Goal: Task Accomplishment & Management: Manage account settings

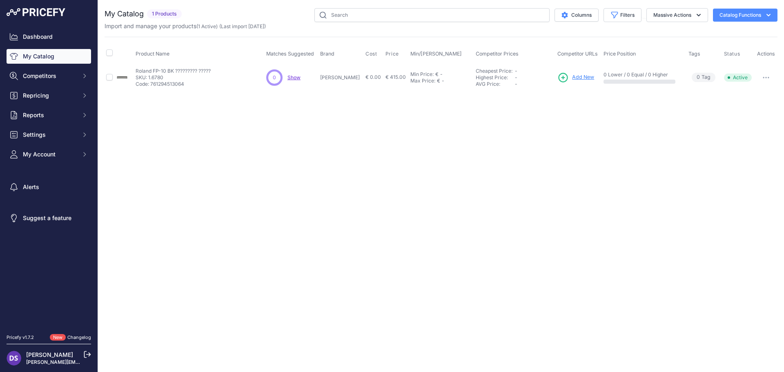
click at [390, 170] on div "Close You are not connected to the internet." at bounding box center [441, 186] width 686 height 372
click at [50, 122] on button "Reports" at bounding box center [49, 115] width 85 height 15
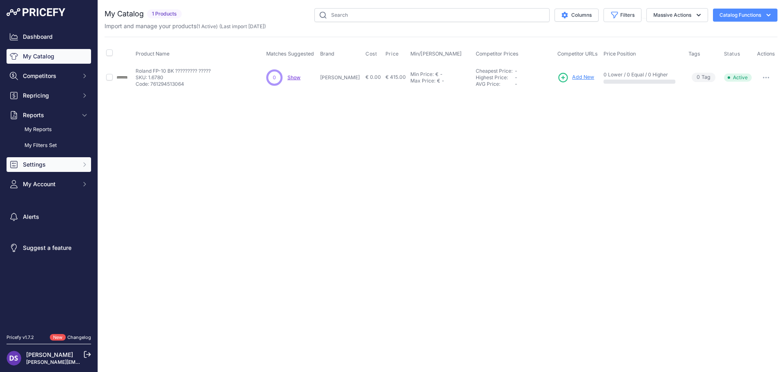
click at [52, 161] on span "Settings" at bounding box center [50, 165] width 54 height 8
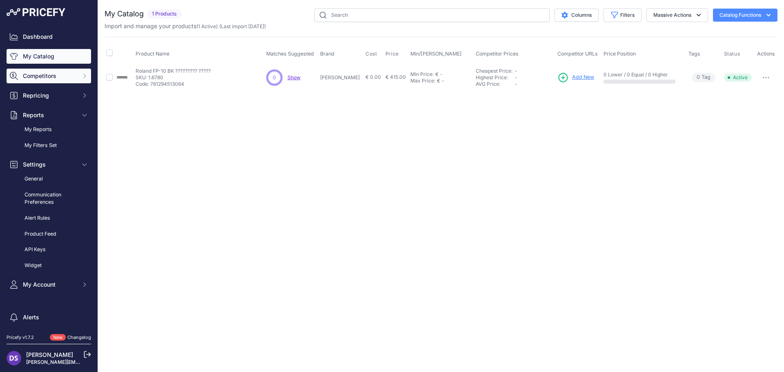
click at [53, 76] on span "Competitors" at bounding box center [50, 76] width 54 height 8
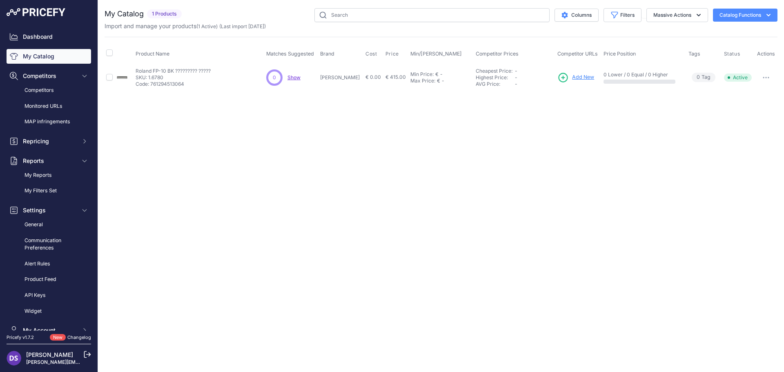
click at [375, 209] on div "Close You are not connected to the internet." at bounding box center [441, 186] width 686 height 372
click at [51, 58] on link "My Catalog" at bounding box center [49, 56] width 85 height 15
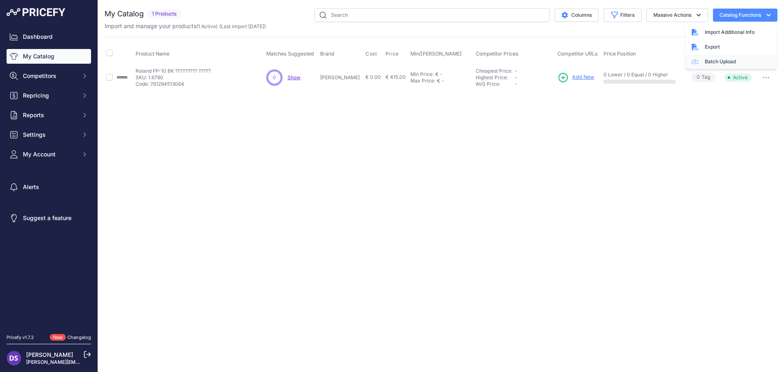
click at [716, 58] on link "Batch Upload" at bounding box center [731, 61] width 92 height 15
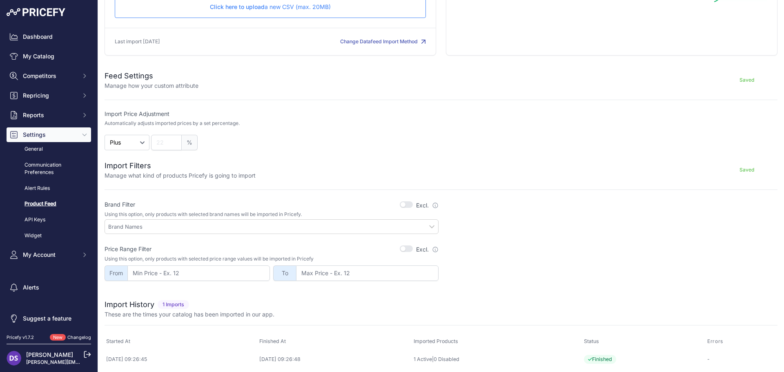
scroll to position [98, 0]
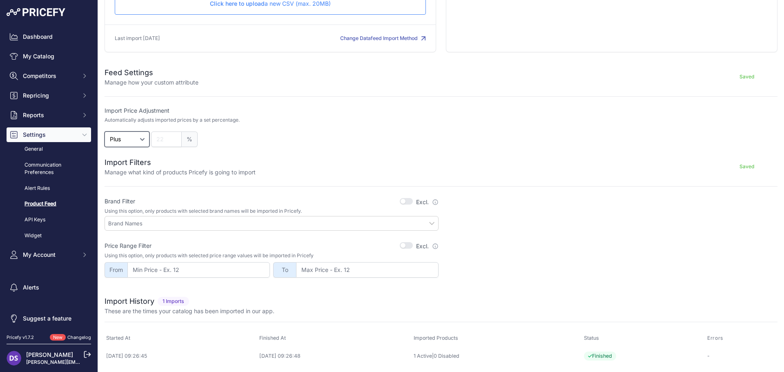
click at [139, 139] on select "Plus Minus" at bounding box center [127, 140] width 45 height 16
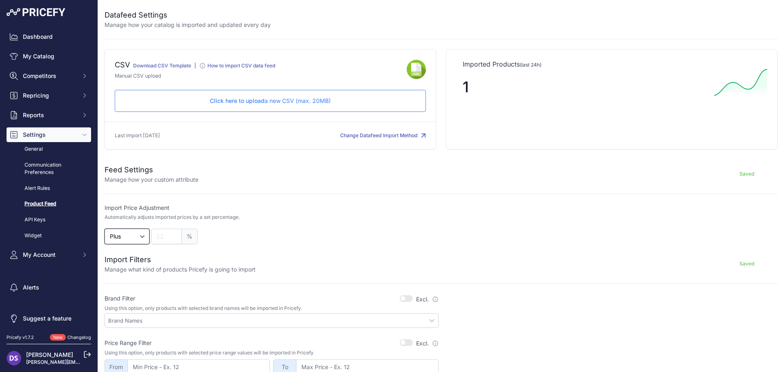
scroll to position [0, 0]
click at [387, 136] on button "Change Datafeed Import Method" at bounding box center [383, 136] width 86 height 8
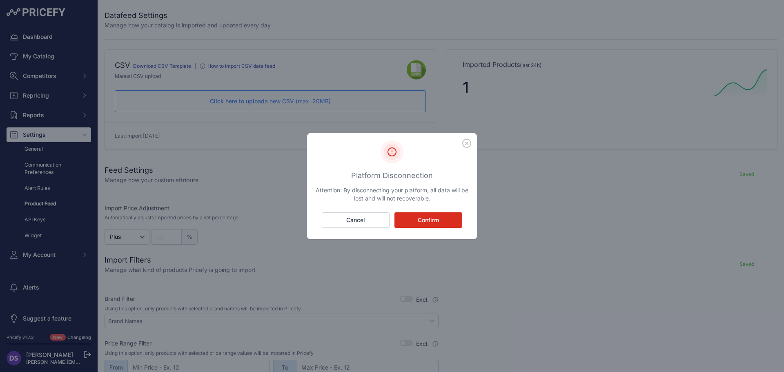
click at [426, 219] on button "Confirm" at bounding box center [429, 220] width 68 height 16
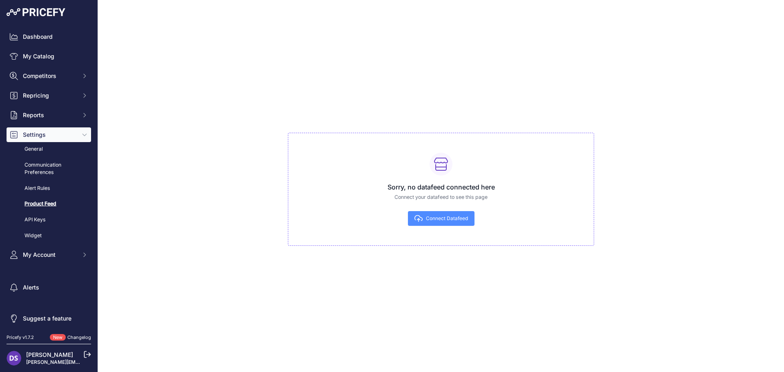
click at [447, 219] on span "Connect Datafeed" at bounding box center [447, 218] width 42 height 7
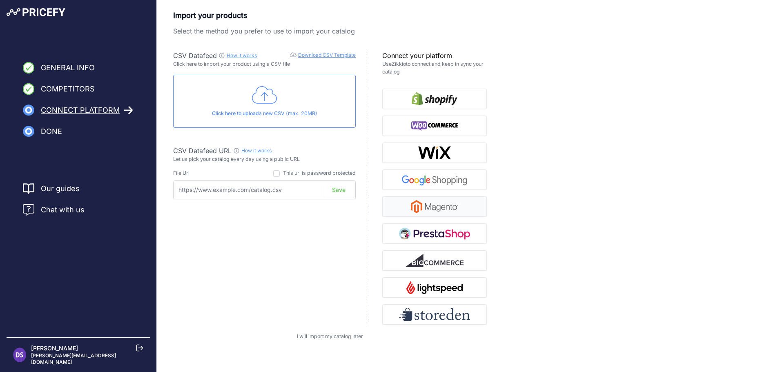
click at [447, 203] on img "button" at bounding box center [434, 206] width 47 height 13
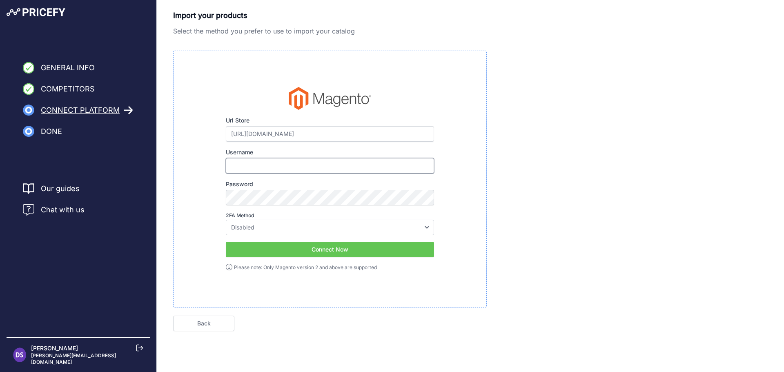
type input "[PERSON_NAME][EMAIL_ADDRESS][DOMAIN_NAME]"
click at [377, 223] on select "Disabled Google Authenticator Duo Security Authy U2F" at bounding box center [330, 228] width 208 height 16
click at [208, 324] on link "Back" at bounding box center [203, 324] width 61 height 16
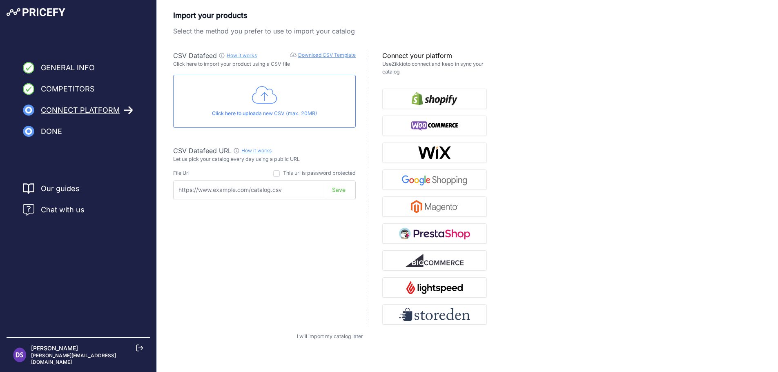
click at [234, 52] on link "How it works" at bounding box center [242, 55] width 30 height 6
click at [438, 205] on img "button" at bounding box center [434, 206] width 47 height 13
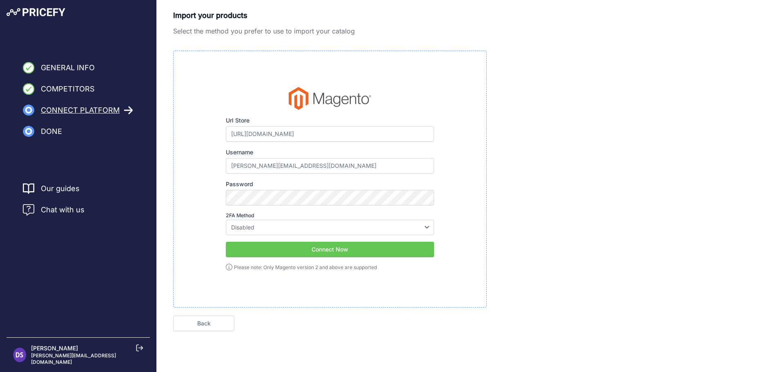
click at [302, 253] on button "Connect Now" at bounding box center [330, 250] width 208 height 16
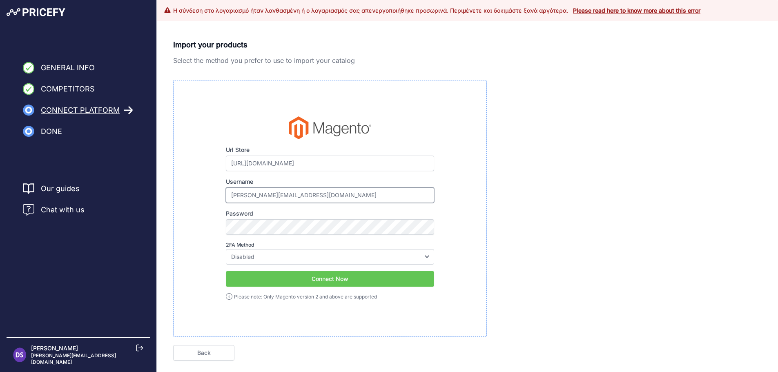
drag, startPoint x: 319, startPoint y: 196, endPoint x: 252, endPoint y: 210, distance: 68.5
click at [252, 210] on div "Url Store https://rihardos.gr Please make sure to enter your e-commerce root ur…" at bounding box center [330, 208] width 208 height 184
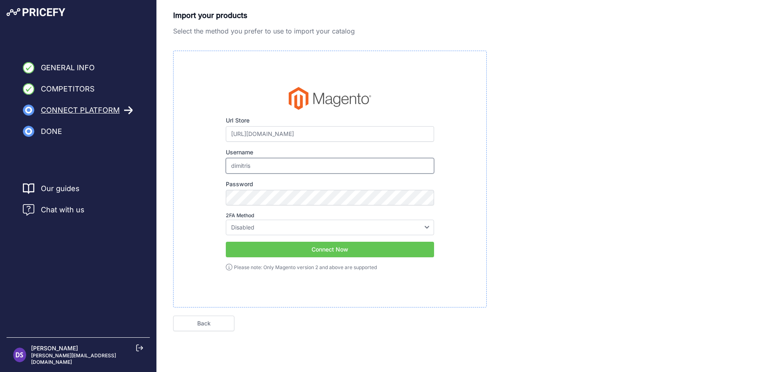
type input "dimitris"
click at [645, 196] on div "Import your products Select the method you prefer to use to import your catalog…" at bounding box center [470, 171] width 595 height 322
click at [326, 252] on button "Connect Now" at bounding box center [330, 250] width 208 height 16
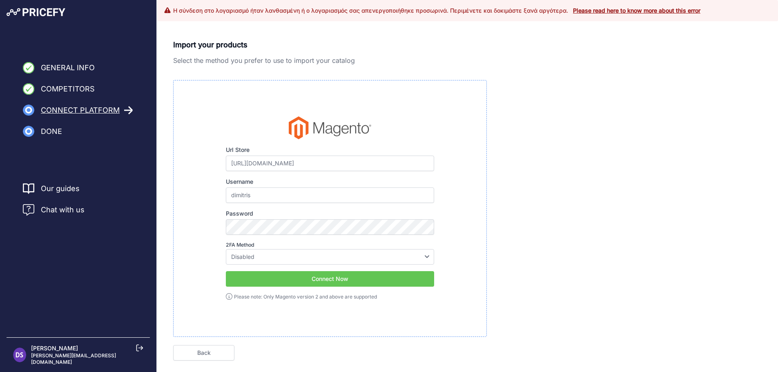
click at [534, 216] on div "Import your products Select the method you prefer to use to import your catalog…" at bounding box center [467, 200] width 589 height 322
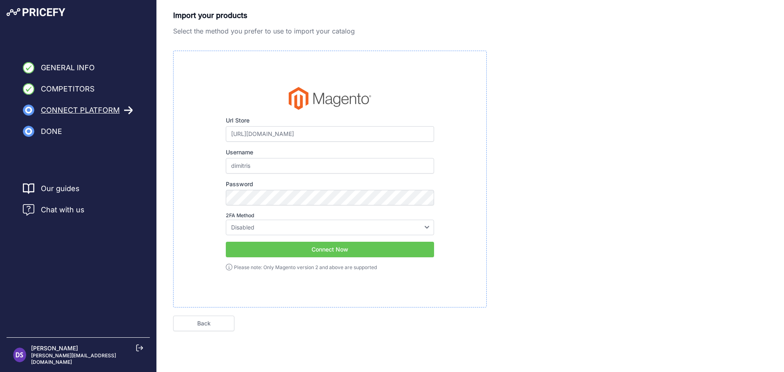
click at [69, 87] on span "Competitors" at bounding box center [68, 88] width 54 height 11
click at [221, 327] on link "Back" at bounding box center [203, 324] width 61 height 16
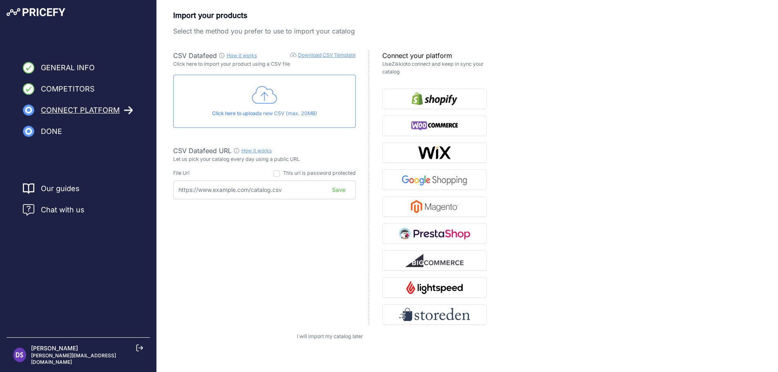
click at [306, 337] on span "I will import my catalog later" at bounding box center [330, 336] width 66 height 6
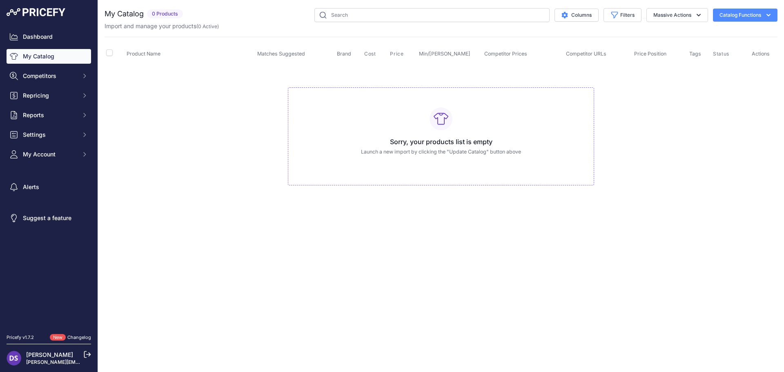
click at [773, 15] on icon "button" at bounding box center [769, 15] width 8 height 8
click at [742, 121] on td "Sorry, your products list is empty Launch a new import by clicking the "Update …" at bounding box center [441, 133] width 673 height 138
click at [692, 18] on button "Massive Actions" at bounding box center [678, 15] width 62 height 14
click at [51, 78] on span "Competitors" at bounding box center [50, 76] width 54 height 8
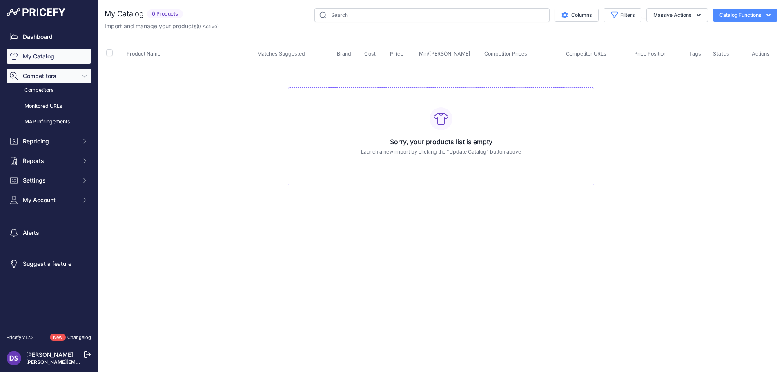
click at [51, 78] on span "Competitors" at bounding box center [50, 76] width 54 height 8
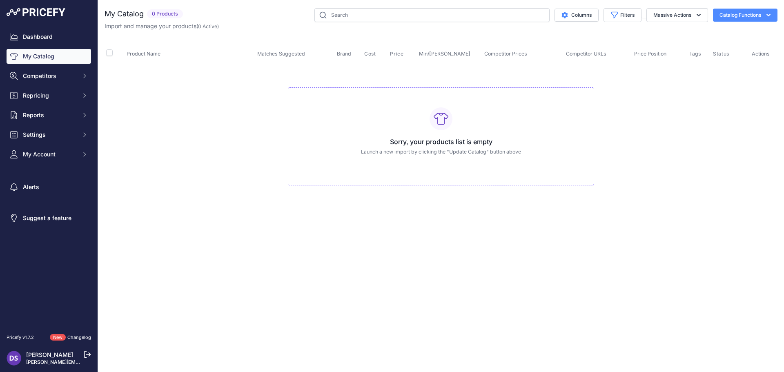
click at [764, 14] on button "Catalog Functions" at bounding box center [745, 15] width 65 height 13
click at [732, 64] on link "Connect Datafeed" at bounding box center [731, 61] width 92 height 15
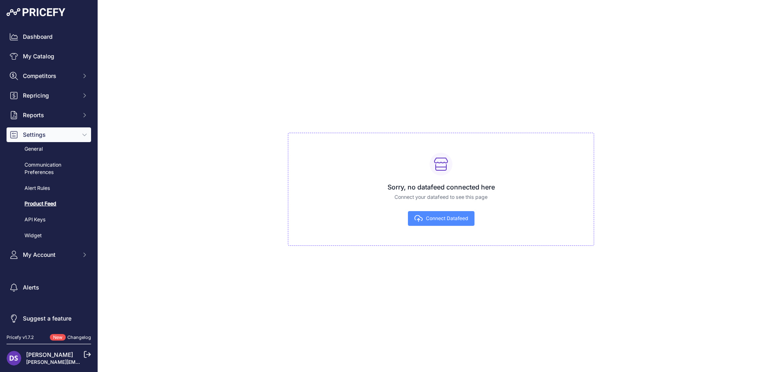
click at [444, 216] on span "Connect Datafeed" at bounding box center [447, 218] width 42 height 7
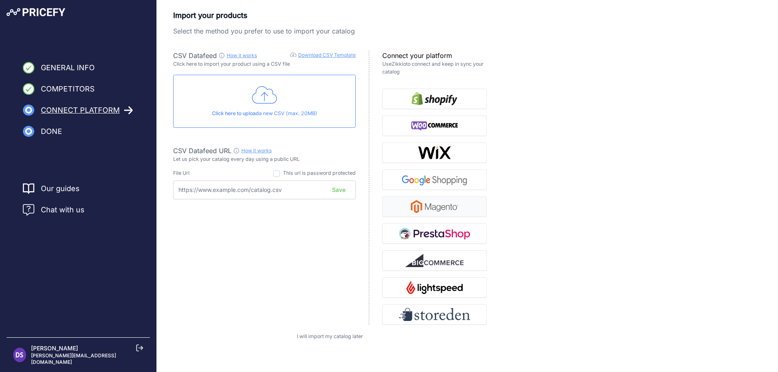
click at [445, 210] on img "button" at bounding box center [434, 206] width 47 height 13
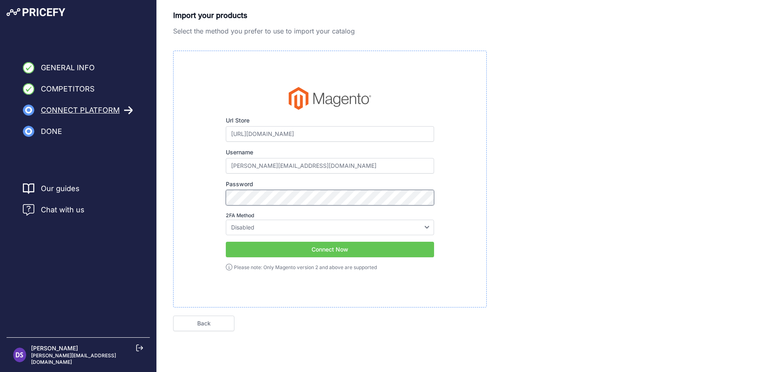
click at [152, 203] on div "General Info Competitors Connect Platform Done Finish" at bounding box center [392, 183] width 784 height 367
drag, startPoint x: 254, startPoint y: 165, endPoint x: 333, endPoint y: 163, distance: 79.7
click at [333, 163] on input "[PERSON_NAME][EMAIL_ADDRESS][DOMAIN_NAME]" at bounding box center [330, 166] width 208 height 16
type input "dimitris"
click at [356, 248] on button "Connect Now" at bounding box center [330, 250] width 208 height 16
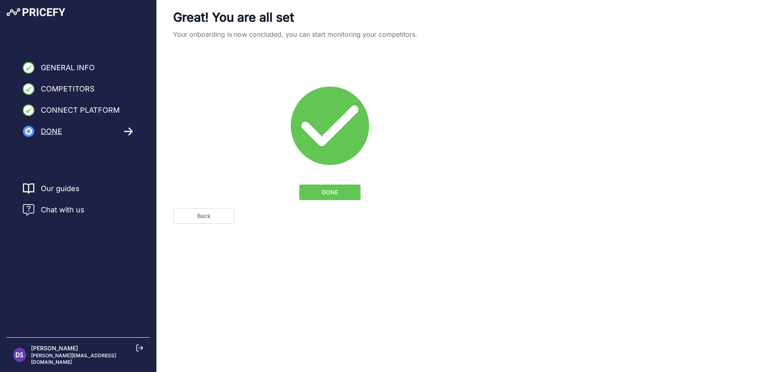
click at [340, 194] on button "DONE" at bounding box center [329, 193] width 61 height 16
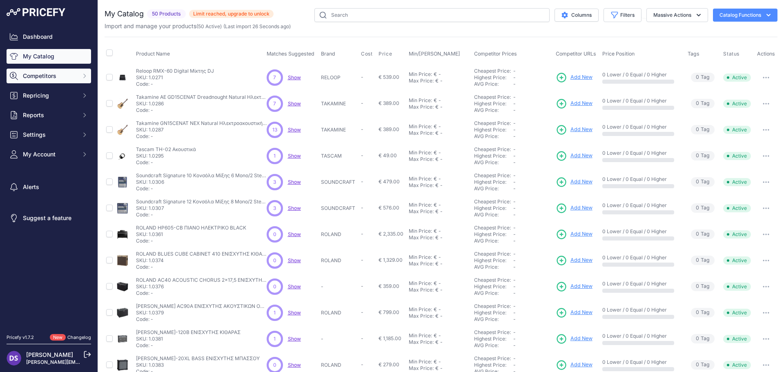
click at [61, 77] on span "Competitors" at bounding box center [50, 76] width 54 height 8
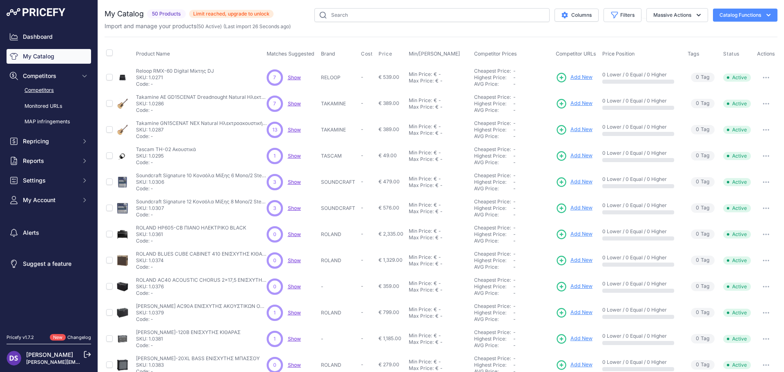
click at [47, 91] on link "Competitors" at bounding box center [49, 90] width 85 height 14
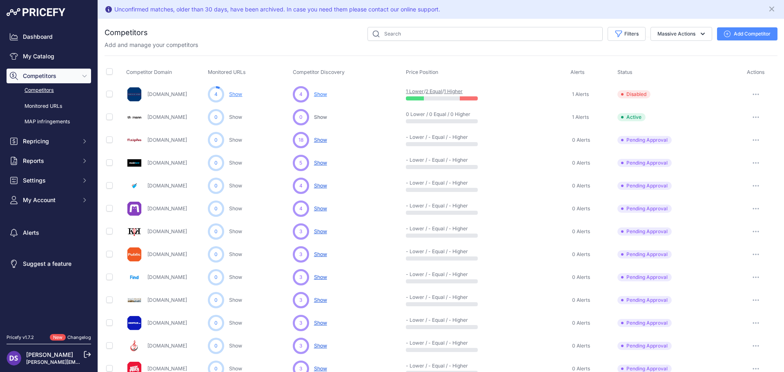
click at [239, 94] on link "Show" at bounding box center [235, 94] width 13 height 6
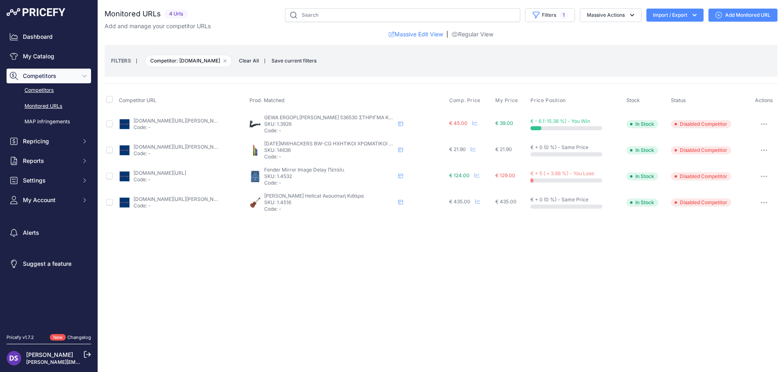
click at [47, 93] on link "Competitors" at bounding box center [49, 90] width 85 height 14
click at [41, 35] on link "Dashboard" at bounding box center [49, 36] width 85 height 15
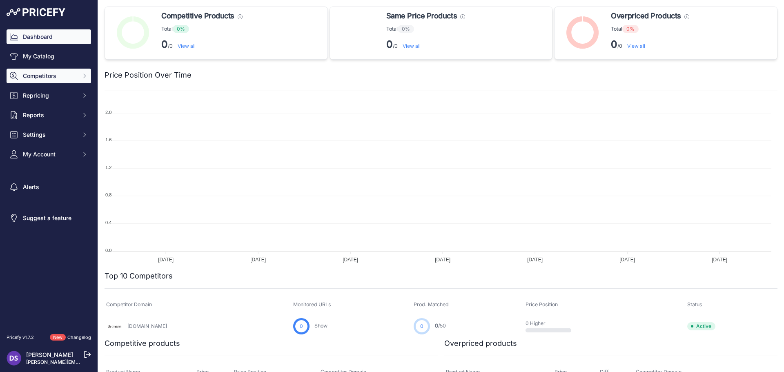
click at [60, 80] on button "Competitors" at bounding box center [49, 76] width 85 height 15
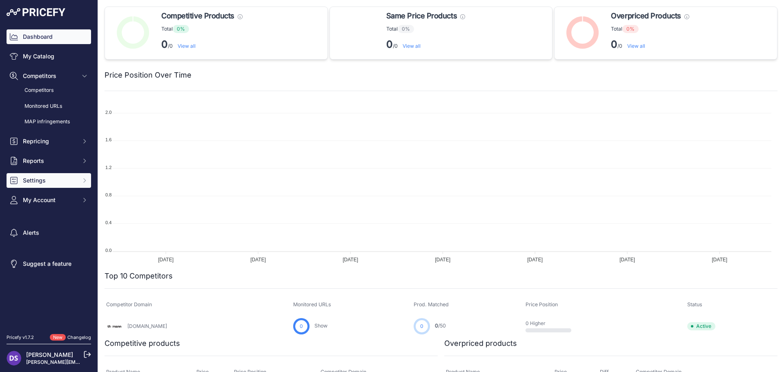
click at [72, 179] on span "Settings" at bounding box center [50, 180] width 54 height 8
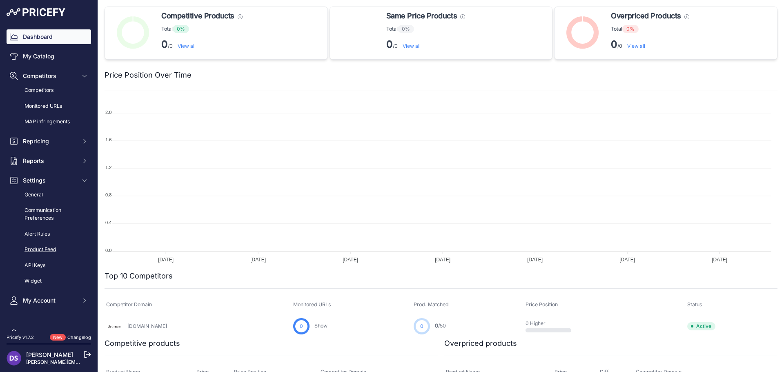
click at [54, 251] on link "Product Feed" at bounding box center [49, 250] width 85 height 14
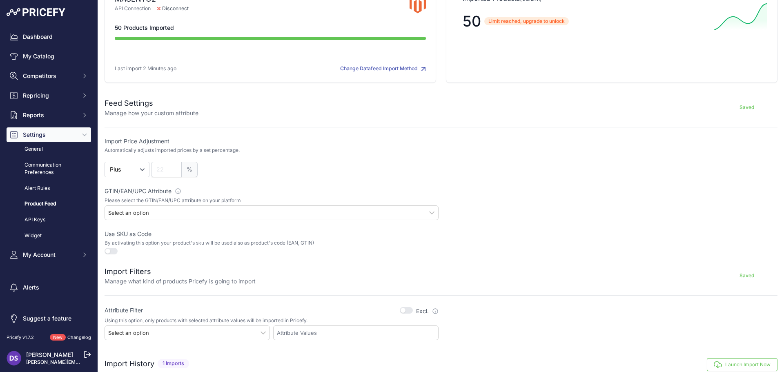
scroll to position [82, 0]
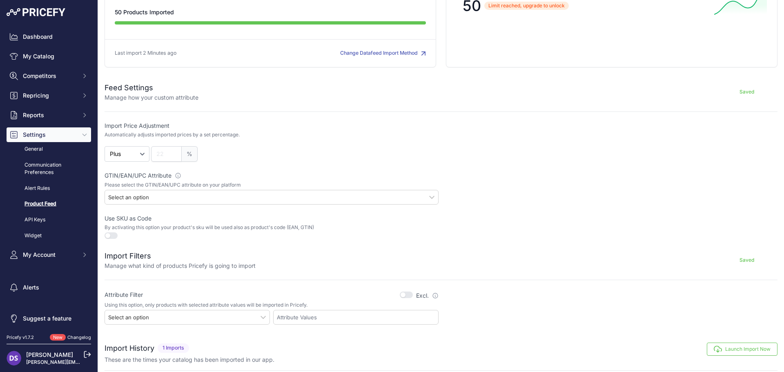
click at [188, 199] on div "Select an option" at bounding box center [272, 197] width 334 height 15
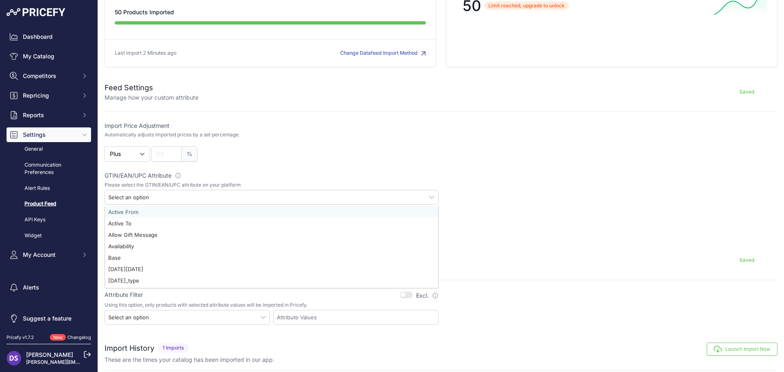
scroll to position [123, 0]
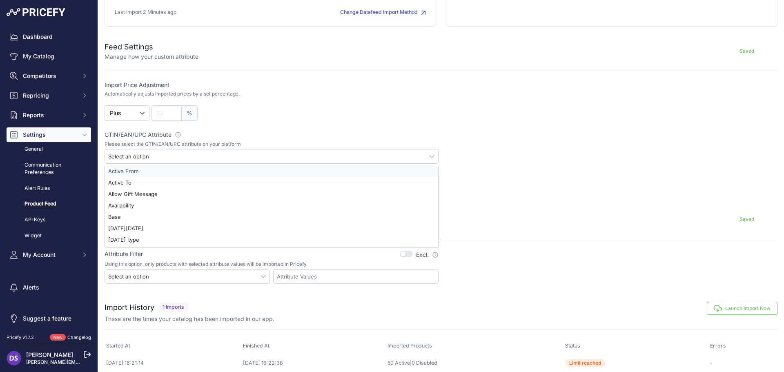
click at [510, 174] on div at bounding box center [611, 187] width 334 height 26
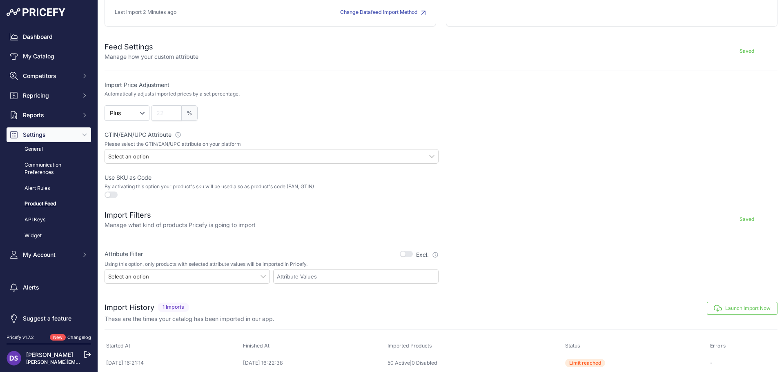
click at [183, 154] on div "Select an option" at bounding box center [272, 156] width 334 height 15
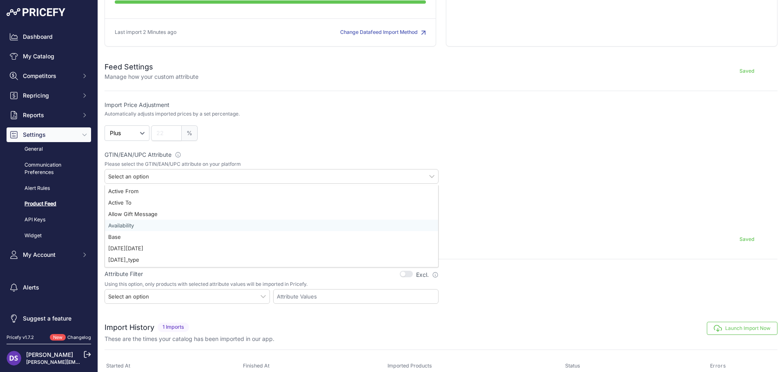
scroll to position [88, 0]
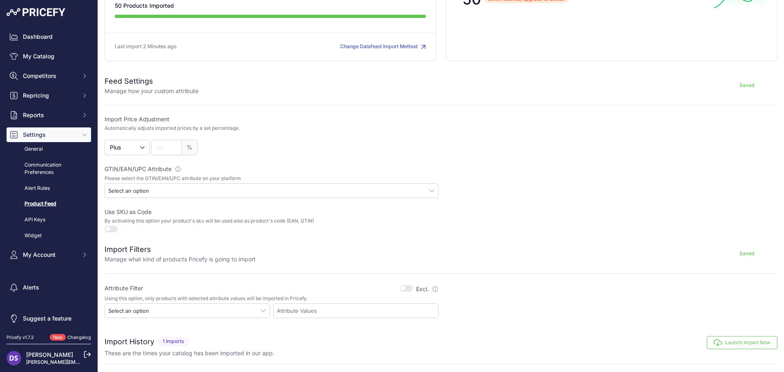
click at [451, 147] on div at bounding box center [611, 135] width 334 height 40
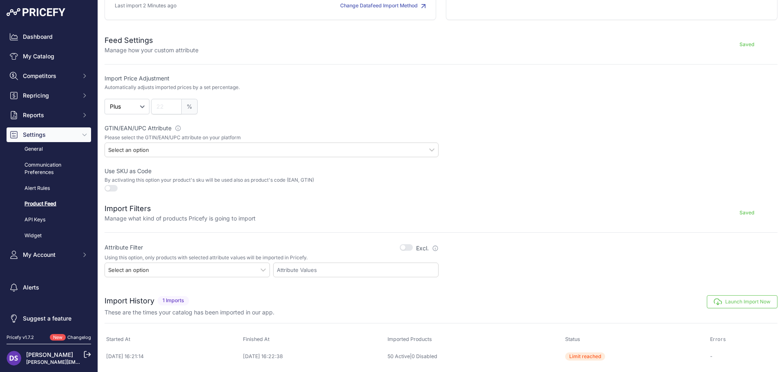
click at [403, 251] on button "button" at bounding box center [406, 247] width 13 height 7
click at [433, 249] on icon at bounding box center [435, 248] width 5 height 5
click at [401, 242] on form "Feed Settings Manage how your custom attribute Saved Import Price Adjustment Au…" at bounding box center [441, 151] width 673 height 252
click at [402, 246] on button "button" at bounding box center [406, 247] width 13 height 7
click at [227, 269] on div "Select an option" at bounding box center [187, 270] width 165 height 15
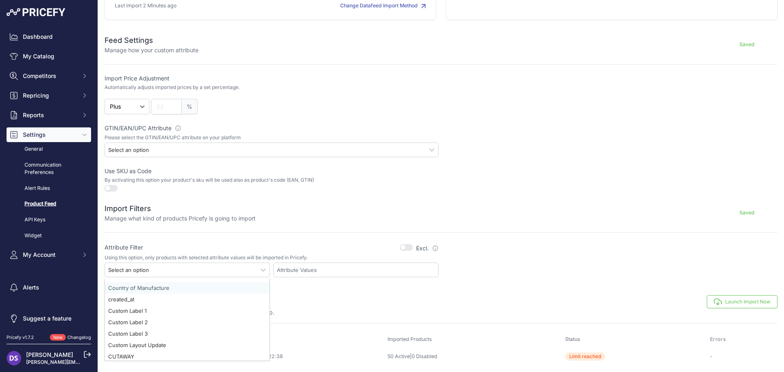
scroll to position [163, 0]
click at [197, 317] on div "CUTAWAY" at bounding box center [187, 315] width 165 height 11
select select "206|f27"
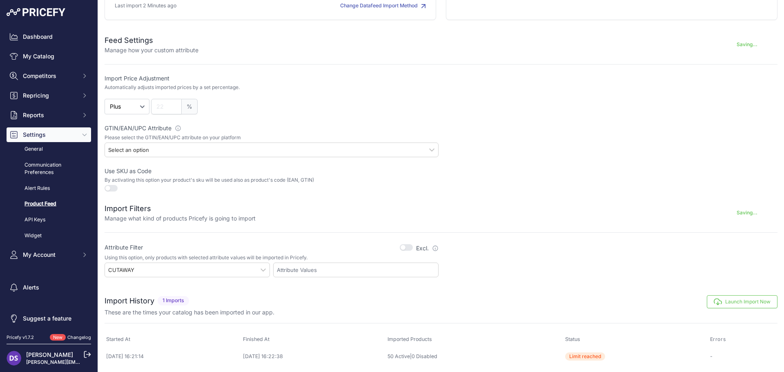
click at [314, 286] on div "Datafeed Settings Manage how your catalog is imported and updated every day MAG…" at bounding box center [441, 121] width 686 height 501
click at [313, 274] on div at bounding box center [355, 270] width 165 height 15
type input "Ναι"
click at [317, 285] on div "Add attribute value: Ναι …" at bounding box center [356, 284] width 165 height 11
select select "Ναι"
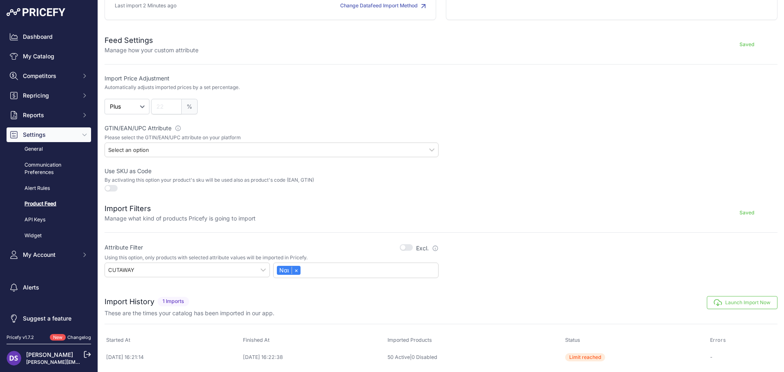
click at [163, 272] on div "CUTAWAY" at bounding box center [187, 270] width 165 height 15
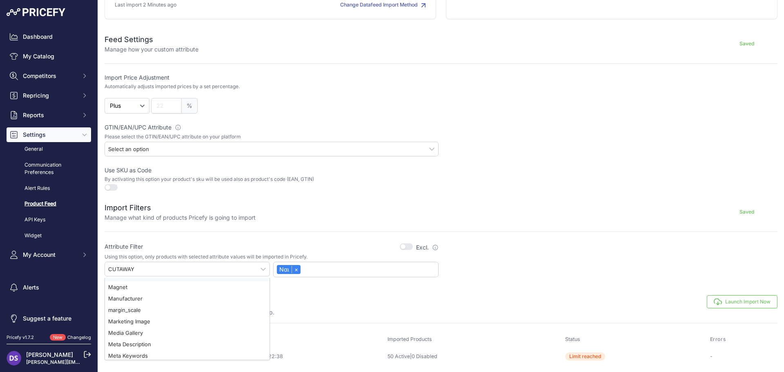
scroll to position [490, 0]
click at [395, 195] on div "Import Filters Manage what kind of products Pricefy is going to import Saved" at bounding box center [441, 206] width 673 height 29
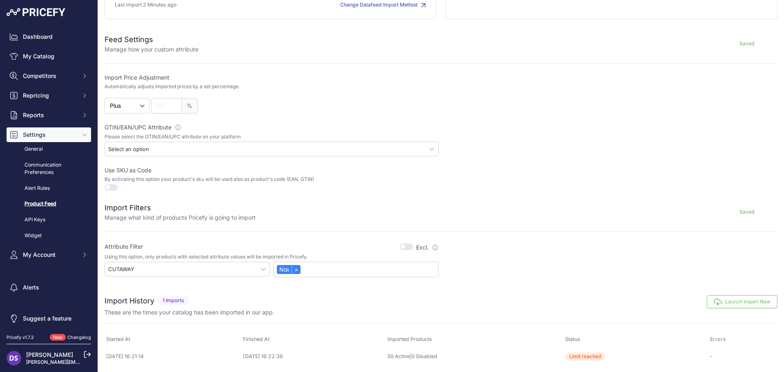
click at [740, 304] on button "Launch Import Now" at bounding box center [742, 301] width 71 height 13
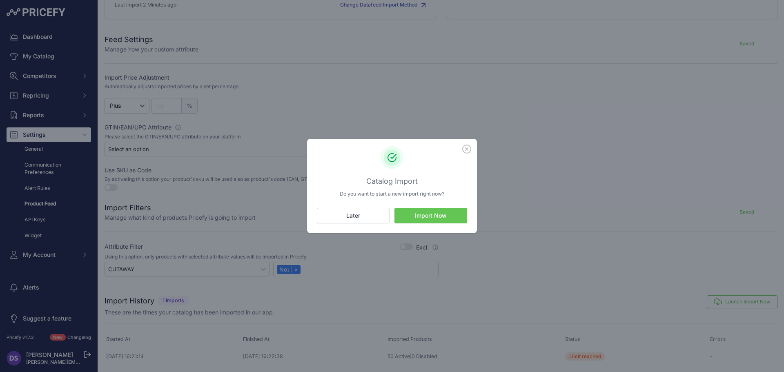
click at [427, 217] on button "Import Now" at bounding box center [431, 216] width 73 height 16
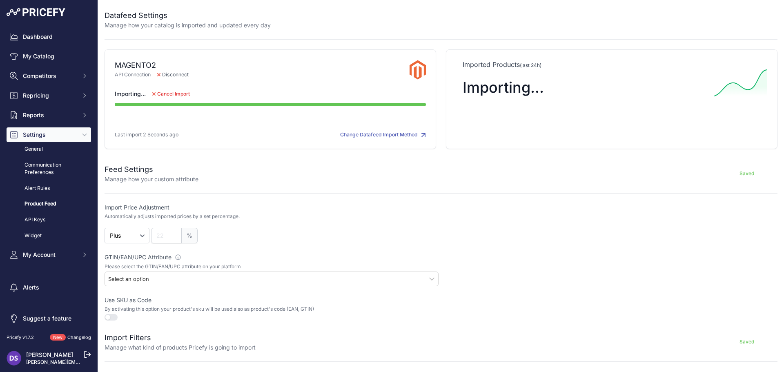
scroll to position [144, 0]
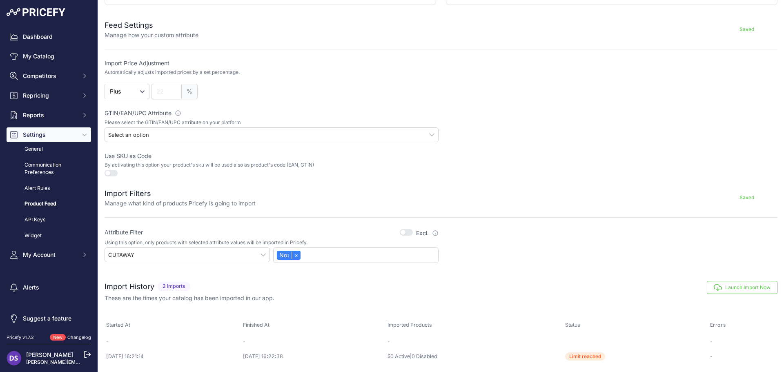
click at [40, 204] on link "Product Feed" at bounding box center [49, 204] width 85 height 14
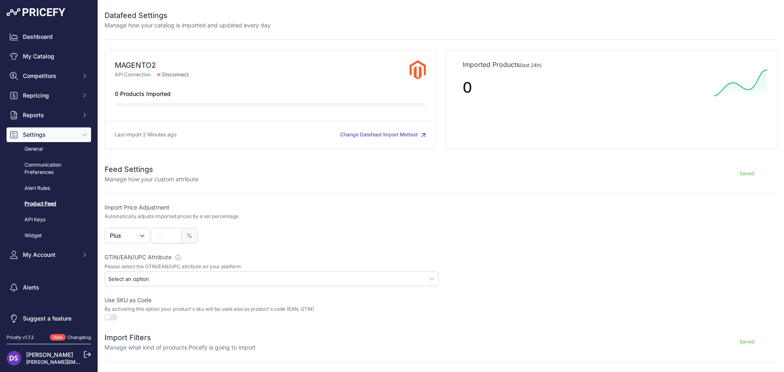
scroll to position [146, 0]
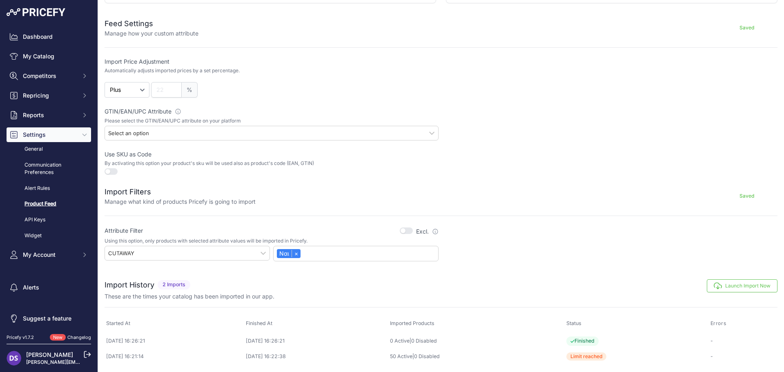
click at [247, 255] on div "CUTAWAY" at bounding box center [187, 253] width 165 height 15
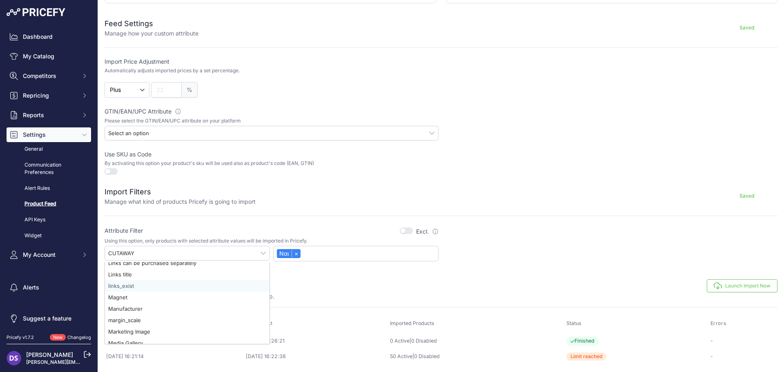
scroll to position [490, 0]
click at [170, 272] on div "Manufacturer" at bounding box center [187, 269] width 165 height 11
select select "83|manufacturer"
click at [297, 271] on div "You are not connected to the internet. Import History" at bounding box center [441, 321] width 673 height 101
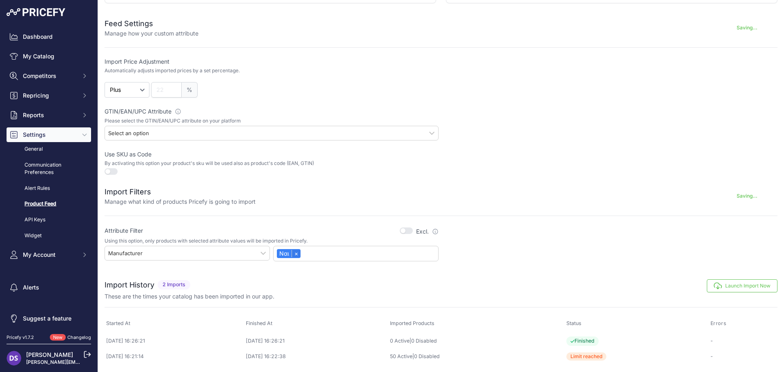
click at [294, 256] on link "×" at bounding box center [296, 253] width 9 height 7
select select
click at [299, 253] on input "text" at bounding box center [357, 253] width 161 height 7
type input "ρ"
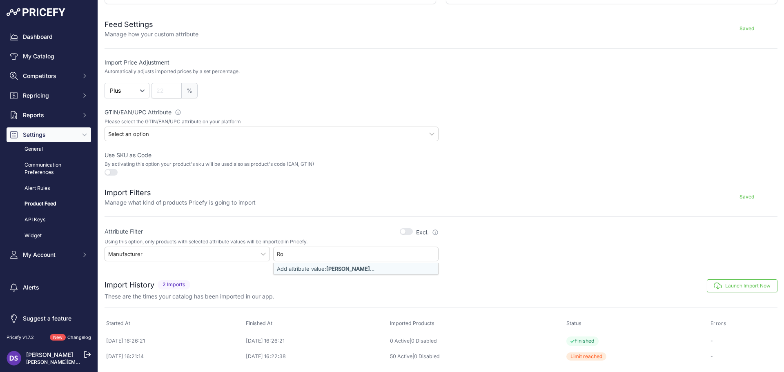
type input "R"
type input "ROLAND"
select select "ROLAND"
click at [348, 157] on label "Use SKU as Code" at bounding box center [272, 155] width 334 height 8
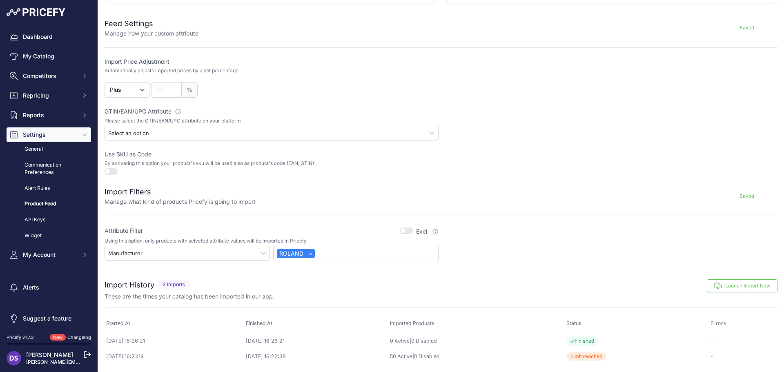
click at [721, 283] on button "Launch Import Now" at bounding box center [742, 285] width 71 height 13
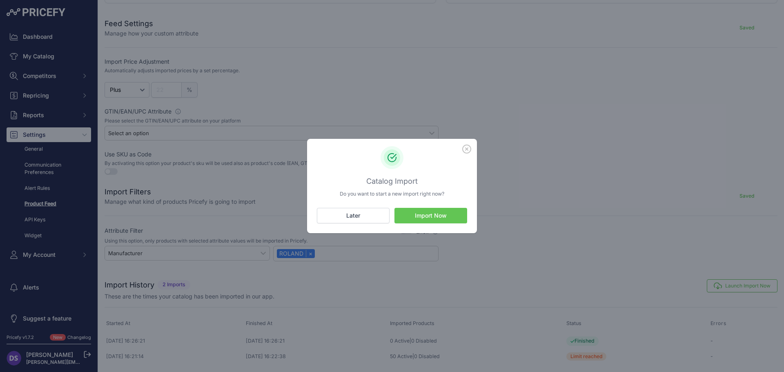
click at [438, 218] on button "Import Now" at bounding box center [431, 216] width 73 height 16
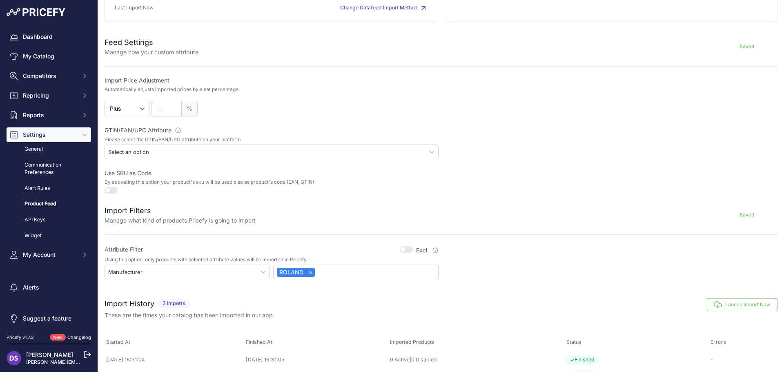
scroll to position [161, 0]
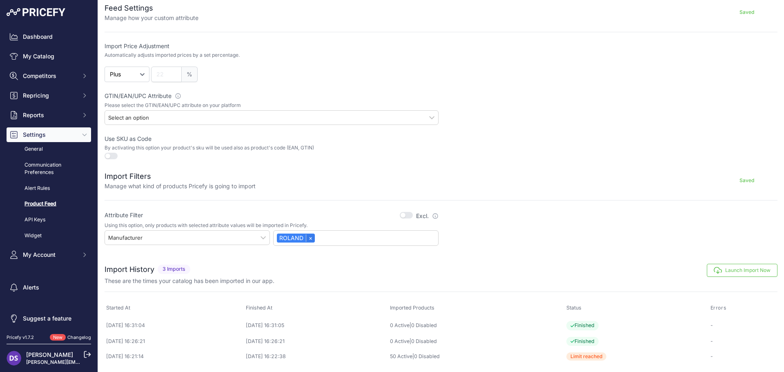
click at [310, 237] on link "×" at bounding box center [310, 237] width 9 height 7
select select
click at [308, 238] on input "text" at bounding box center [357, 238] width 161 height 7
click at [302, 277] on div "These are the times your catalog has been imported in our app." at bounding box center [441, 281] width 673 height 8
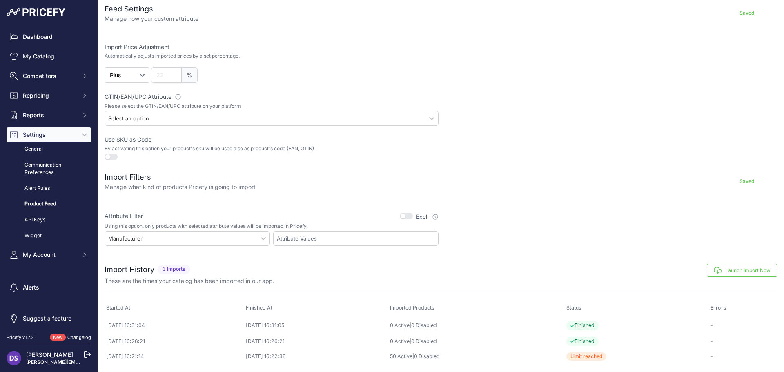
click at [246, 236] on div "Manufacturer" at bounding box center [187, 238] width 165 height 15
click at [146, 284] on div "Custom Label 3" at bounding box center [187, 289] width 165 height 11
select select "253|custom_label_3"
click at [342, 284] on div "These are the times your catalog has been imported in our app." at bounding box center [441, 281] width 673 height 8
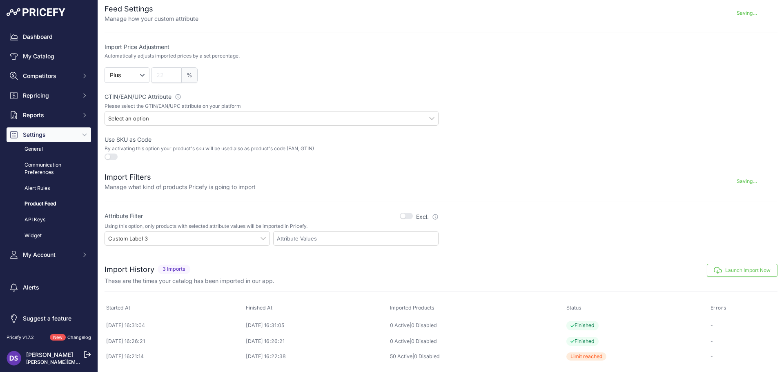
click at [311, 246] on div "Datafeed Settings Manage how your catalog is imported and updated every day MAG…" at bounding box center [441, 105] width 686 height 533
click at [311, 234] on div at bounding box center [355, 238] width 165 height 15
type input "y"
type input "Yes"
click at [322, 249] on div "Add attribute value: Yes …" at bounding box center [356, 253] width 165 height 11
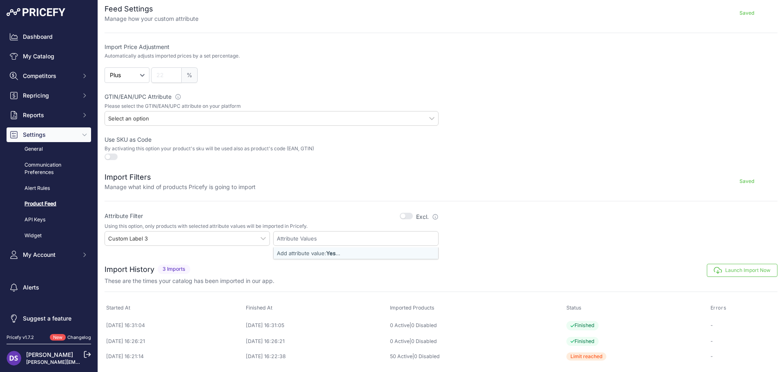
select select "Yes"
click at [534, 248] on div "Datafeed Settings Manage how your catalog is imported and updated every day MAG…" at bounding box center [441, 106] width 686 height 534
click at [538, 248] on div "Datafeed Settings Manage how your catalog is imported and updated every day MAG…" at bounding box center [441, 106] width 686 height 534
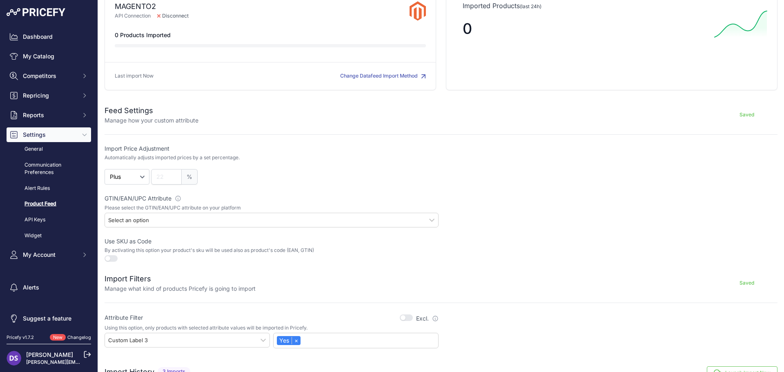
scroll to position [161, 0]
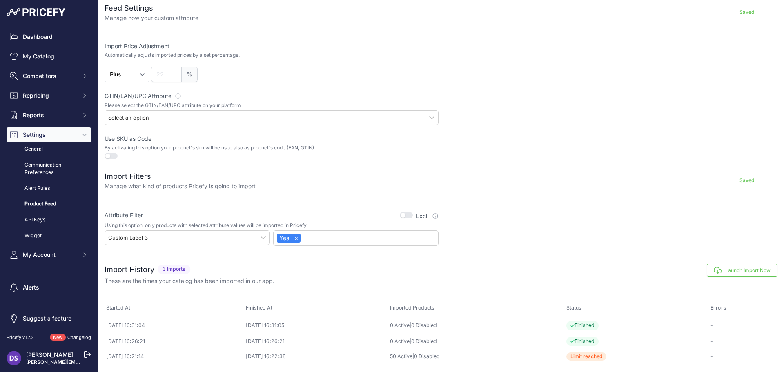
click at [420, 115] on div "Select an option" at bounding box center [272, 117] width 334 height 15
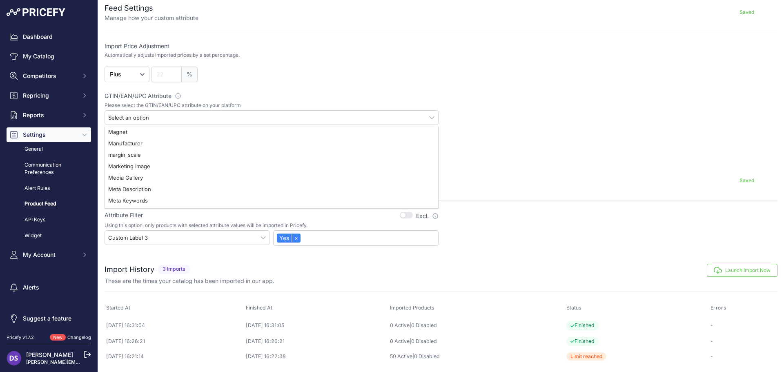
scroll to position [490, 0]
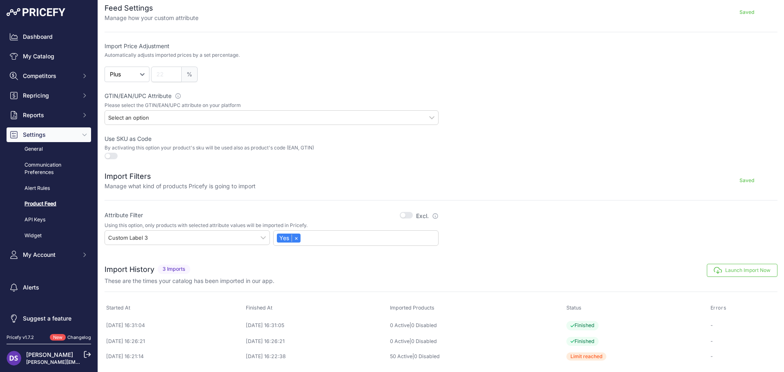
click at [556, 135] on div at bounding box center [611, 148] width 334 height 26
click at [107, 158] on button "button" at bounding box center [111, 156] width 13 height 7
click at [742, 270] on button "Launch Import Now" at bounding box center [742, 270] width 71 height 13
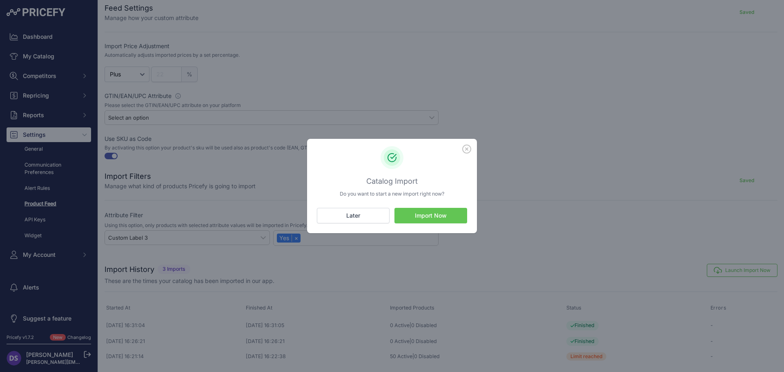
click at [468, 152] on icon "button" at bounding box center [466, 149] width 9 height 9
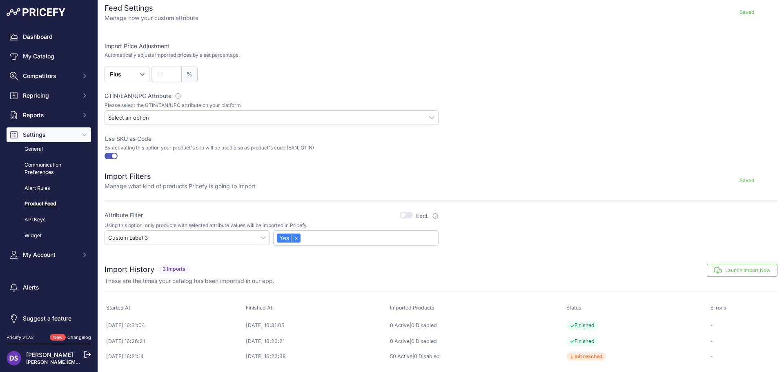
click at [109, 156] on button "button" at bounding box center [111, 156] width 13 height 7
click at [733, 268] on button "Launch Import Now" at bounding box center [742, 270] width 71 height 13
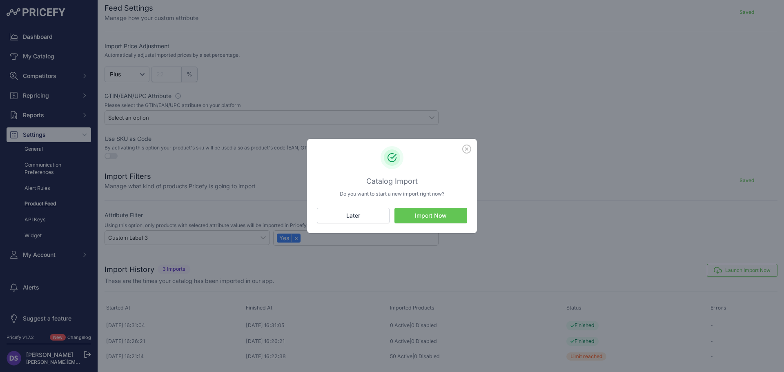
click at [439, 216] on button "Import Now" at bounding box center [431, 216] width 73 height 16
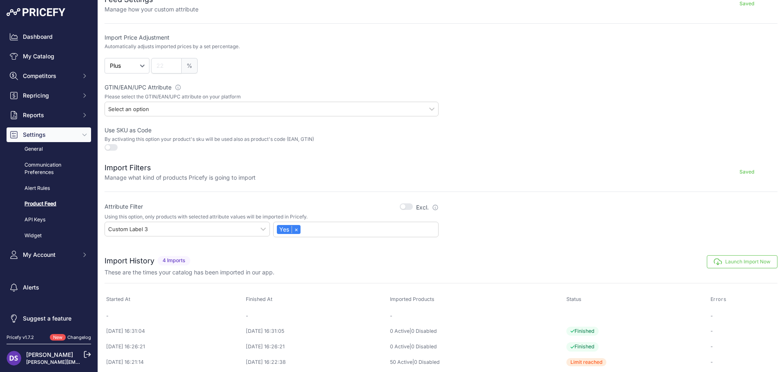
scroll to position [176, 0]
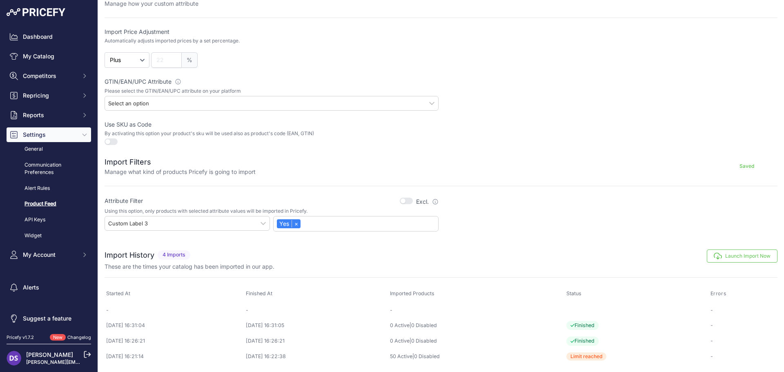
click at [725, 257] on button "Launch Import Now" at bounding box center [742, 256] width 71 height 13
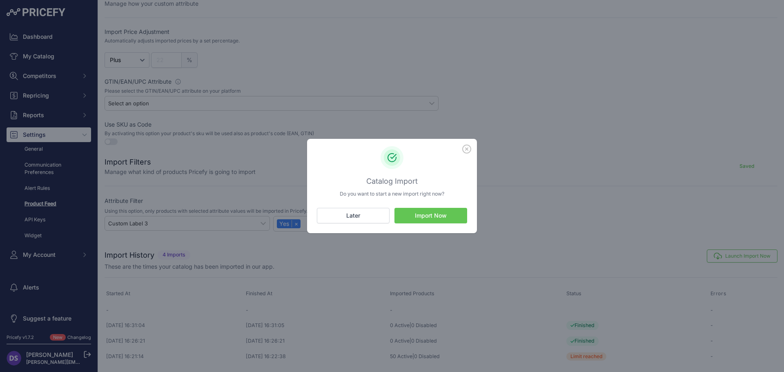
click at [453, 216] on button "Import Now" at bounding box center [431, 216] width 73 height 16
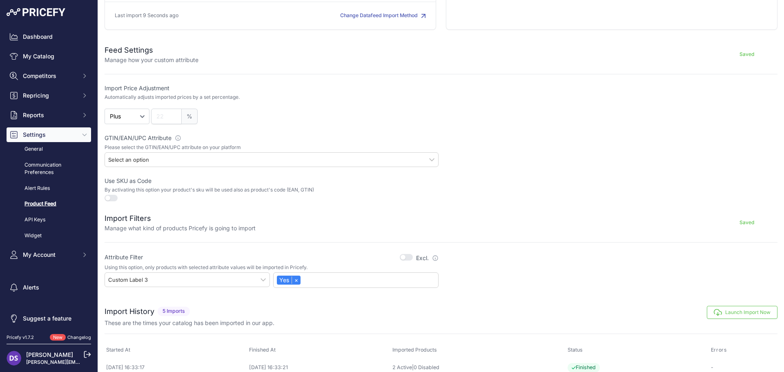
scroll to position [193, 0]
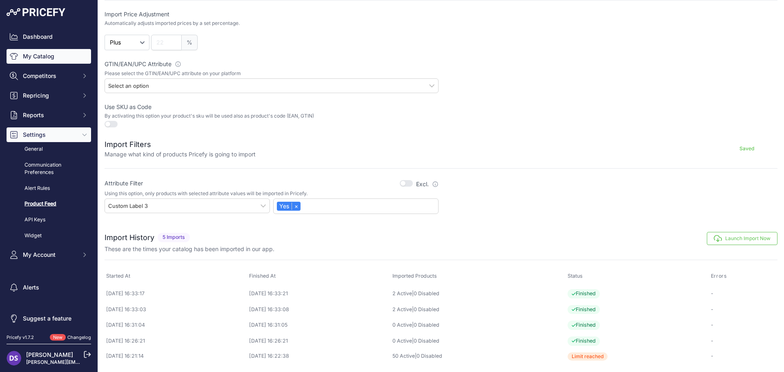
click at [53, 62] on link "My Catalog" at bounding box center [49, 56] width 85 height 15
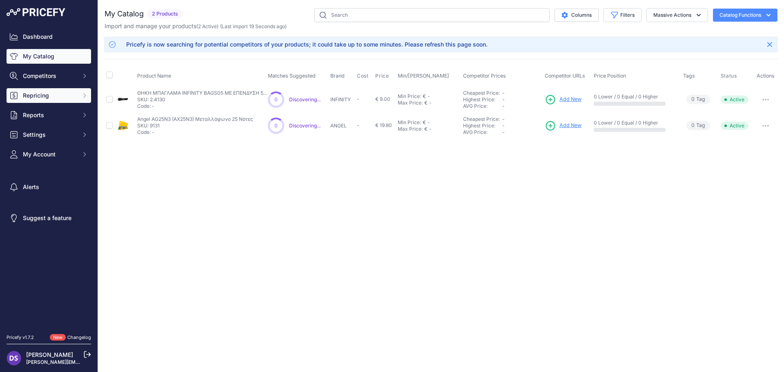
click at [65, 94] on span "Repricing" at bounding box center [50, 96] width 54 height 8
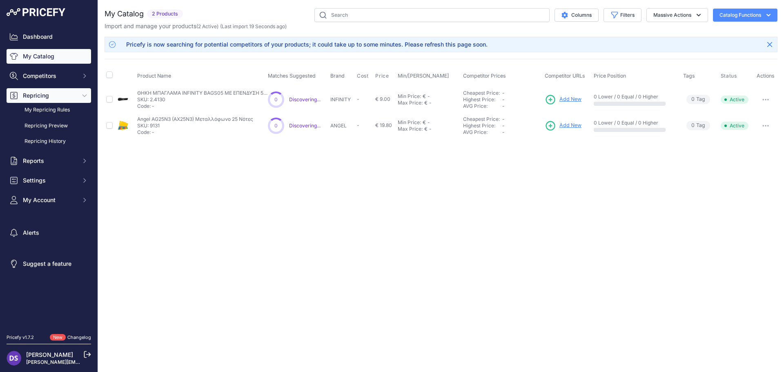
click at [65, 94] on span "Repricing" at bounding box center [50, 96] width 54 height 8
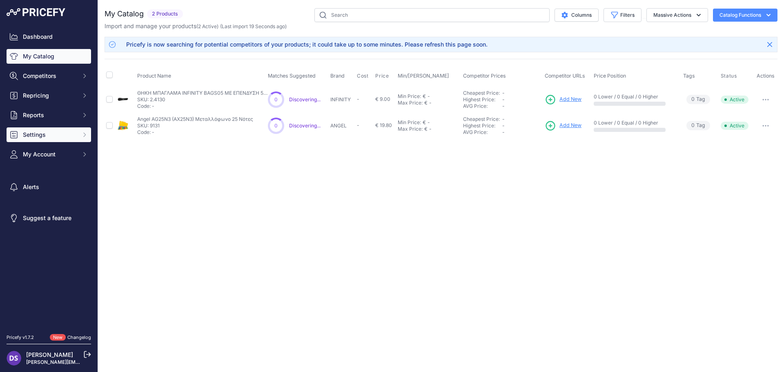
click at [63, 128] on button "Settings" at bounding box center [49, 134] width 85 height 15
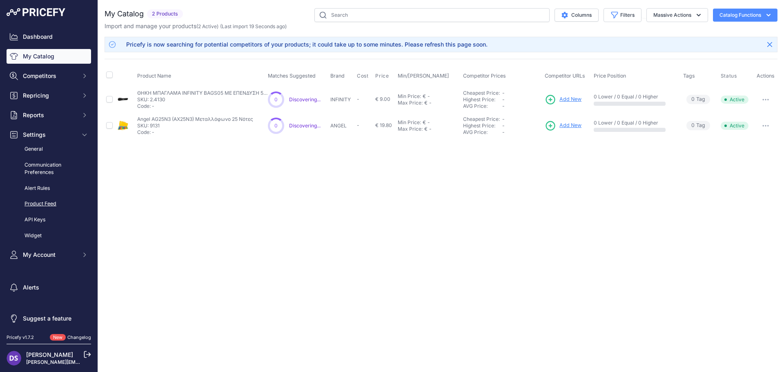
click at [54, 202] on link "Product Feed" at bounding box center [49, 204] width 85 height 14
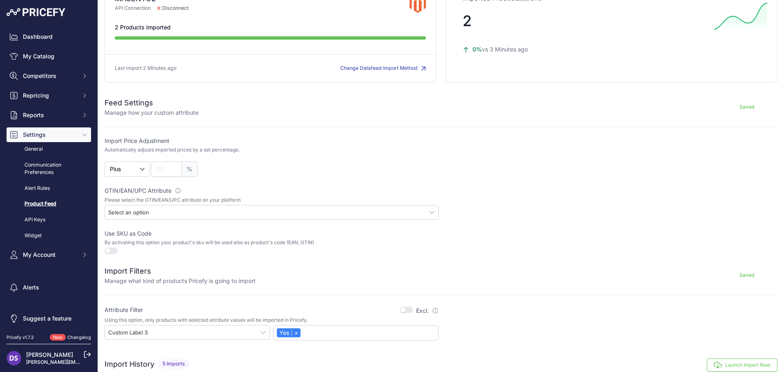
scroll to position [193, 0]
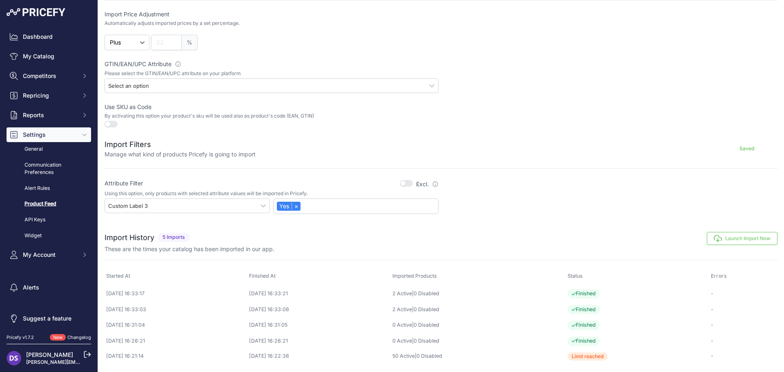
click at [114, 121] on button "button" at bounding box center [111, 124] width 13 height 7
click at [720, 241] on button "Launch Import Now" at bounding box center [742, 238] width 71 height 13
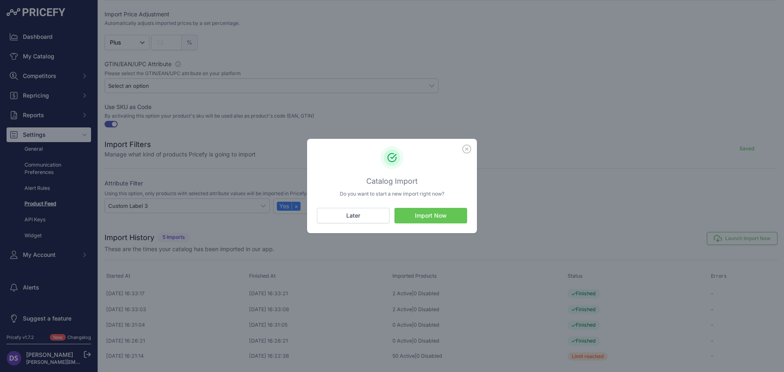
click at [439, 217] on button "Import Now" at bounding box center [431, 216] width 73 height 16
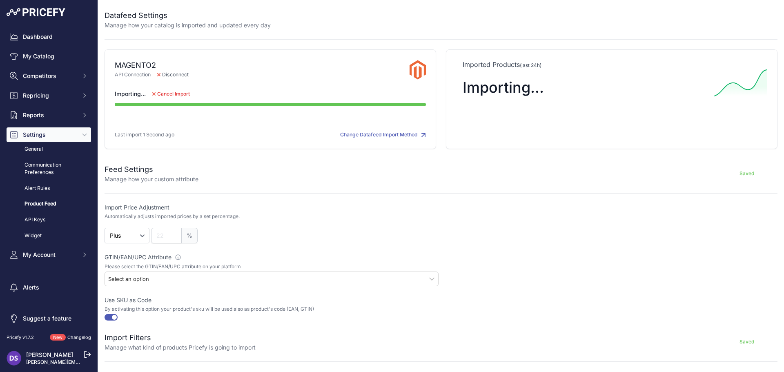
click at [461, 182] on div "Saved" at bounding box center [488, 174] width 579 height 20
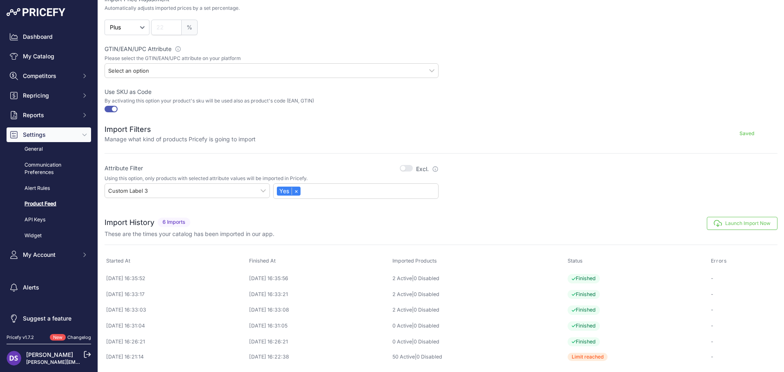
scroll to position [209, 0]
click at [412, 278] on link "2 Active" at bounding box center [403, 278] width 20 height 6
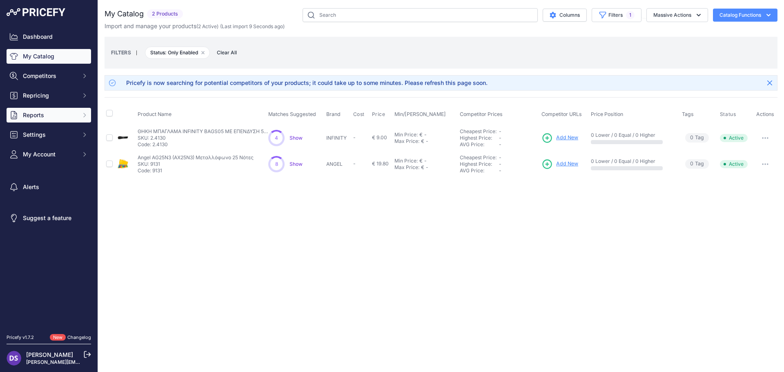
click at [41, 118] on span "Reports" at bounding box center [50, 115] width 54 height 8
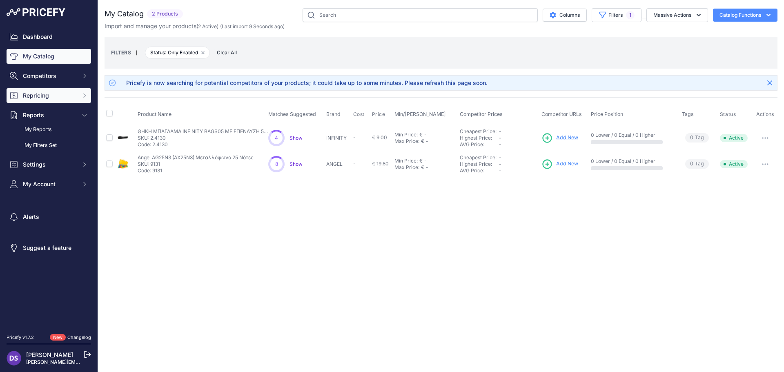
click at [46, 97] on span "Repricing" at bounding box center [50, 96] width 54 height 8
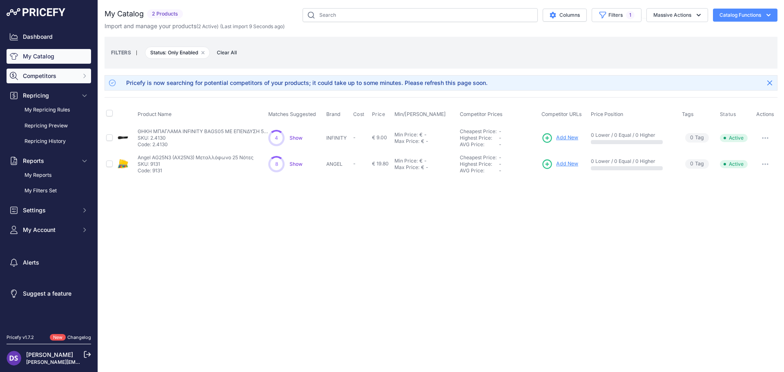
click at [49, 76] on span "Competitors" at bounding box center [50, 76] width 54 height 8
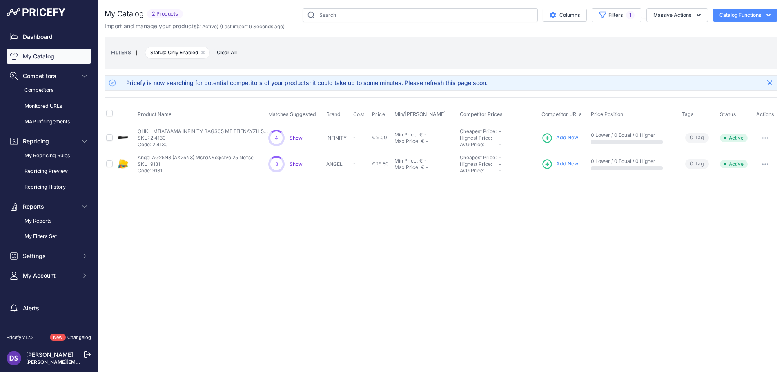
click at [51, 59] on link "My Catalog" at bounding box center [49, 56] width 85 height 15
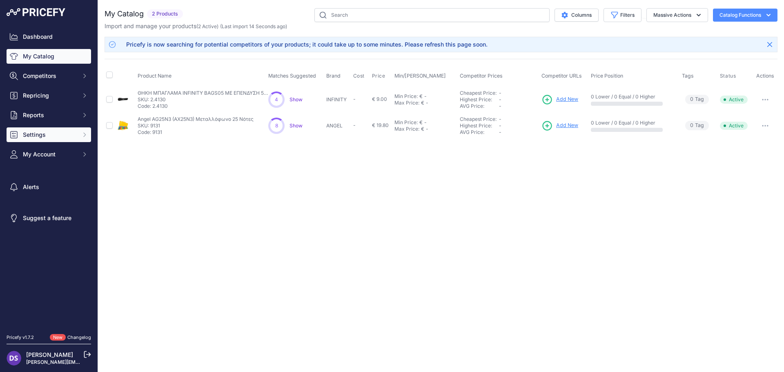
click at [45, 133] on span "Settings" at bounding box center [50, 135] width 54 height 8
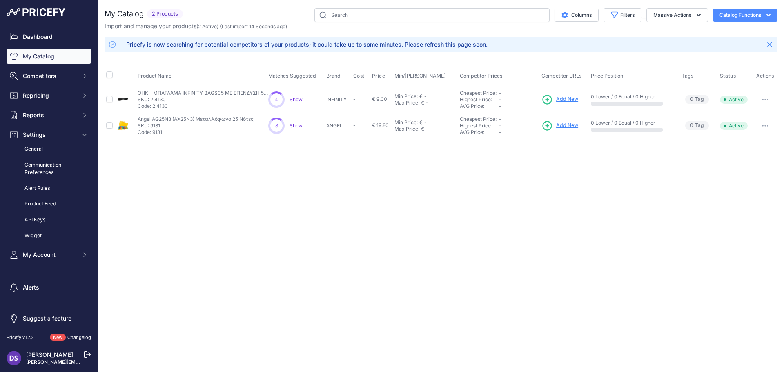
click at [49, 203] on link "Product Feed" at bounding box center [49, 204] width 85 height 14
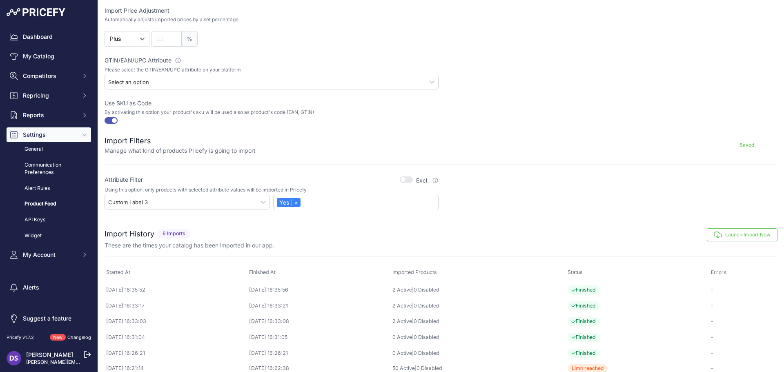
scroll to position [204, 0]
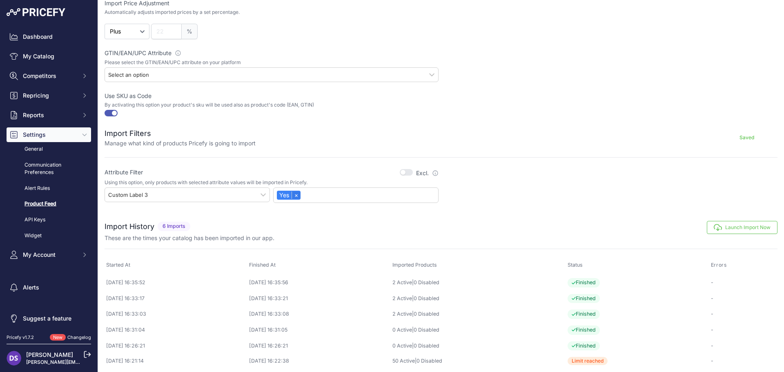
click at [295, 195] on link "×" at bounding box center [296, 195] width 9 height 7
select select
click at [188, 198] on div "Custom Label 3" at bounding box center [187, 195] width 165 height 15
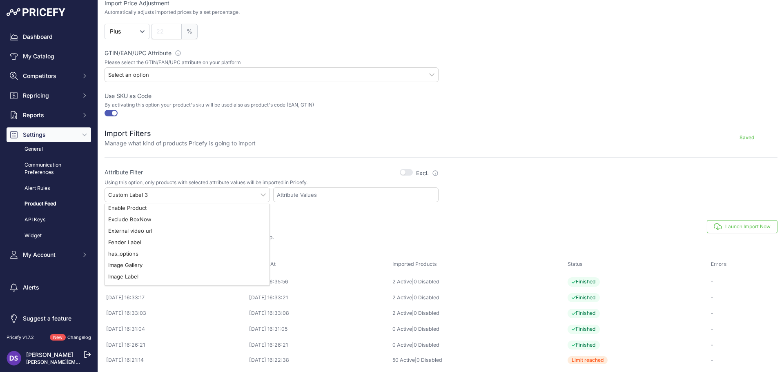
scroll to position [387, 0]
click at [186, 220] on div "Include Skroutz" at bounding box center [187, 222] width 165 height 11
select select "179|include_skroutz"
click at [375, 212] on div "You are not connected to the internet. Import History" at bounding box center [441, 294] width 673 height 164
click at [325, 194] on input "text" at bounding box center [357, 194] width 161 height 7
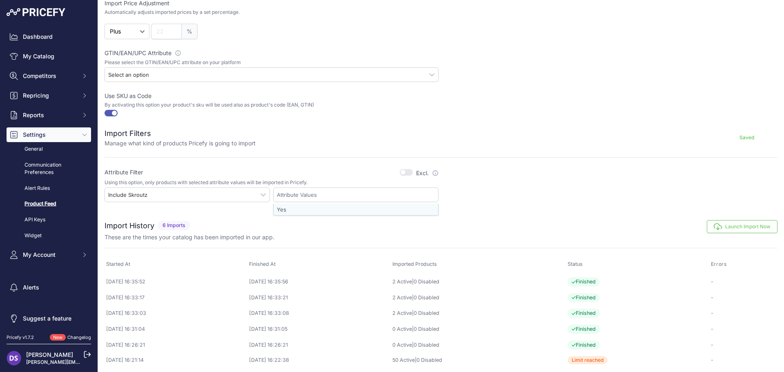
click at [305, 214] on div "Yes" at bounding box center [356, 209] width 165 height 11
select select "Yes"
click at [347, 225] on div "Launch Import Now" at bounding box center [486, 227] width 584 height 13
click at [732, 228] on button "Launch Import Now" at bounding box center [742, 227] width 71 height 13
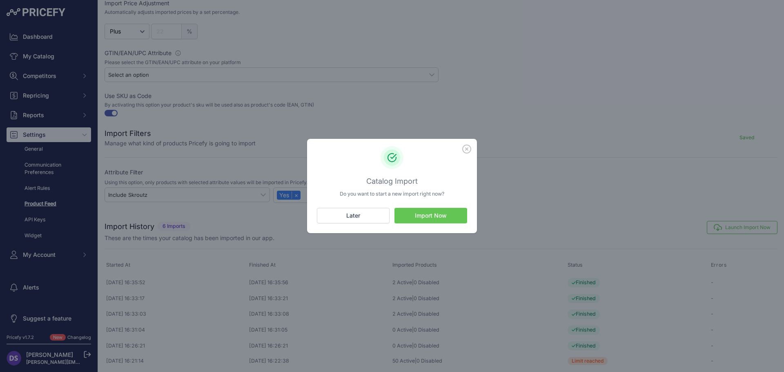
click at [440, 214] on button "Import Now" at bounding box center [431, 216] width 73 height 16
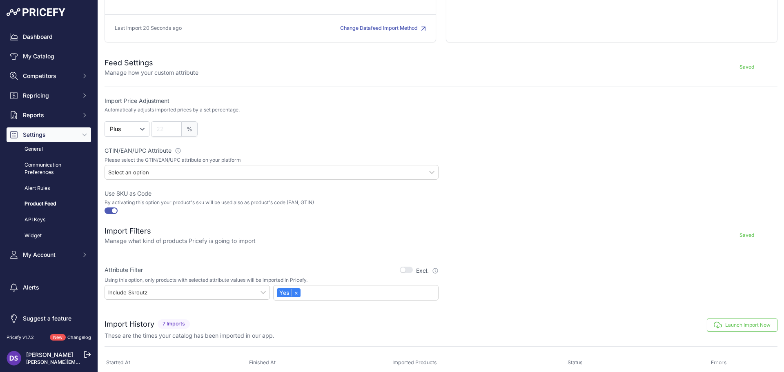
scroll to position [224, 0]
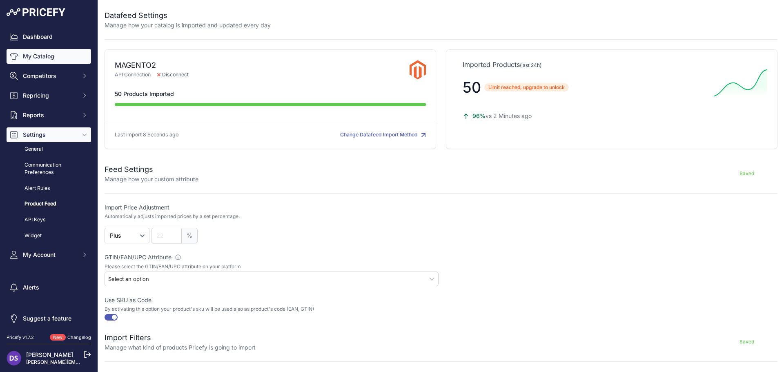
click at [43, 57] on link "My Catalog" at bounding box center [49, 56] width 85 height 15
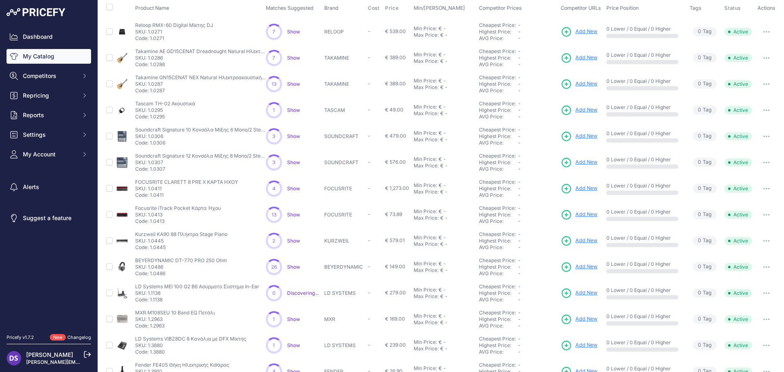
scroll to position [141, 0]
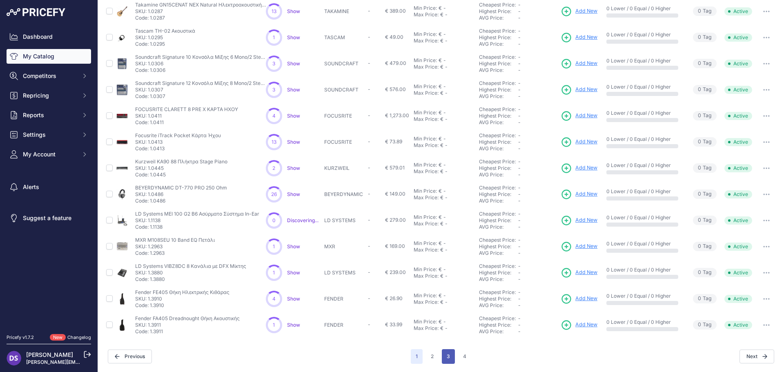
click at [446, 357] on button "3" at bounding box center [448, 356] width 13 height 15
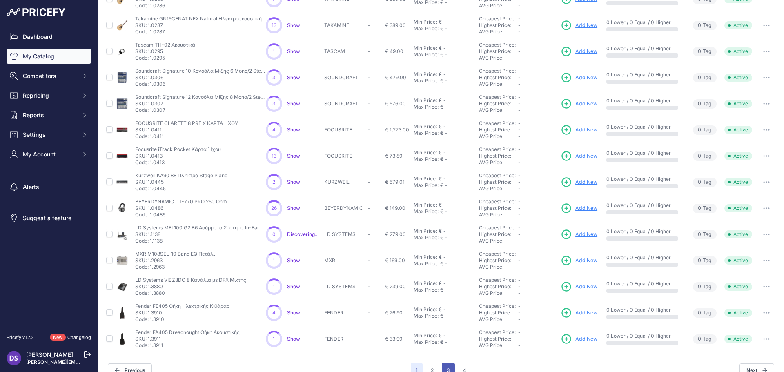
scroll to position [154, 0]
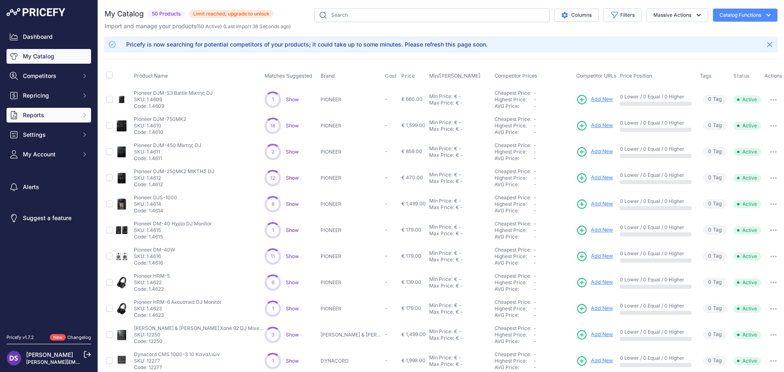
click at [63, 116] on span "Reports" at bounding box center [50, 115] width 54 height 8
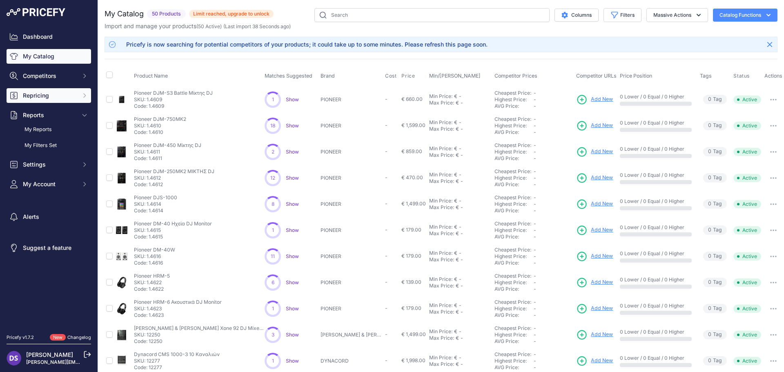
click at [58, 100] on button "Repricing" at bounding box center [49, 95] width 85 height 15
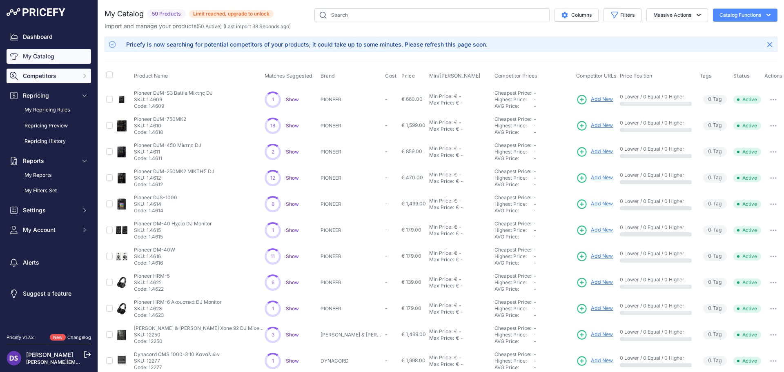
click at [60, 80] on button "Competitors" at bounding box center [49, 76] width 85 height 15
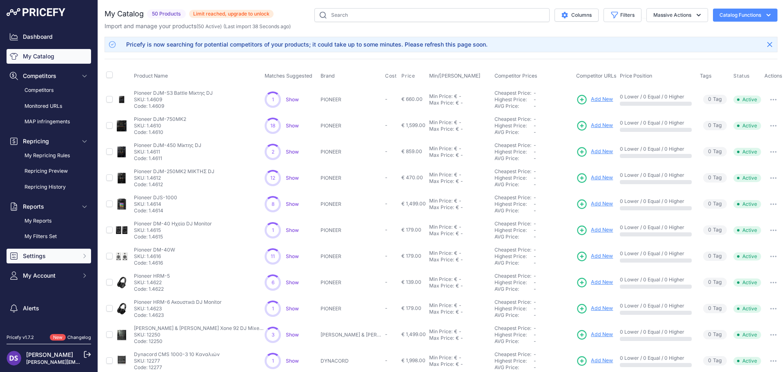
click at [64, 257] on span "Settings" at bounding box center [50, 256] width 54 height 8
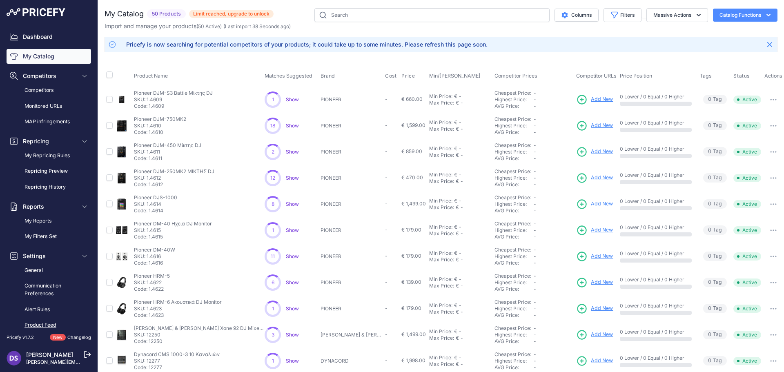
click at [58, 324] on link "Product Feed" at bounding box center [49, 325] width 85 height 14
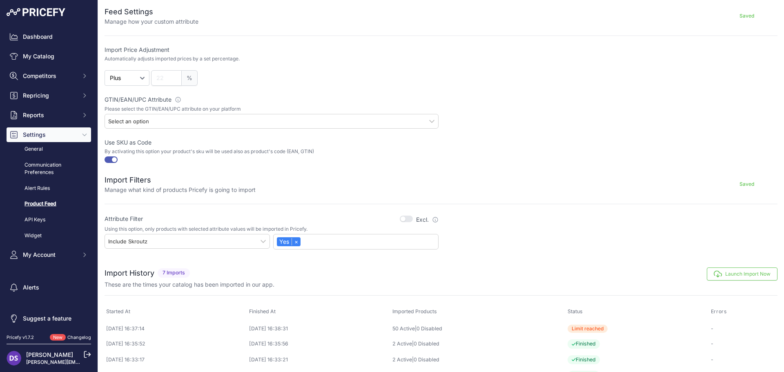
scroll to position [223, 0]
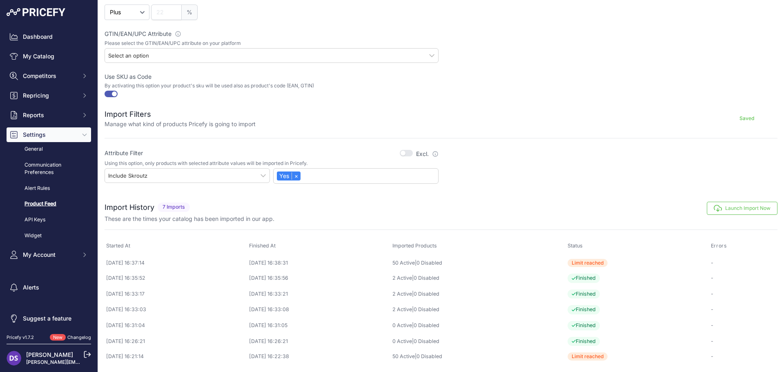
click at [112, 96] on button "button" at bounding box center [111, 94] width 13 height 7
click at [250, 172] on div "Include Skroutz" at bounding box center [187, 175] width 165 height 15
click at [397, 195] on div "You are not connected to the internet. Import History" at bounding box center [441, 283] width 673 height 179
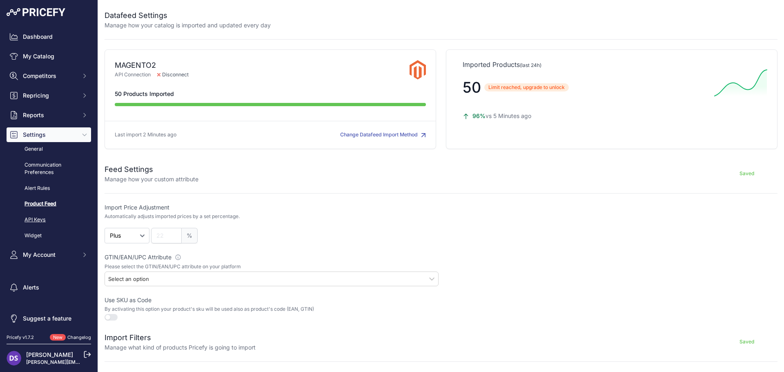
scroll to position [2, 0]
click at [53, 12] on img at bounding box center [36, 11] width 59 height 8
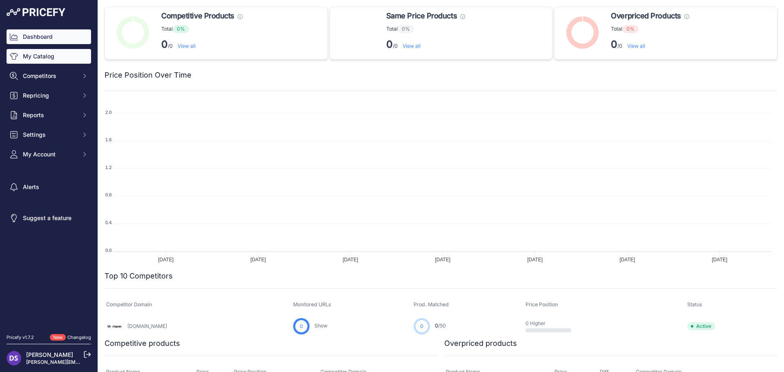
click at [52, 57] on link "My Catalog" at bounding box center [49, 56] width 85 height 15
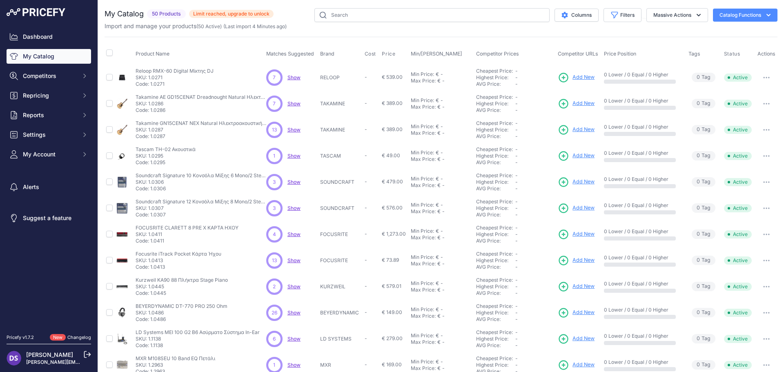
click at [229, 17] on span "Limit reached, upgrade to unlock" at bounding box center [231, 14] width 85 height 8
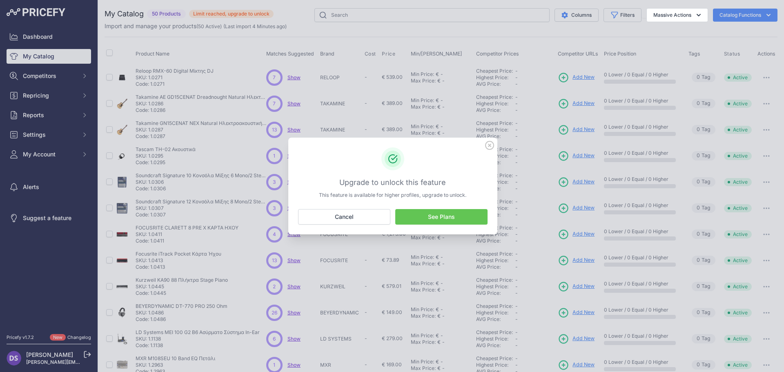
click at [466, 215] on link "See Plans" at bounding box center [441, 217] width 92 height 16
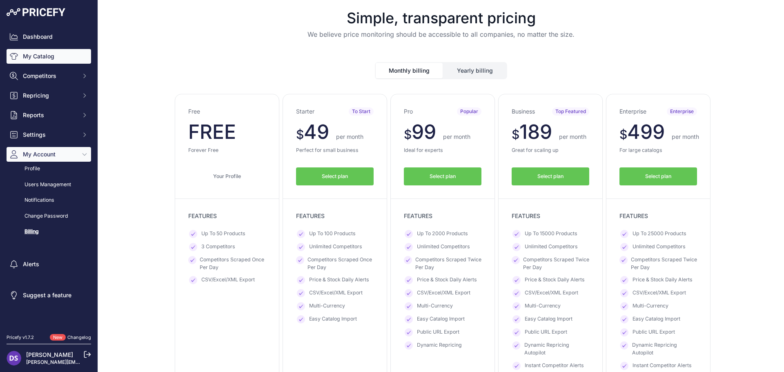
click at [41, 57] on link "My Catalog" at bounding box center [49, 56] width 85 height 15
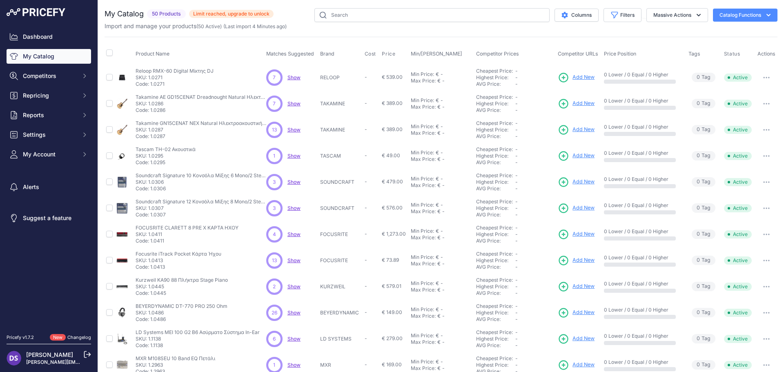
click at [296, 76] on span "Show" at bounding box center [294, 77] width 13 height 6
click at [289, 181] on span "Show" at bounding box center [294, 182] width 13 height 6
click at [769, 182] on icon "button" at bounding box center [769, 182] width 1 height 1
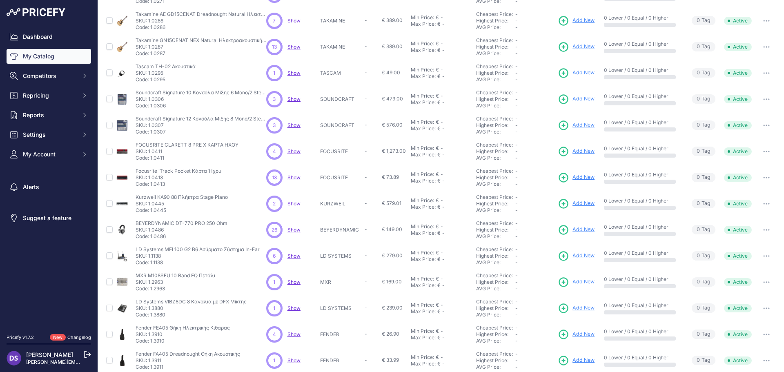
scroll to position [118, 0]
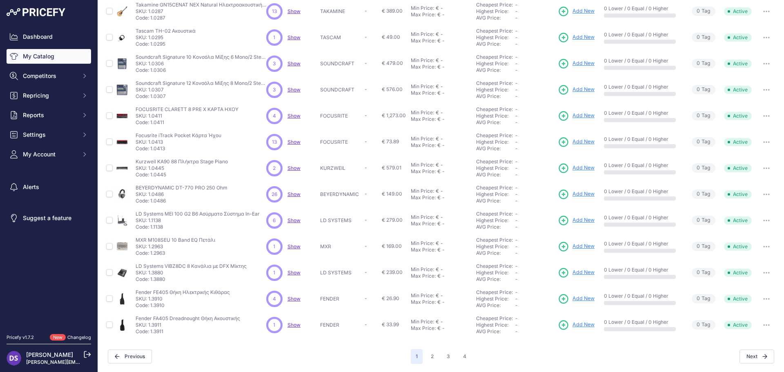
click at [293, 196] on span "Show" at bounding box center [294, 194] width 13 height 6
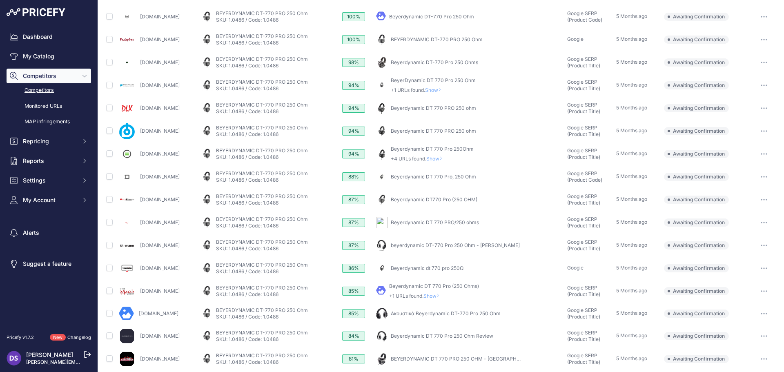
scroll to position [123, 0]
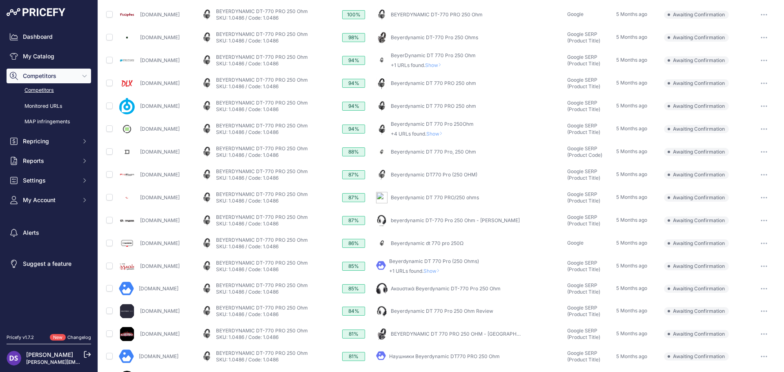
click at [762, 224] on button "button" at bounding box center [764, 220] width 16 height 11
click at [751, 237] on button "Confirm match" at bounding box center [742, 237] width 67 height 13
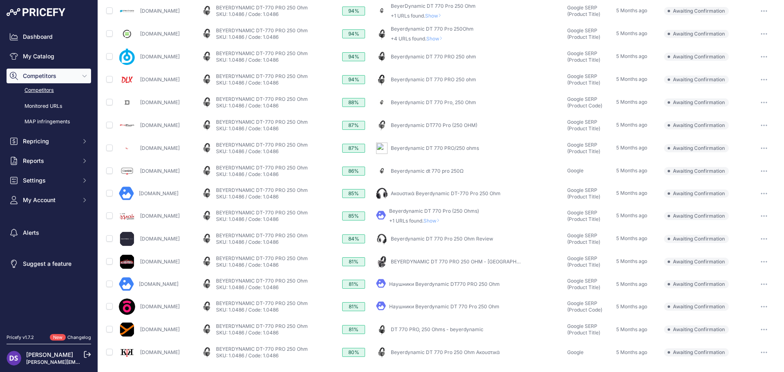
scroll to position [0, 0]
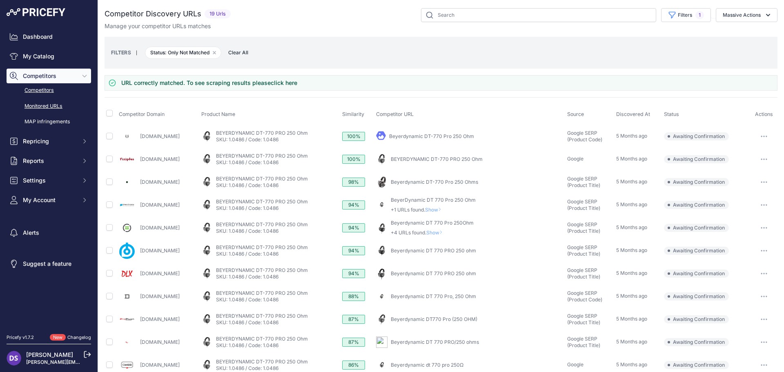
click at [51, 107] on link "Monitored URLs" at bounding box center [49, 106] width 85 height 14
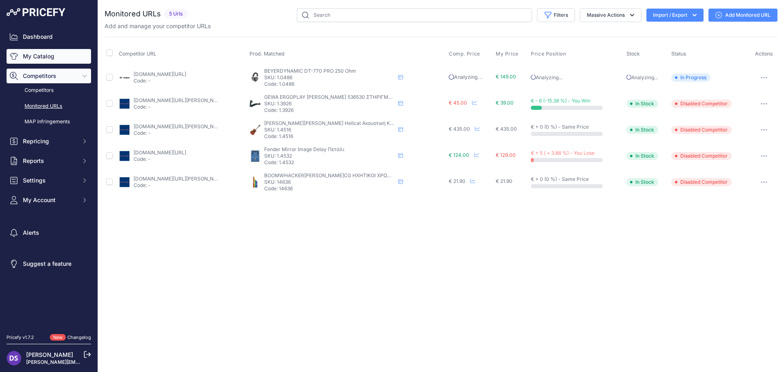
click at [48, 58] on link "My Catalog" at bounding box center [49, 56] width 85 height 15
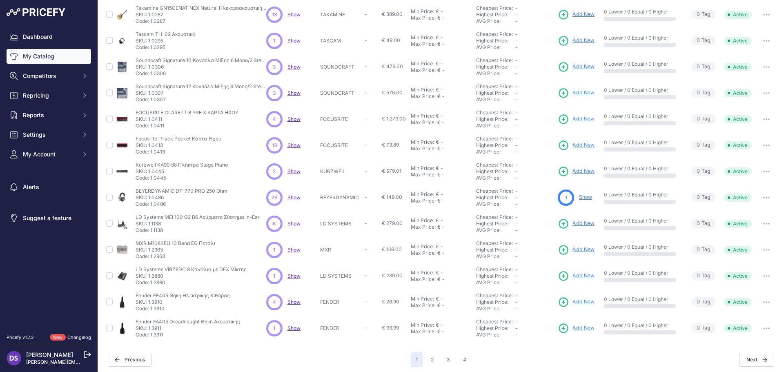
scroll to position [118, 0]
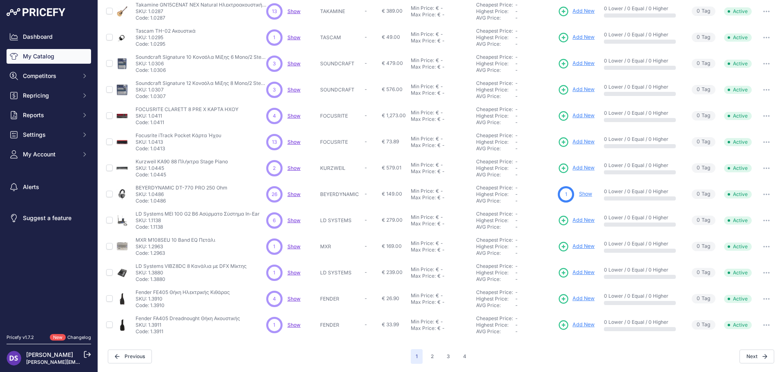
click at [292, 247] on span "Show" at bounding box center [294, 246] width 13 height 6
click at [431, 355] on button "2" at bounding box center [432, 356] width 13 height 15
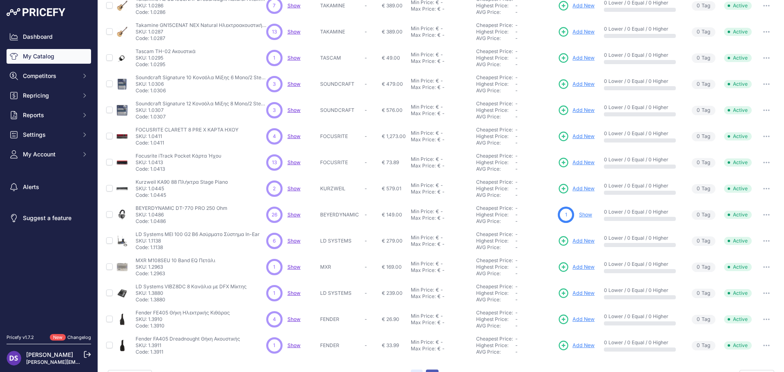
scroll to position [139, 0]
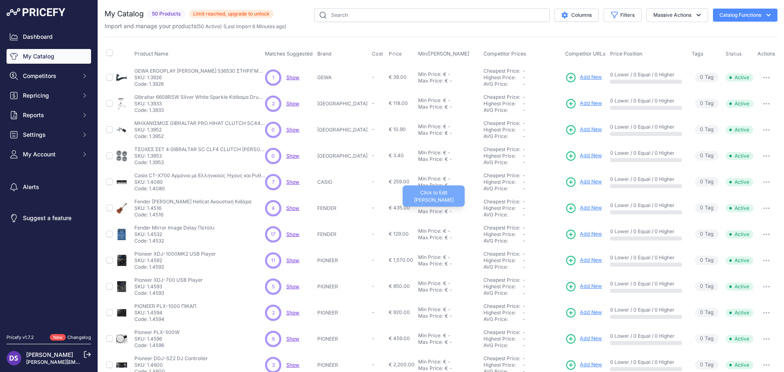
scroll to position [118, 0]
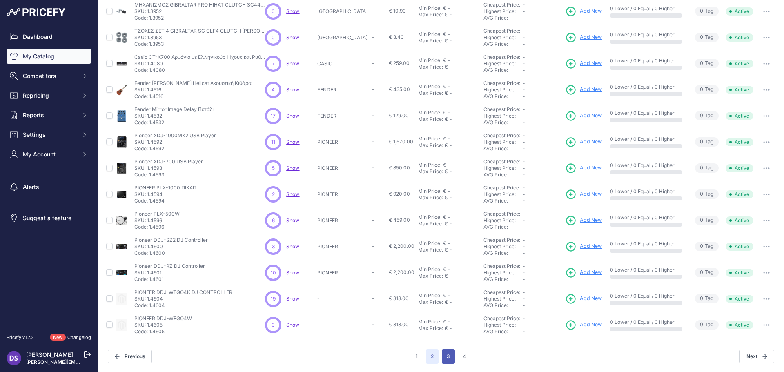
click at [447, 360] on button "3" at bounding box center [448, 356] width 13 height 15
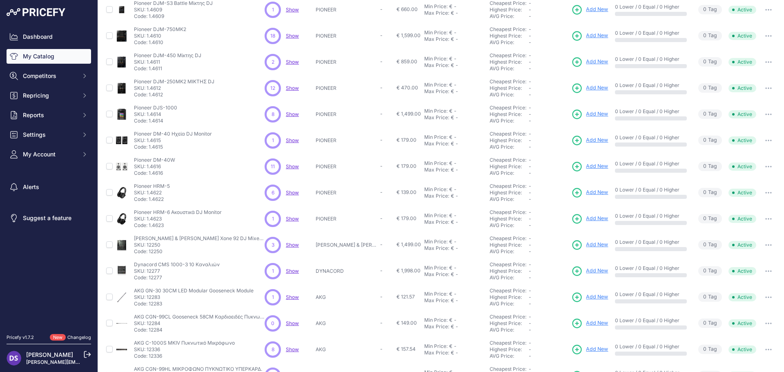
scroll to position [118, 0]
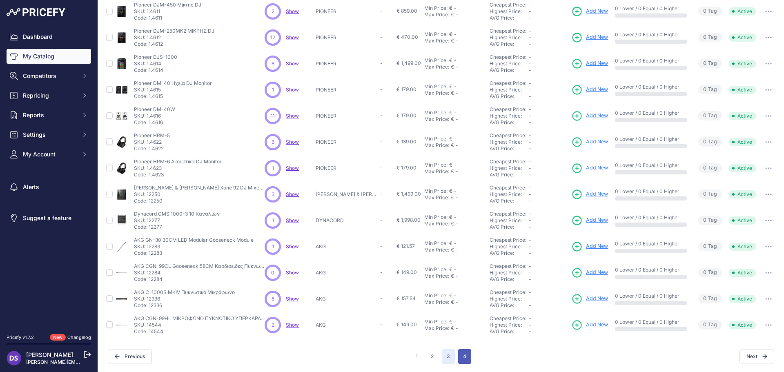
click at [464, 355] on button "4" at bounding box center [464, 356] width 13 height 15
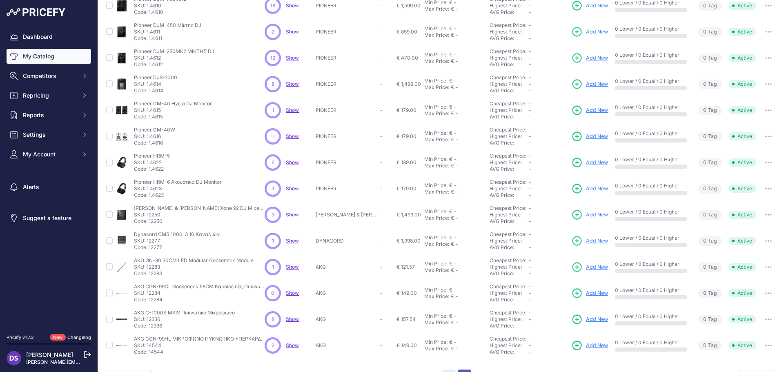
scroll to position [139, 0]
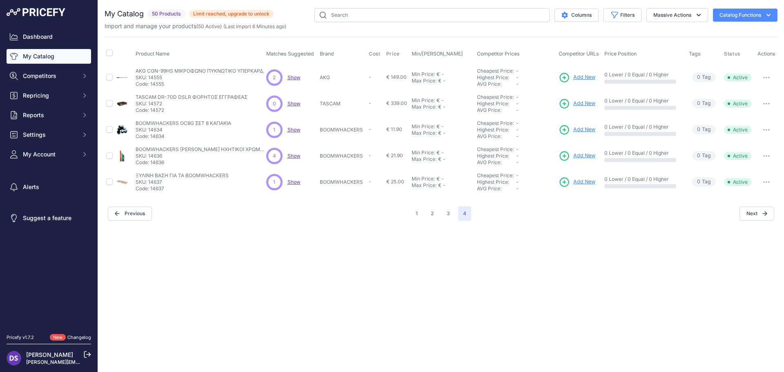
click at [295, 158] on span "Show" at bounding box center [294, 156] width 13 height 6
click at [41, 216] on link "Suggest a feature" at bounding box center [49, 218] width 85 height 15
click at [31, 185] on link "Alerts" at bounding box center [49, 187] width 85 height 15
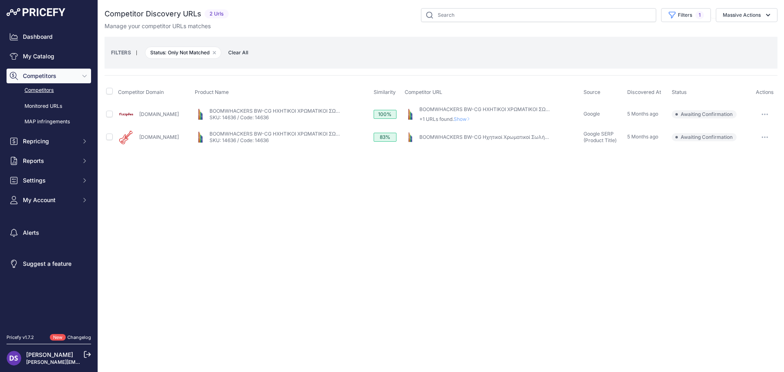
click at [467, 205] on div "Close You are not connected to the internet." at bounding box center [441, 186] width 686 height 372
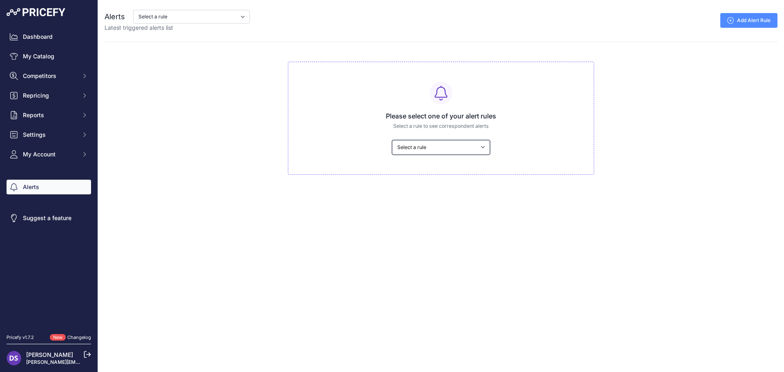
click at [452, 148] on select "Select a rule My competitors are 5% cheaper than me" at bounding box center [441, 147] width 98 height 15
click at [179, 16] on select "Select a rule My competitors are 5% cheaper than me" at bounding box center [191, 17] width 117 height 14
drag, startPoint x: 179, startPoint y: 16, endPoint x: 186, endPoint y: 20, distance: 7.5
click at [179, 16] on select "Select a rule My competitors are 5% cheaper than me" at bounding box center [191, 17] width 117 height 14
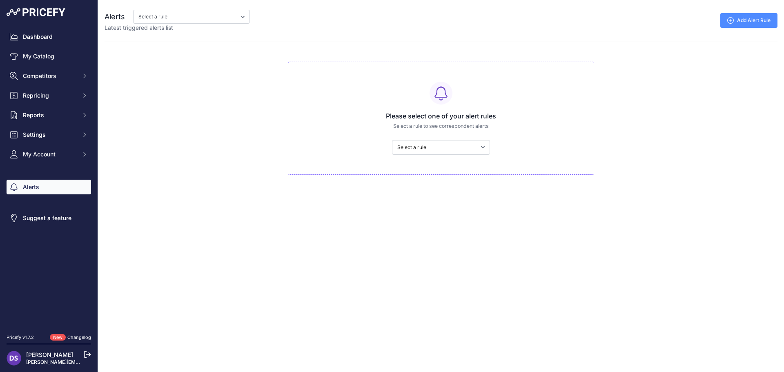
click at [758, 16] on link "Add Alert Rule" at bounding box center [749, 20] width 57 height 15
click at [56, 40] on link "Dashboard" at bounding box center [49, 36] width 85 height 15
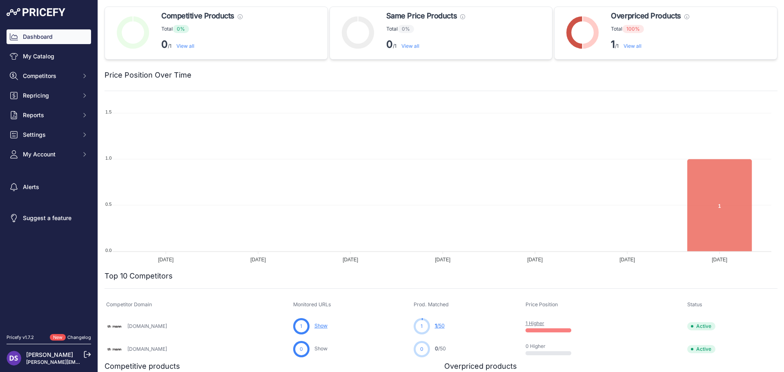
click at [79, 337] on link "Changelog" at bounding box center [79, 338] width 24 height 6
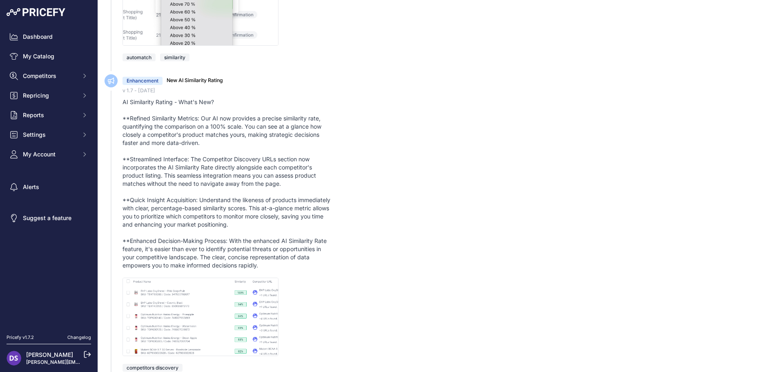
scroll to position [613, 0]
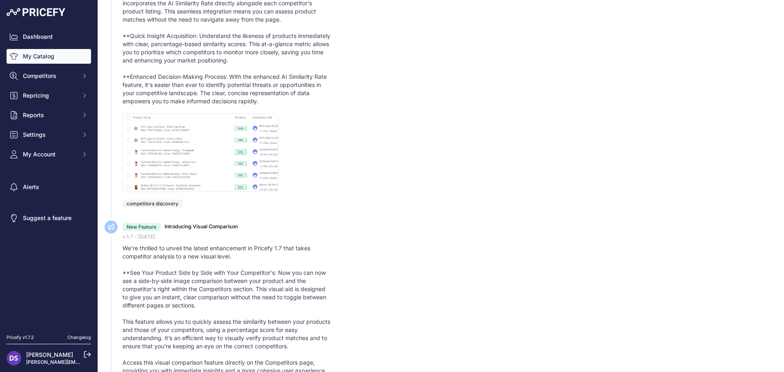
click at [57, 56] on link "My Catalog" at bounding box center [49, 56] width 85 height 15
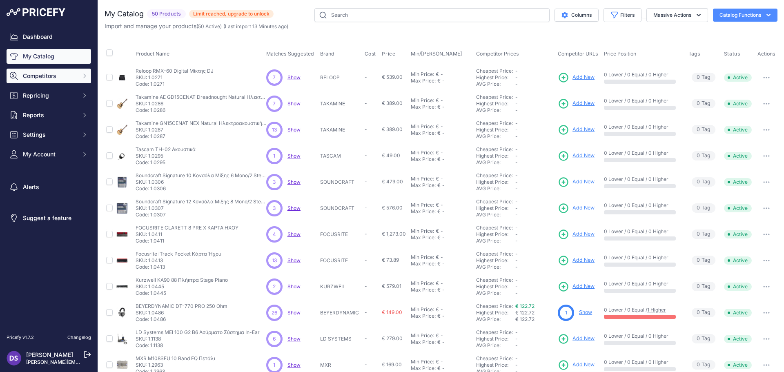
click at [45, 74] on span "Competitors" at bounding box center [50, 76] width 54 height 8
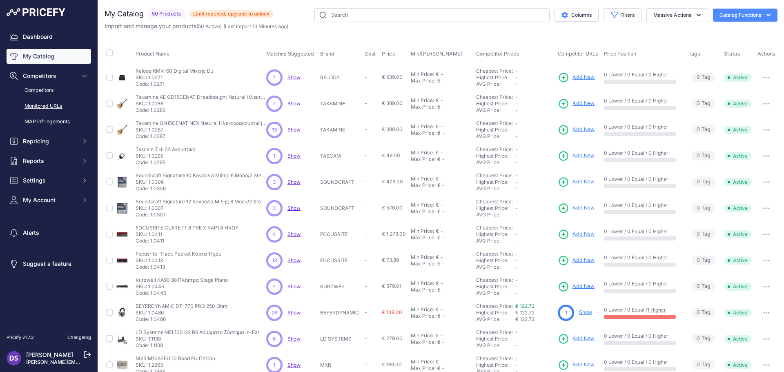
click at [49, 104] on link "Monitored URLs" at bounding box center [49, 106] width 85 height 14
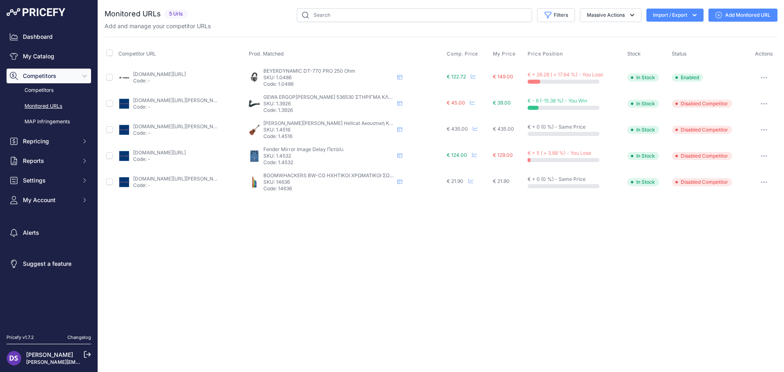
click at [493, 234] on div "Close You are not connected to the internet." at bounding box center [441, 186] width 686 height 372
click at [766, 78] on button "button" at bounding box center [764, 77] width 16 height 11
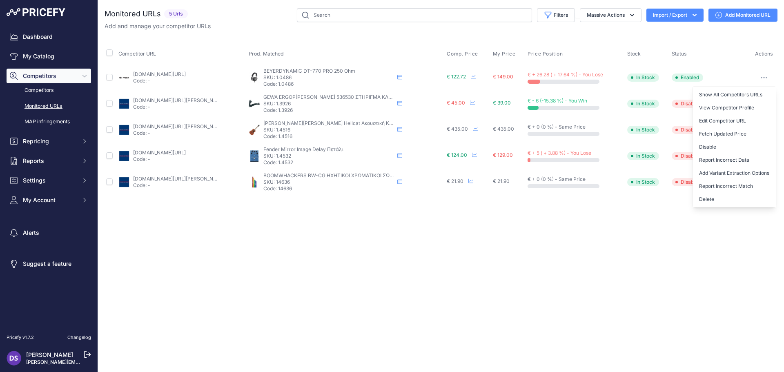
click at [543, 240] on div "Close You are not connected to the internet." at bounding box center [441, 186] width 686 height 372
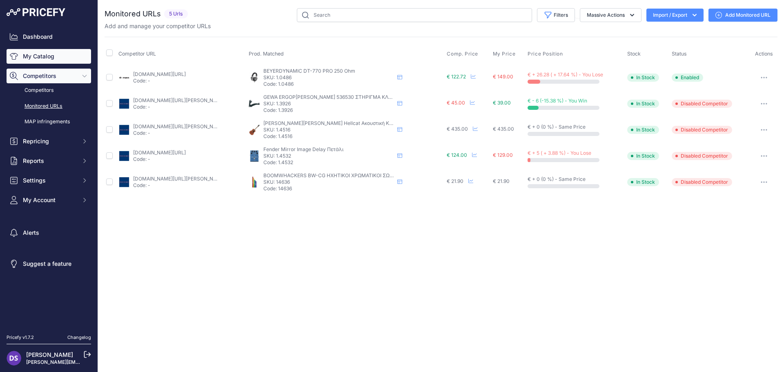
click at [50, 57] on link "My Catalog" at bounding box center [49, 56] width 85 height 15
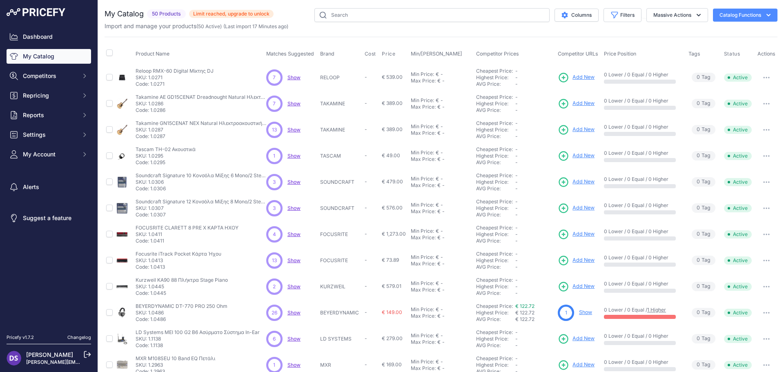
click at [289, 313] on span "Show" at bounding box center [294, 313] width 13 height 6
click at [764, 313] on icon "button" at bounding box center [767, 313] width 7 height 2
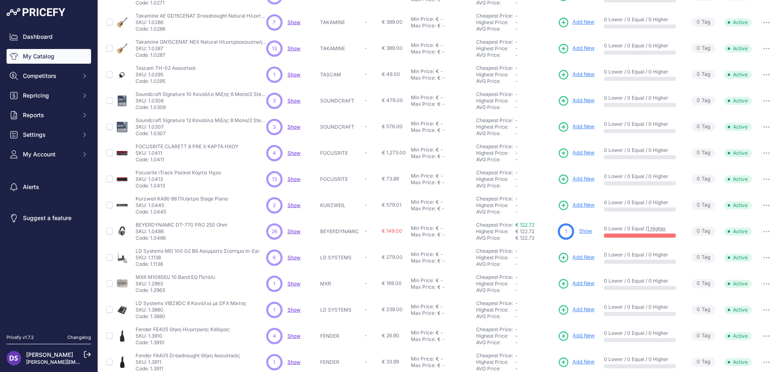
scroll to position [82, 0]
click at [584, 229] on link "Show" at bounding box center [585, 231] width 13 height 6
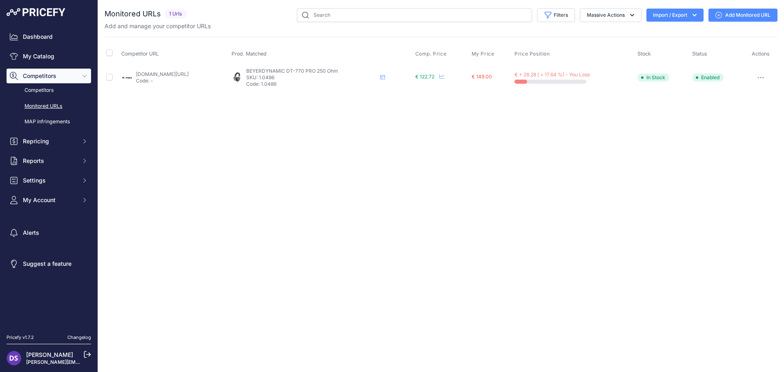
click at [734, 16] on link "Add Monitored URL" at bounding box center [743, 15] width 69 height 13
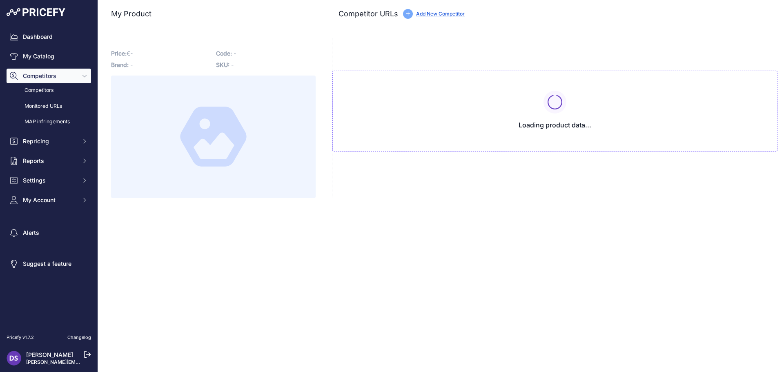
type input "[DOMAIN_NAME][URL]"
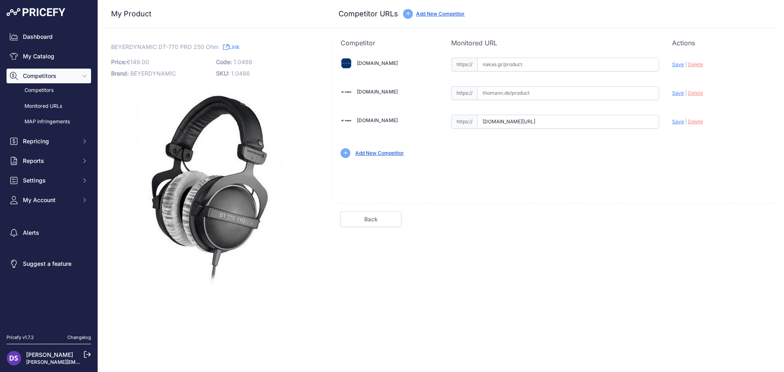
click at [504, 95] on input "text" at bounding box center [569, 93] width 182 height 14
paste input "[URL][DOMAIN_NAME]"
click at [558, 146] on div "Add New Competitor" at bounding box center [555, 150] width 429 height 16
click at [678, 91] on span "Save" at bounding box center [678, 93] width 12 height 6
type input "[URL][DOMAIN_NAME]"
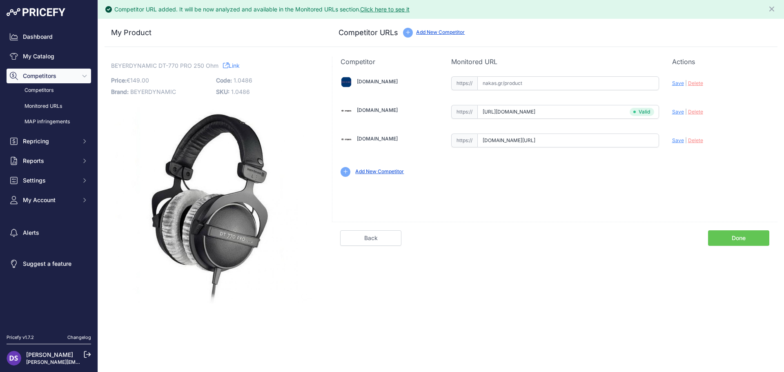
click at [632, 145] on input "[DOMAIN_NAME][URL]" at bounding box center [569, 141] width 182 height 14
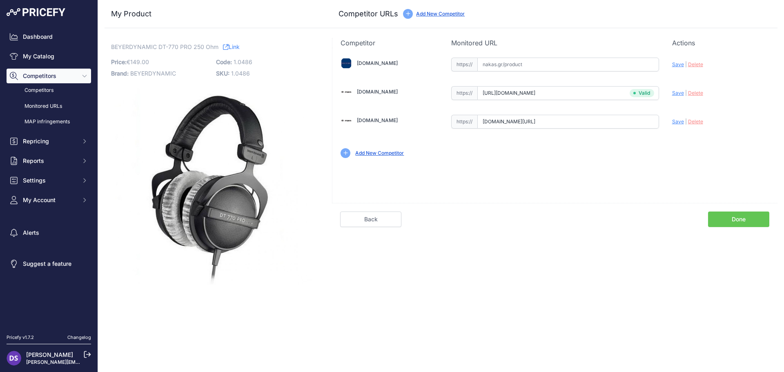
click at [734, 221] on link "Done" at bounding box center [738, 220] width 61 height 16
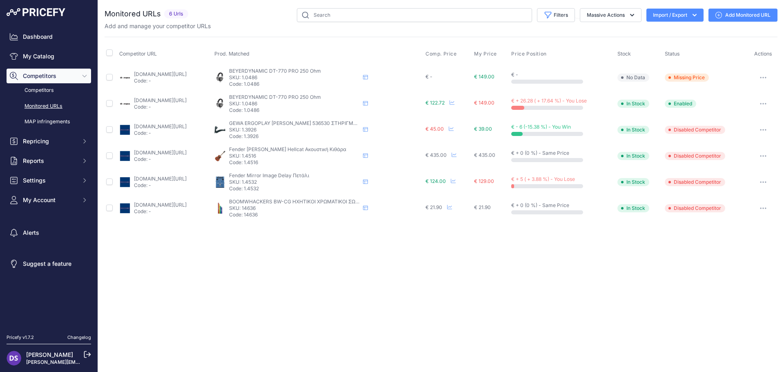
click at [757, 78] on button "button" at bounding box center [763, 77] width 16 height 11
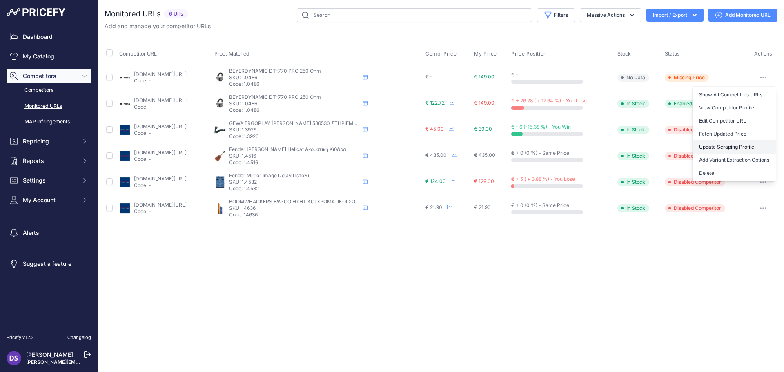
click at [740, 150] on link "Update Scraping Profile" at bounding box center [734, 147] width 83 height 13
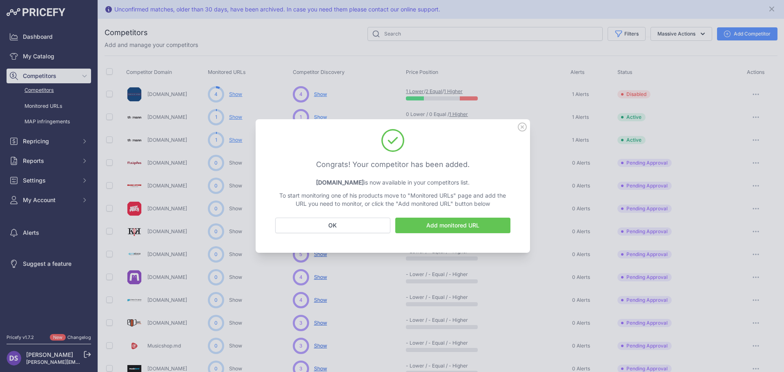
click at [458, 229] on link "Add monitored URL" at bounding box center [452, 226] width 115 height 16
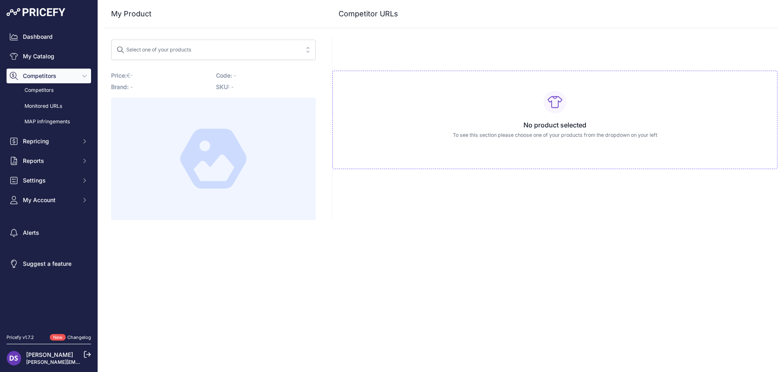
click at [192, 53] on div "Select one of your products" at bounding box center [153, 48] width 75 height 11
type input "d"
type input "b"
click at [303, 16] on h3 "My Product" at bounding box center [213, 13] width 205 height 11
click at [279, 49] on span "Select one of your products" at bounding box center [207, 49] width 183 height 13
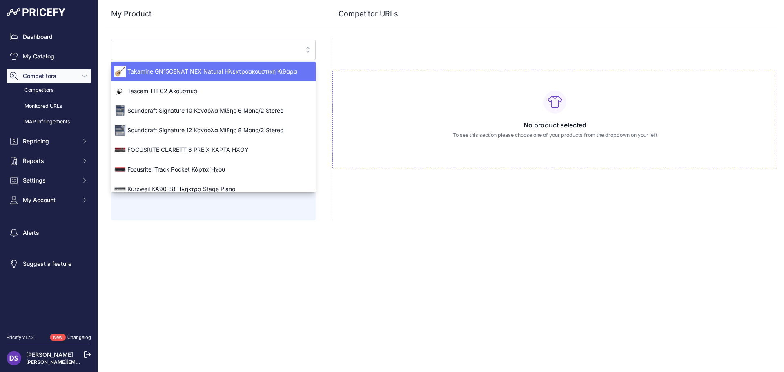
scroll to position [69, 0]
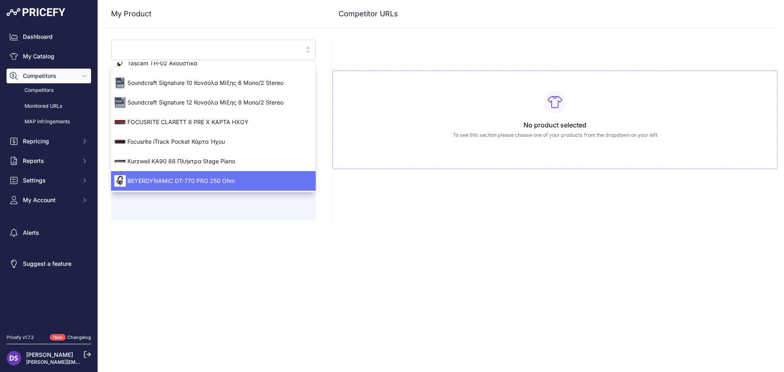
click at [209, 179] on span "BEYERDYNAMIC DT-770 PRO 250 Ohm" at bounding box center [213, 181] width 205 height 8
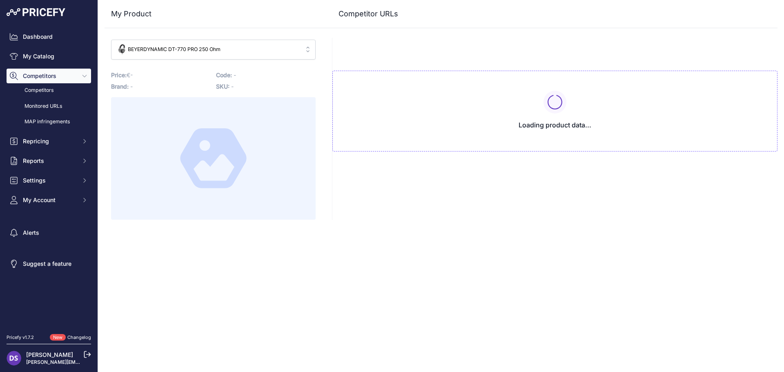
type input "www.thomann.de/gr/beyerdynamic_dt770pro.htm?prirule_jdsnikfkfjsd=8777"
type input "www.thomannmusic.com/beyerdynamic_dt770pro.htm?prirule_jdsnikfkfjsd=8777"
type input "www.thomann.de/gr/beyerdynamic_dt770pro.htm?prirule_jdsnikfkfjsd=8777"
type input "www.thomannmusic.com/beyerdynamic_dt770pro.htm?prirule_jdsnikfkfjsd=8777"
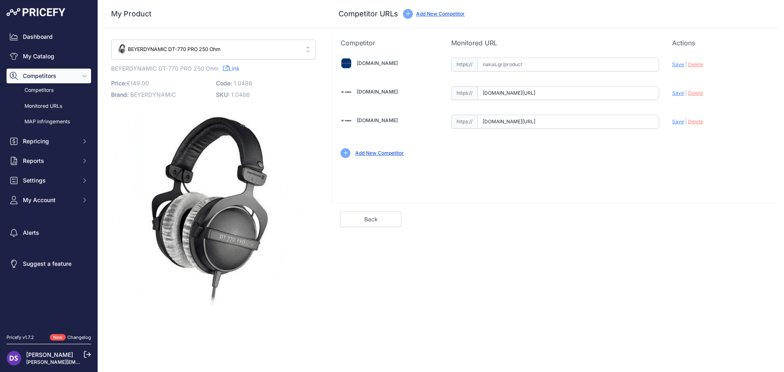
click at [400, 157] on div "Add New Competitor" at bounding box center [379, 154] width 49 height 8
click at [391, 154] on link "Add New Competitor" at bounding box center [379, 153] width 49 height 6
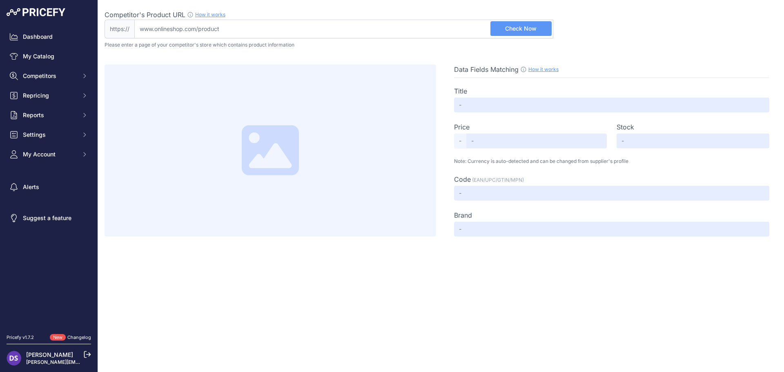
click at [241, 34] on input "Competitor's Product URL How it works In order to create your competitor's extr…" at bounding box center [343, 29] width 419 height 19
paste input "[URL][DOMAIN_NAME]"
type input "[DOMAIN_NAME][URL]"
click at [527, 30] on span "Check Now" at bounding box center [520, 29] width 31 height 8
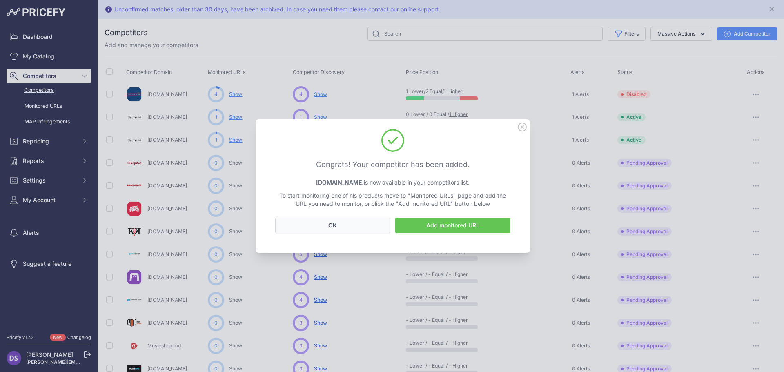
click at [333, 229] on button "OK" at bounding box center [332, 226] width 115 height 16
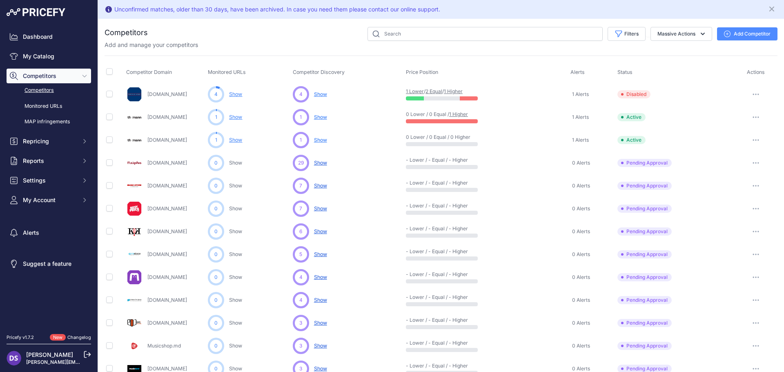
click at [579, 141] on span "1 Alerts" at bounding box center [580, 140] width 17 height 7
click at [51, 104] on link "Monitored URLs" at bounding box center [49, 106] width 85 height 14
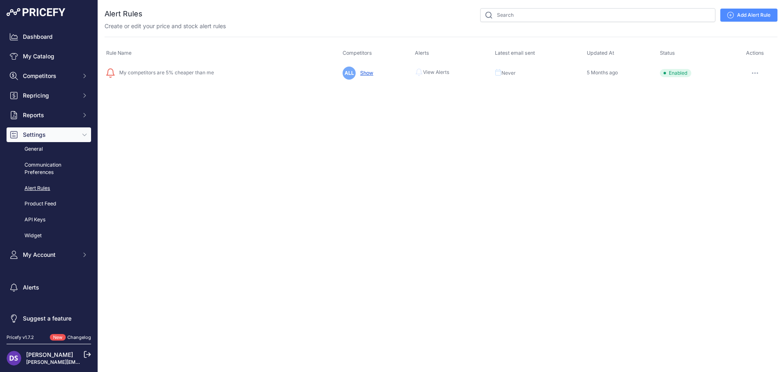
click at [366, 77] on td "ALL Show" at bounding box center [377, 73] width 72 height 20
click at [366, 74] on link "Show" at bounding box center [365, 73] width 16 height 6
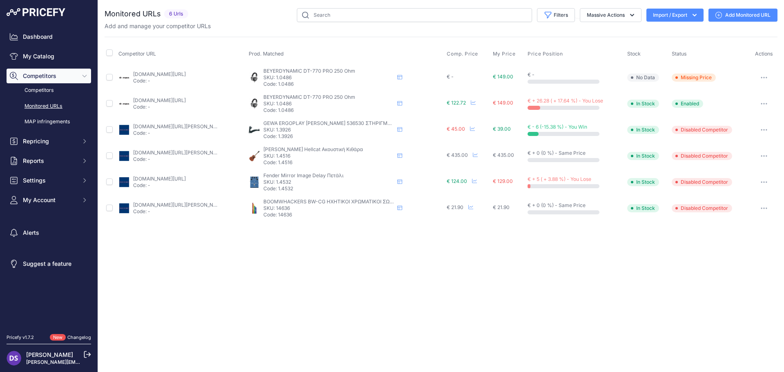
click at [763, 76] on button "button" at bounding box center [764, 77] width 16 height 11
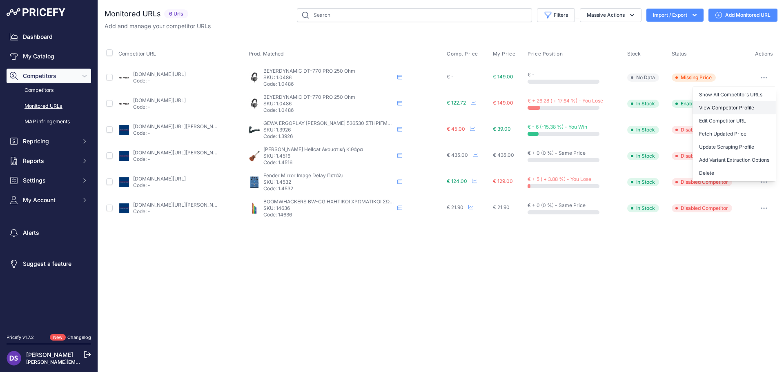
click at [726, 109] on link "View Competitor Profile" at bounding box center [734, 107] width 83 height 13
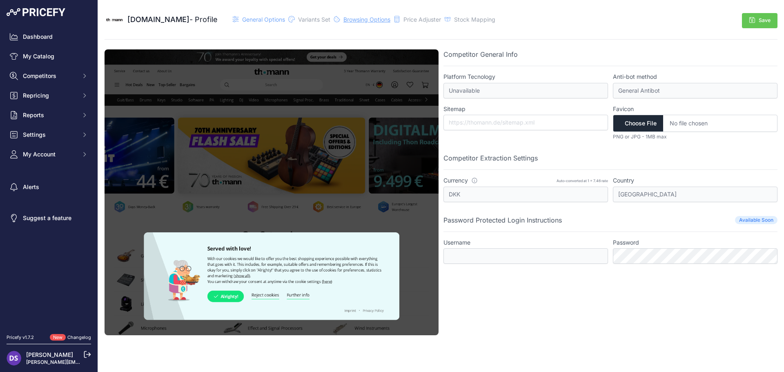
click at [349, 19] on span "Browsing Options" at bounding box center [367, 19] width 47 height 7
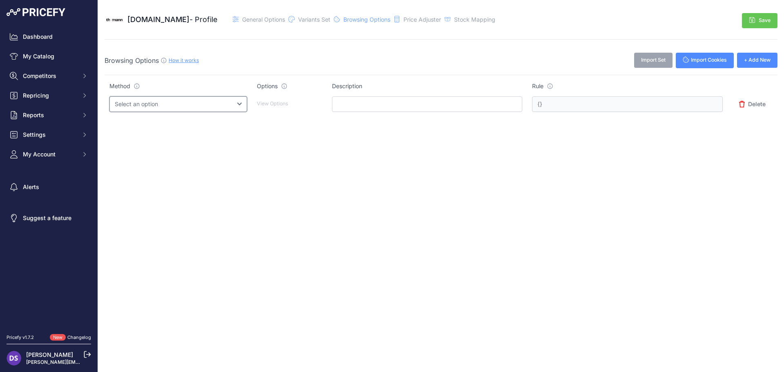
click at [207, 105] on select "Select an option Query String Local Storage Cookie Automatic Actions" at bounding box center [178, 104] width 138 height 16
click at [441, 98] on input "text" at bounding box center [427, 104] width 190 height 16
click at [404, 19] on span "Price Adjuster" at bounding box center [423, 19] width 38 height 7
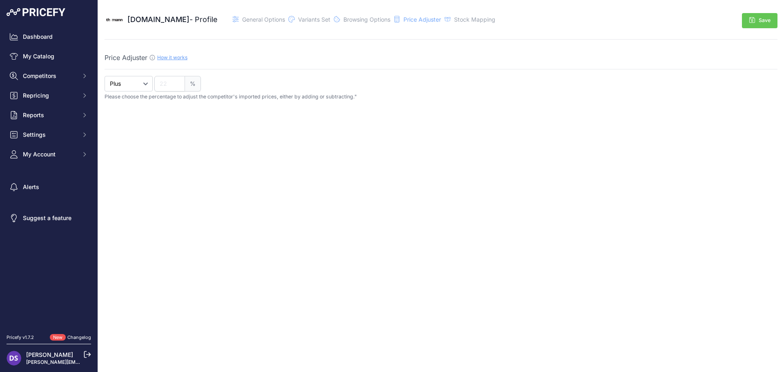
click at [453, 24] on div "Thomann.de - Profile General Options" at bounding box center [301, 20] width 393 height 20
click at [455, 20] on span "Stock Mapping" at bounding box center [474, 19] width 41 height 7
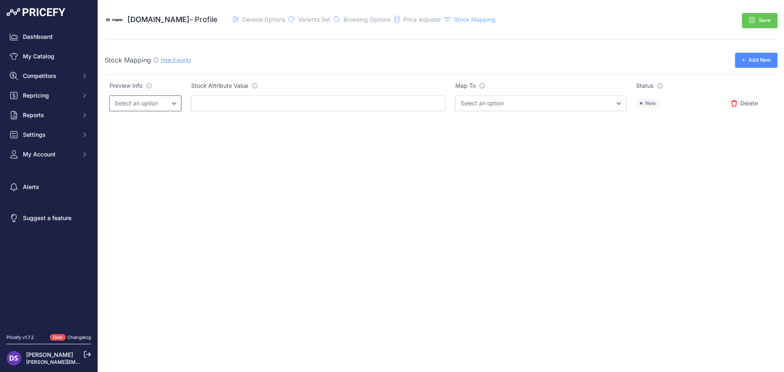
click at [156, 104] on select "Select an option" at bounding box center [145, 104] width 72 height 16
click at [183, 61] on link "How it works" at bounding box center [176, 60] width 30 height 6
click at [348, 22] on span "Browsing Options" at bounding box center [367, 19] width 47 height 7
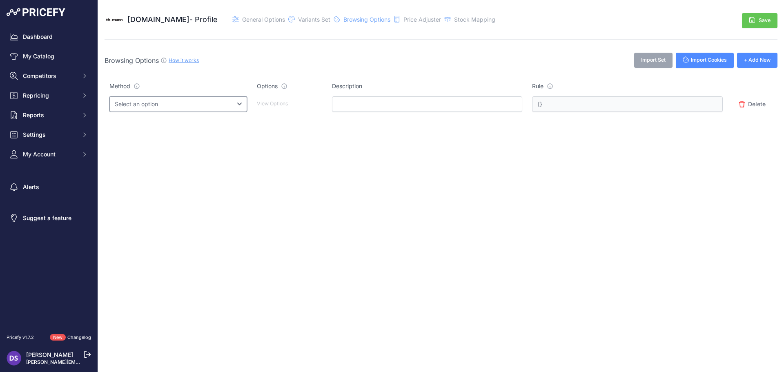
click at [227, 104] on select "Select an option Query String Local Storage Cookie Automatic Actions" at bounding box center [178, 104] width 138 height 16
select select "automatic_actions"
click at [109, 96] on select "Select an option Query String Local Storage Cookie Automatic Actions" at bounding box center [178, 104] width 138 height 16
click at [371, 102] on input "text" at bounding box center [427, 104] width 190 height 16
click at [217, 103] on select "Select an option Query String Local Storage Cookie Automatic Actions" at bounding box center [178, 104] width 138 height 16
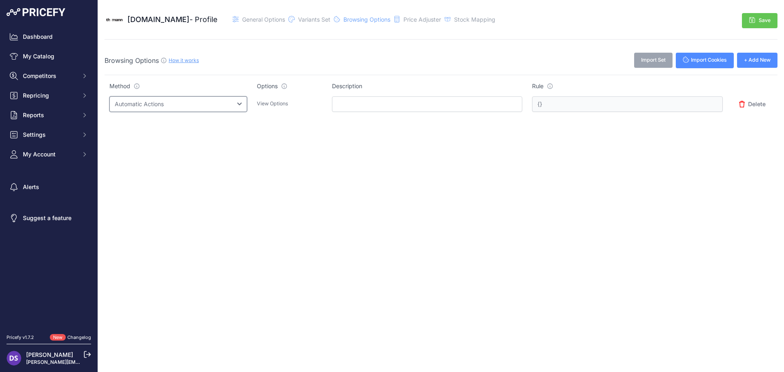
select select "query_string"
click at [109, 96] on select "Select an option Query String Local Storage Cookie Automatic Actions" at bounding box center [178, 104] width 138 height 16
click at [392, 100] on input "text" at bounding box center [427, 104] width 190 height 16
click at [766, 61] on button "+ Add New" at bounding box center [757, 60] width 40 height 15
click at [722, 62] on span "Import Cookies" at bounding box center [709, 60] width 36 height 8
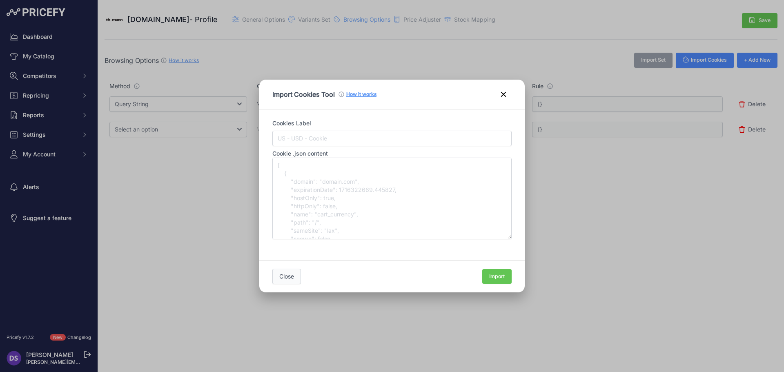
click at [288, 274] on button "Close" at bounding box center [286, 277] width 29 height 16
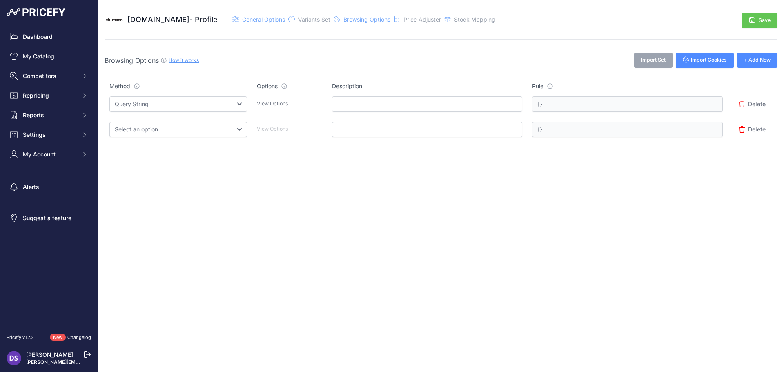
click at [242, 19] on span "General Options" at bounding box center [263, 19] width 43 height 7
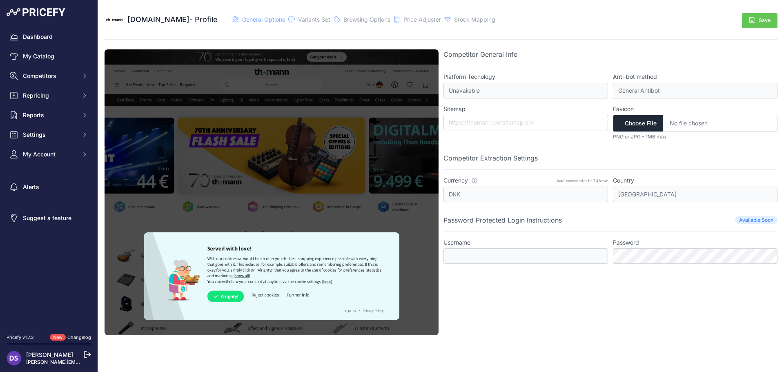
click at [311, 281] on img at bounding box center [272, 192] width 334 height 286
click at [230, 298] on img at bounding box center [272, 192] width 334 height 286
click at [752, 221] on span "Available Soon" at bounding box center [756, 220] width 42 height 8
click at [691, 152] on div "Competitor General Info Platform Tecnology Unavailable This is a system global …" at bounding box center [611, 192] width 334 height 286
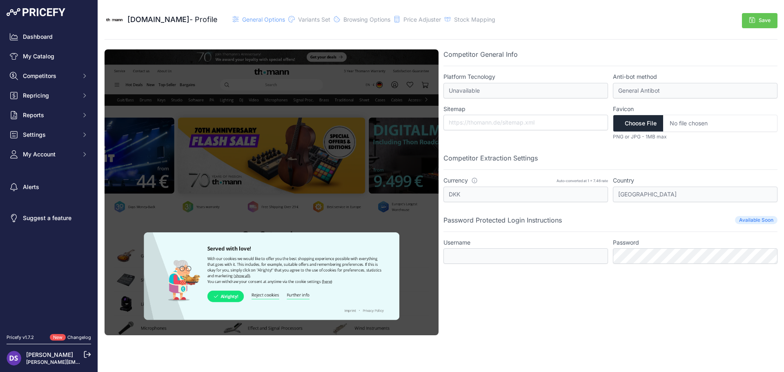
click at [702, 129] on input "file" at bounding box center [695, 123] width 165 height 17
click at [298, 22] on span "Variants Set" at bounding box center [314, 19] width 32 height 7
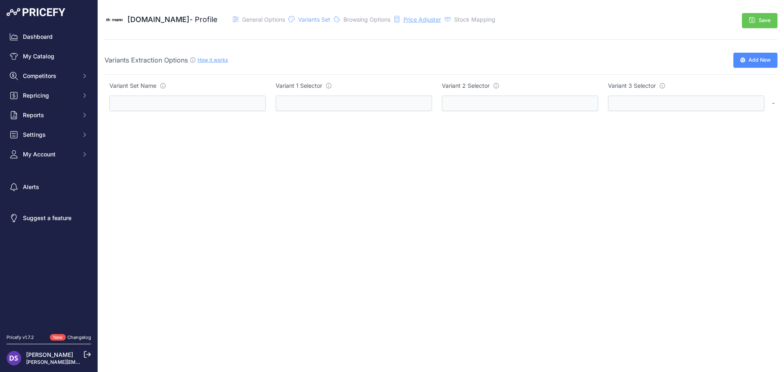
click at [404, 20] on span "Price Adjuster" at bounding box center [423, 19] width 38 height 7
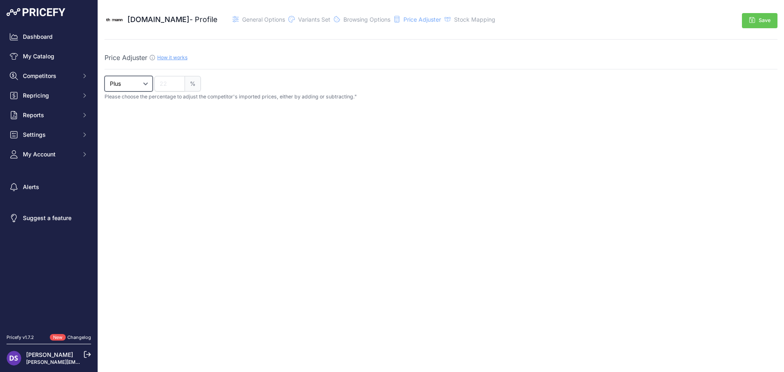
click at [139, 83] on select "Plus Minus" at bounding box center [129, 84] width 48 height 16
click at [358, 16] on span "Browsing Options" at bounding box center [367, 19] width 47 height 7
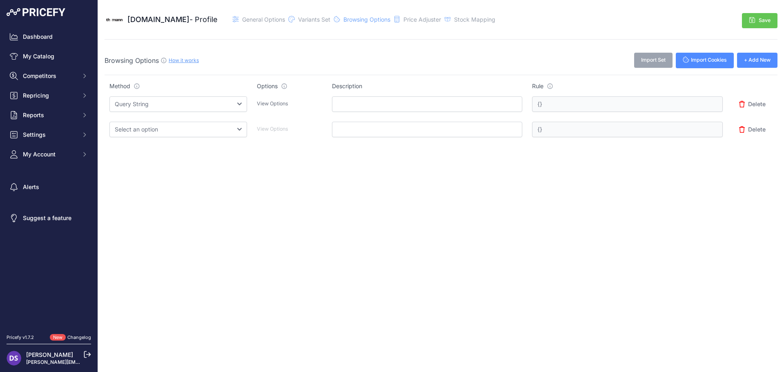
click at [762, 132] on span "Delete" at bounding box center [757, 129] width 18 height 8
click at [146, 100] on select "Select an option Query String Local Storage Cookie Automatic Actions" at bounding box center [178, 104] width 138 height 16
select select "localstorage"
click at [109, 96] on select "Select an option Query String Local Storage Cookie Automatic Actions" at bounding box center [178, 104] width 138 height 16
drag, startPoint x: 171, startPoint y: 97, endPoint x: 166, endPoint y: 107, distance: 11.7
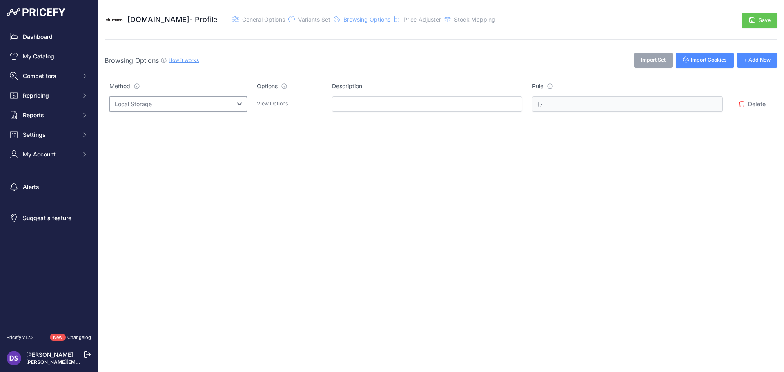
click at [171, 97] on select "Select an option Query String Local Storage Cookie Automatic Actions" at bounding box center [178, 104] width 138 height 16
select select "cookie"
click at [109, 96] on select "Select an option Query String Local Storage Cookie Automatic Actions" at bounding box center [178, 104] width 138 height 16
click at [182, 106] on select "Select an option Query String Local Storage Cookie Automatic Actions" at bounding box center [178, 104] width 138 height 16
select select "automatic_actions"
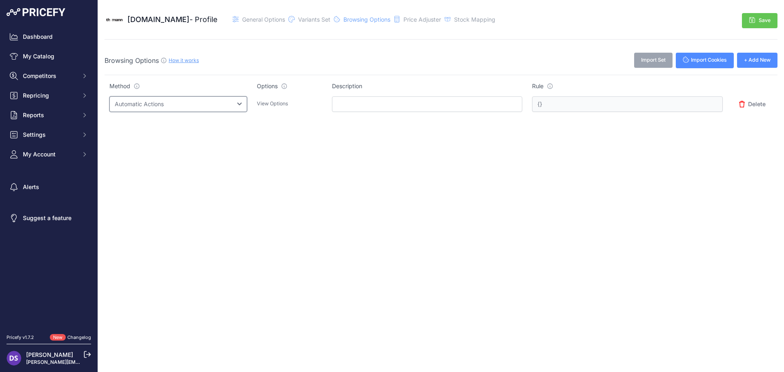
click at [109, 96] on select "Select an option Query String Local Storage Cookie Automatic Actions" at bounding box center [178, 104] width 138 height 16
click at [176, 108] on select "Select an option Query String Local Storage Cookie Automatic Actions" at bounding box center [178, 104] width 138 height 16
select select "null"
click at [109, 96] on select "Select an option Query String Local Storage Cookie Automatic Actions" at bounding box center [178, 104] width 138 height 16
click at [761, 106] on span "Delete" at bounding box center [757, 104] width 18 height 8
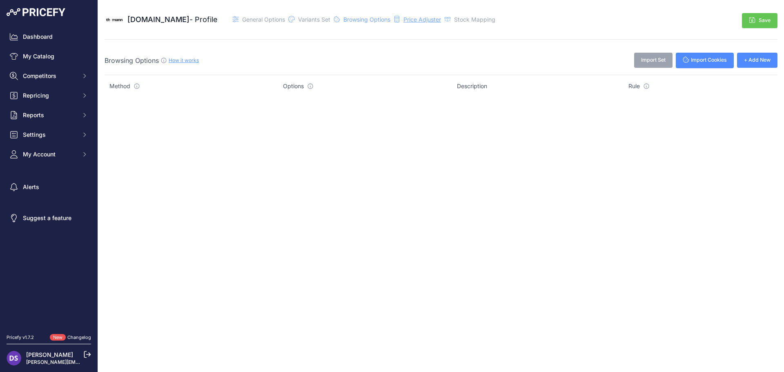
click at [404, 20] on span "Price Adjuster" at bounding box center [423, 19] width 38 height 7
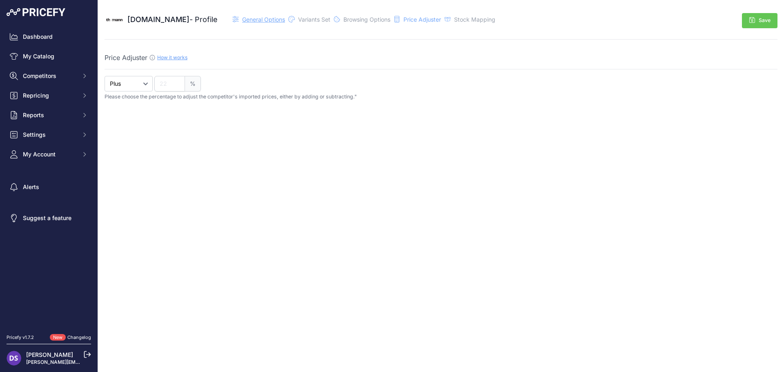
click at [242, 22] on span "General Options" at bounding box center [263, 19] width 43 height 7
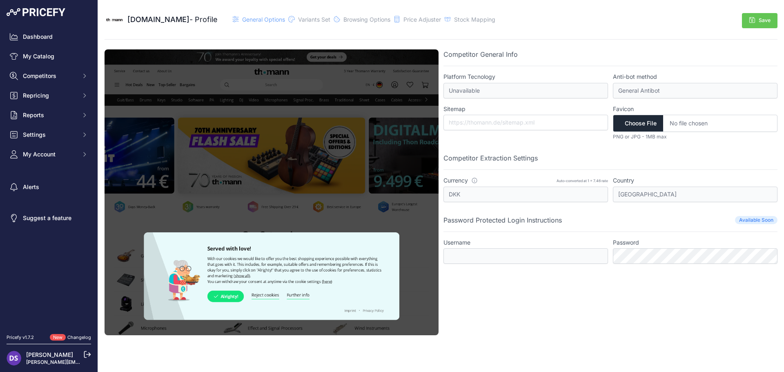
click at [761, 24] on button "Save" at bounding box center [760, 20] width 36 height 15
click at [56, 53] on link "My Catalog" at bounding box center [49, 56] width 85 height 15
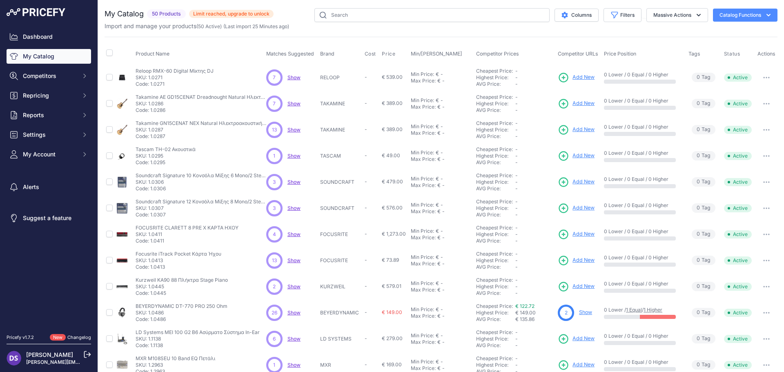
click at [581, 311] on link "Show" at bounding box center [585, 312] width 13 height 6
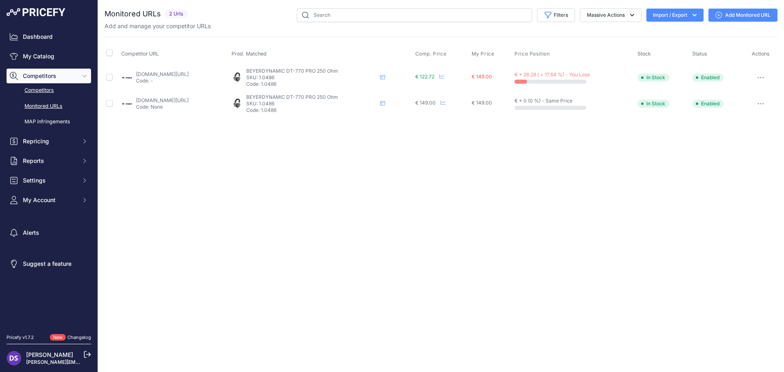
click at [43, 88] on link "Competitors" at bounding box center [49, 90] width 85 height 14
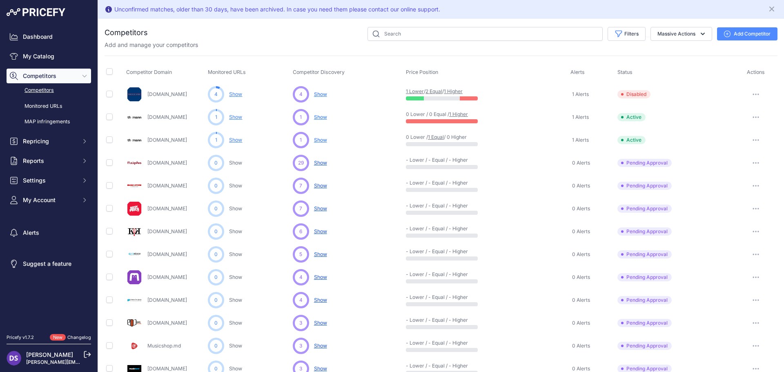
click at [749, 119] on button "button" at bounding box center [756, 117] width 16 height 11
click at [731, 148] on button "Disable" at bounding box center [742, 147] width 68 height 13
click at [756, 94] on icon "button" at bounding box center [756, 94] width 1 height 1
click at [732, 125] on button "Enable" at bounding box center [742, 124] width 68 height 13
click at [430, 10] on div "Unconfirmed matches, older than 30 days, have been archived. In case you need t…" at bounding box center [277, 9] width 326 height 8
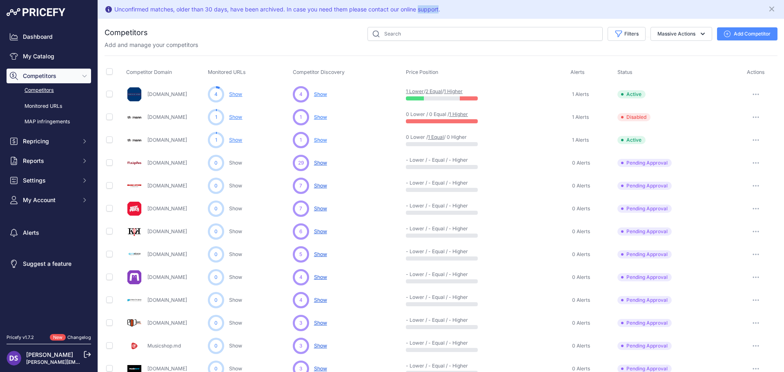
click at [430, 10] on div "Unconfirmed matches, older than 30 days, have been archived. In case you need t…" at bounding box center [277, 9] width 326 height 8
click at [409, 11] on div "Unconfirmed matches, older than 30 days, have been archived. In case you need t…" at bounding box center [277, 9] width 326 height 8
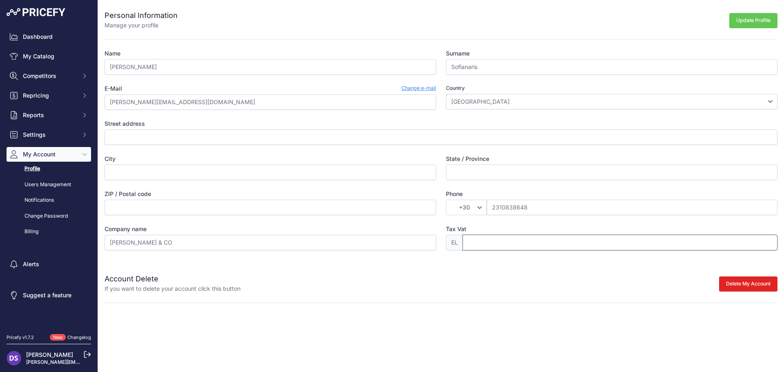
click at [501, 245] on input "Tax Vat" at bounding box center [620, 243] width 315 height 16
type input "093461330"
click at [179, 144] on input "Street address" at bounding box center [441, 138] width 673 height 16
type input "69 Papanastasiou str"
click at [174, 168] on input "City" at bounding box center [271, 173] width 332 height 16
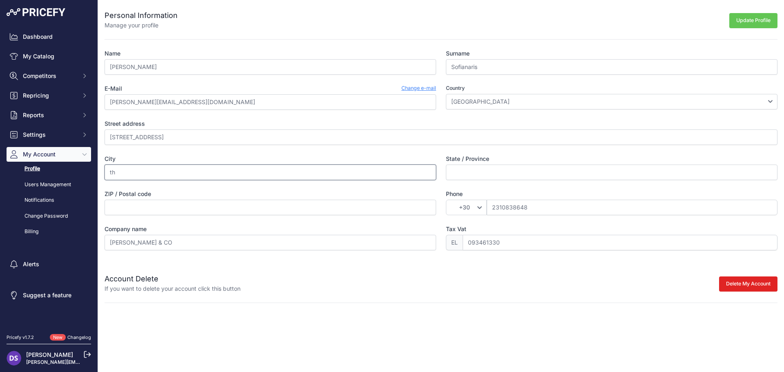
type input "t"
type input "Thessaloniki"
click at [473, 179] on input "State / Province" at bounding box center [612, 173] width 332 height 16
type input "Thessaloniki"
click at [428, 221] on div "Name Dimitris Surname Sofianaris E-Mail Change e-mail dimitris@rihardos.gr Coun…" at bounding box center [441, 149] width 673 height 201
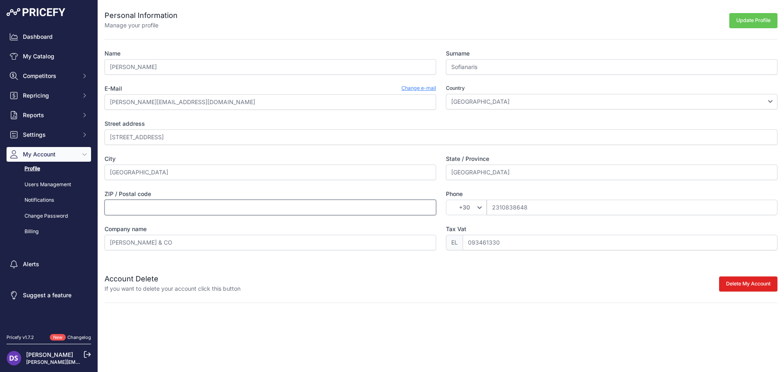
click at [167, 213] on input "ZIP / Postal code" at bounding box center [271, 208] width 332 height 16
type input "54453"
click at [315, 270] on div "Account Delete If you want to delete your account click this button Delete My A…" at bounding box center [441, 277] width 673 height 29
click at [743, 22] on button "Update Profile" at bounding box center [754, 20] width 48 height 15
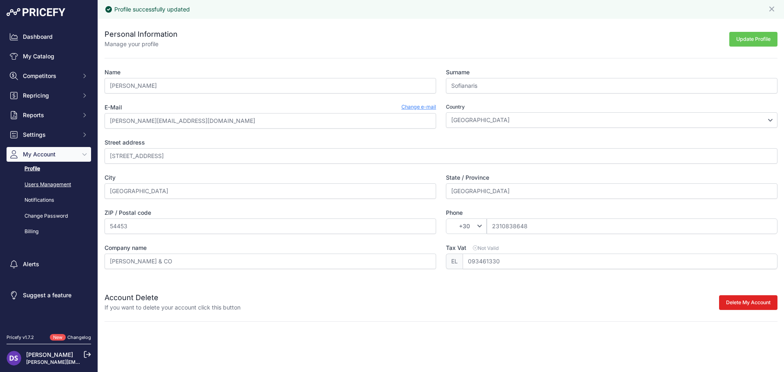
click at [54, 183] on link "Users Management" at bounding box center [49, 185] width 85 height 14
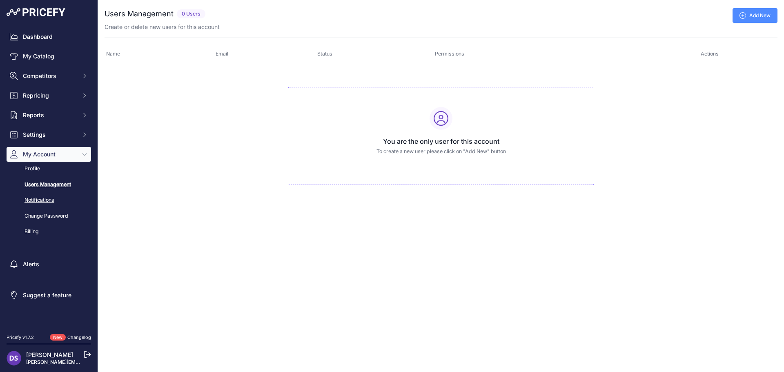
click at [43, 203] on link "Notifications" at bounding box center [49, 200] width 85 height 14
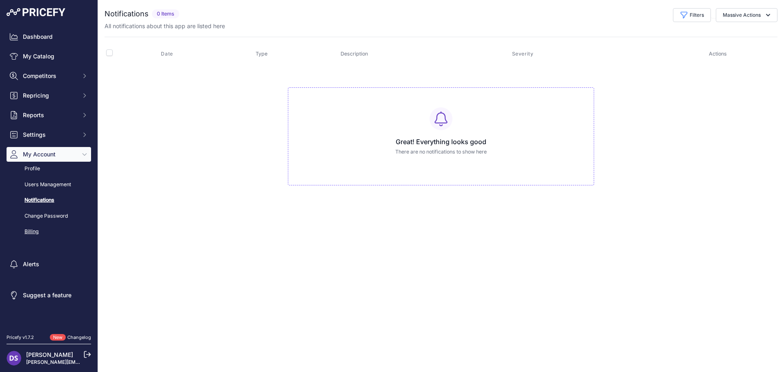
click at [39, 231] on link "Billing" at bounding box center [49, 232] width 85 height 14
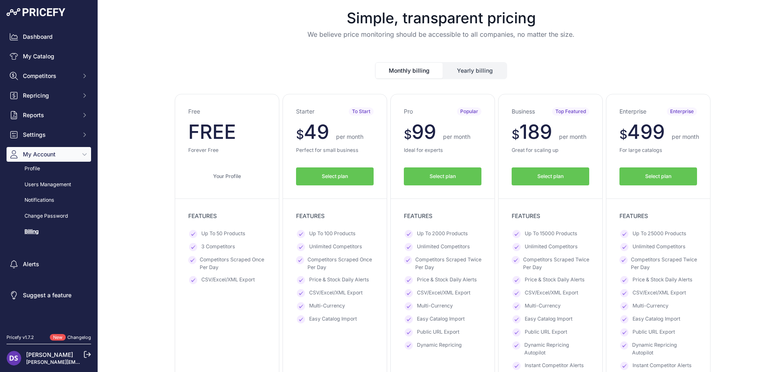
click at [473, 75] on button "Yearly billing" at bounding box center [475, 71] width 63 height 16
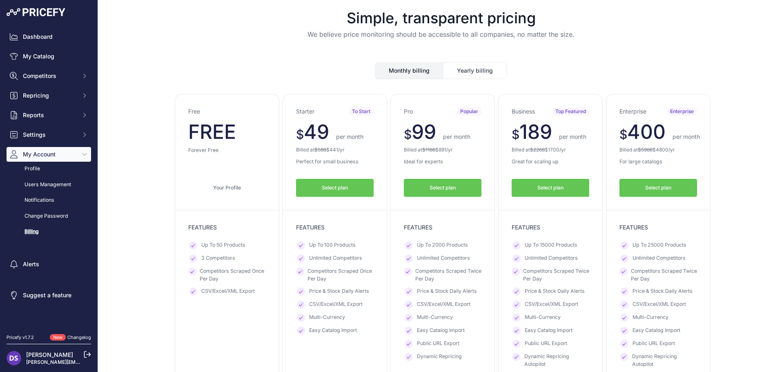
click at [413, 74] on button "Monthly billing" at bounding box center [409, 71] width 67 height 16
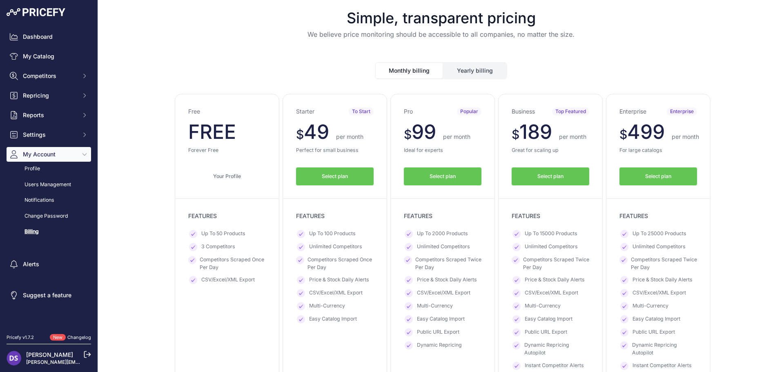
click at [467, 71] on button "Yearly billing" at bounding box center [475, 71] width 63 height 16
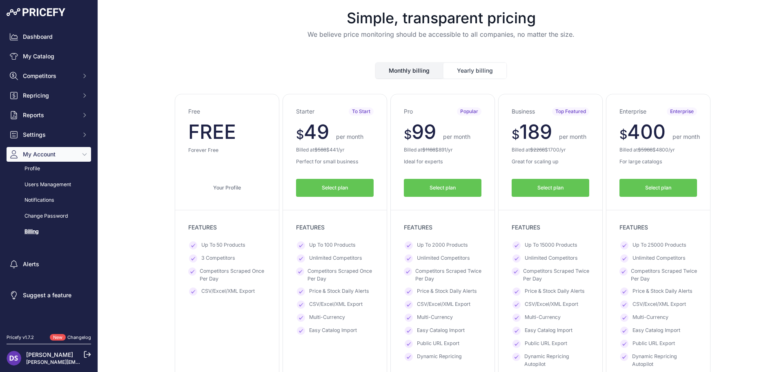
click at [413, 69] on button "Monthly billing" at bounding box center [409, 71] width 67 height 16
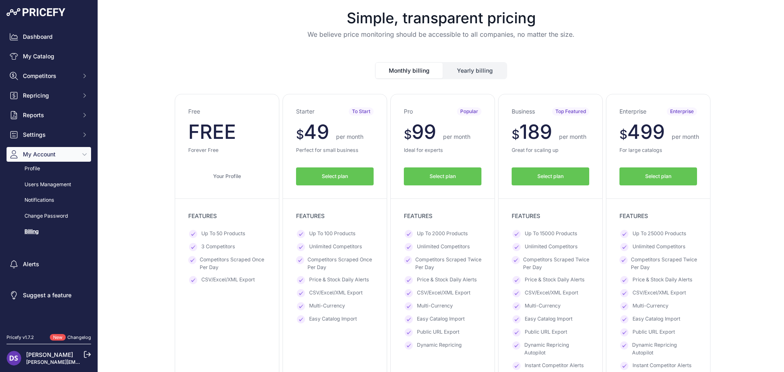
click at [488, 69] on button "Yearly billing" at bounding box center [475, 71] width 63 height 16
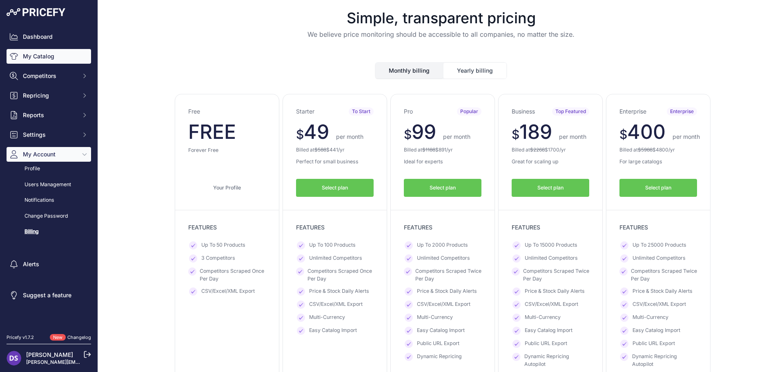
click at [45, 53] on link "My Catalog" at bounding box center [49, 56] width 85 height 15
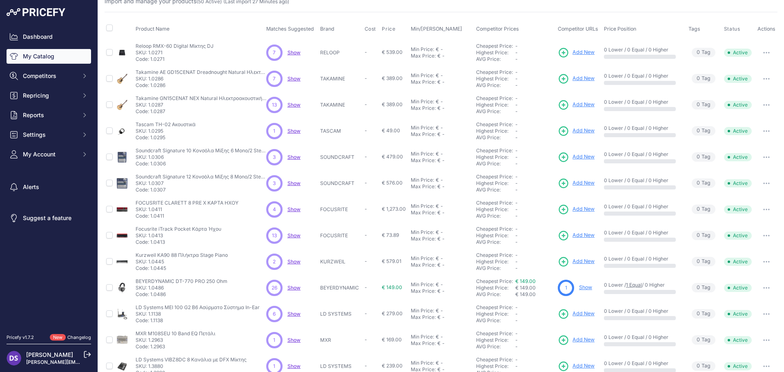
scroll to position [82, 0]
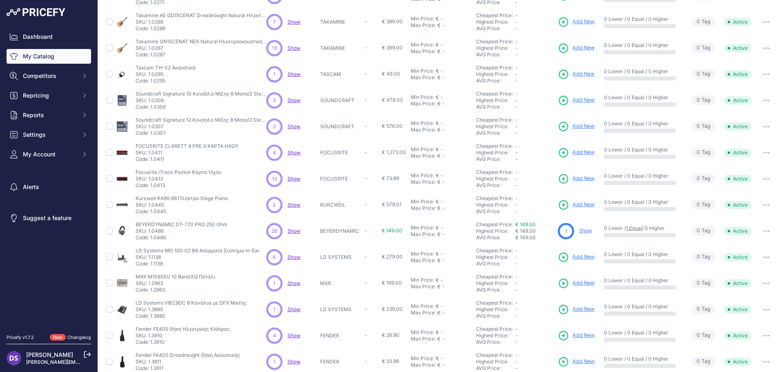
click at [583, 257] on span "Add New" at bounding box center [584, 257] width 22 height 8
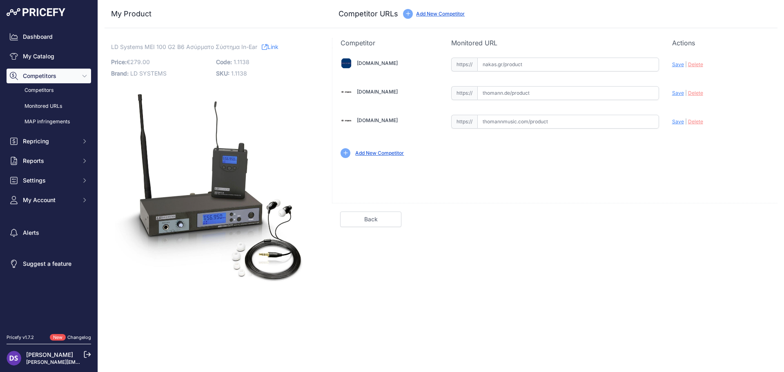
click at [527, 95] on input "text" at bounding box center [569, 93] width 182 height 14
paste input "https://www.thomann.de/gr/ld_systems_mei_100_g2_b6.htm"
click at [673, 94] on span "Save" at bounding box center [678, 93] width 12 height 6
type input "[URL][DOMAIN_NAME]"
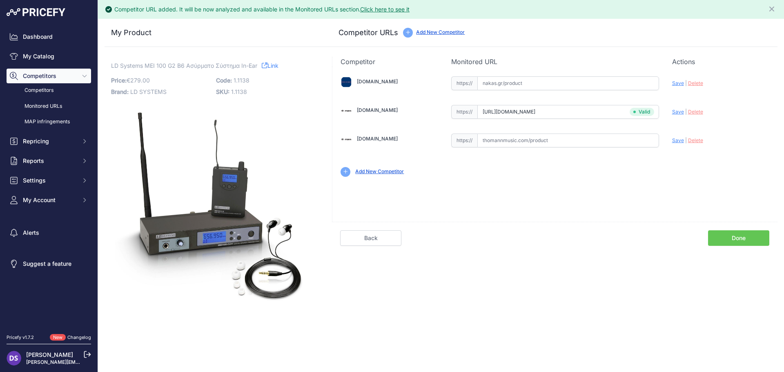
click at [755, 241] on link "Done" at bounding box center [738, 238] width 61 height 16
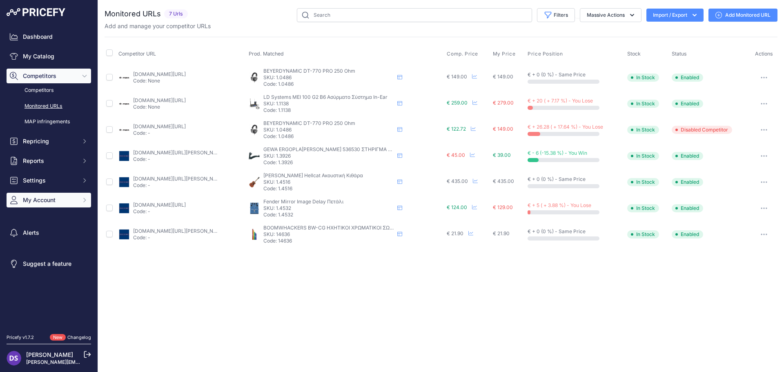
click at [56, 200] on span "My Account" at bounding box center [50, 200] width 54 height 8
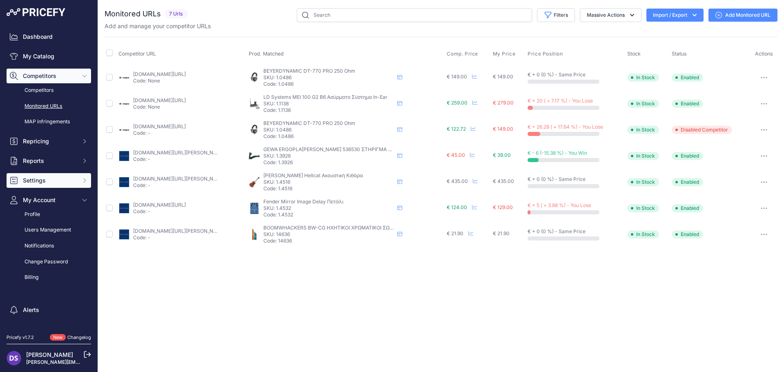
click at [47, 182] on span "Settings" at bounding box center [50, 180] width 54 height 8
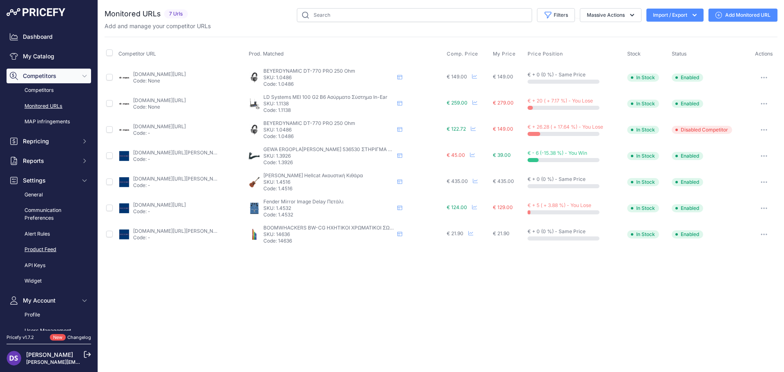
click at [49, 250] on link "Product Feed" at bounding box center [49, 250] width 85 height 14
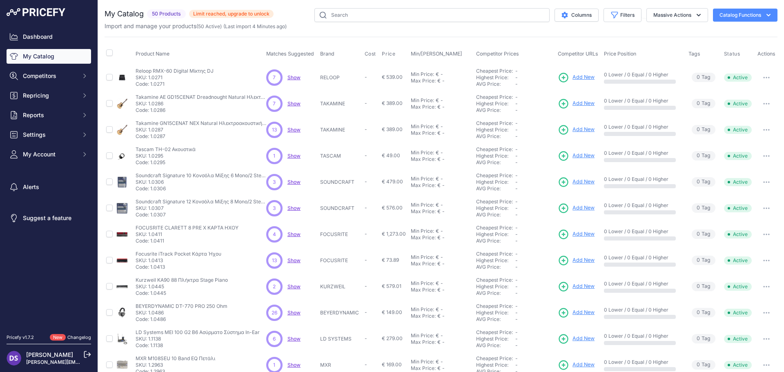
click at [723, 9] on button "Catalog Functions" at bounding box center [745, 15] width 65 height 13
click at [700, 36] on div "Import Additional Info" at bounding box center [731, 32] width 92 height 15
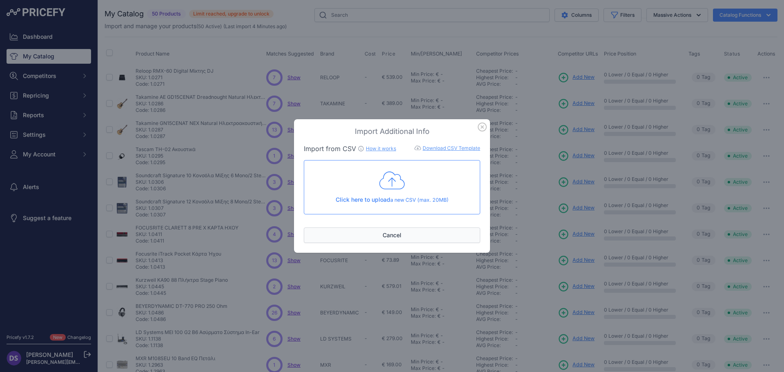
click at [396, 234] on button "Cancel" at bounding box center [392, 236] width 176 height 16
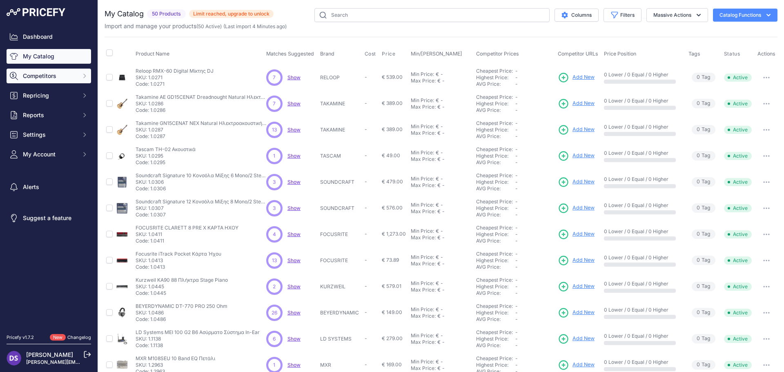
click at [39, 79] on span "Competitors" at bounding box center [50, 76] width 54 height 8
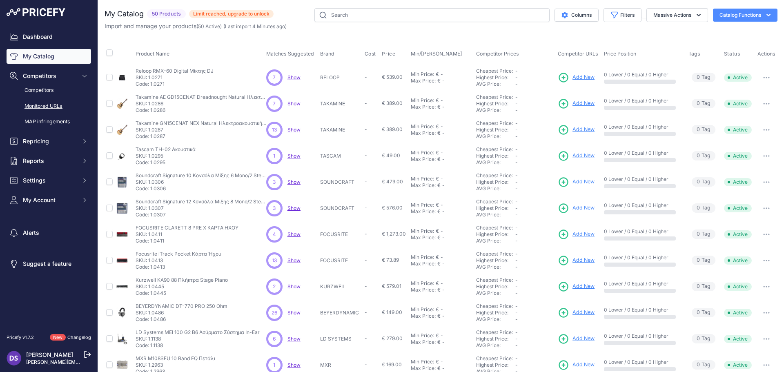
click at [53, 108] on link "Monitored URLs" at bounding box center [49, 106] width 85 height 14
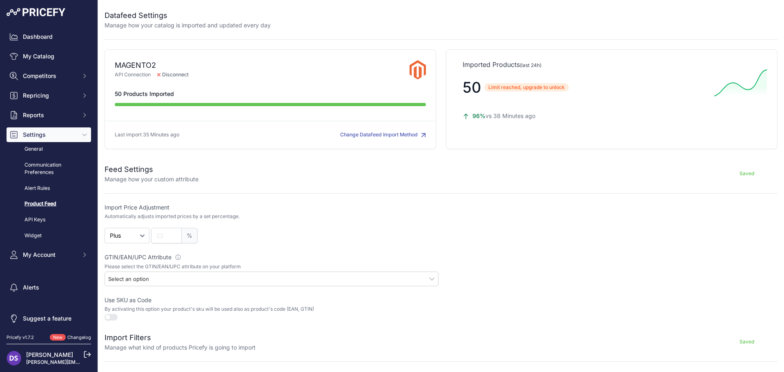
click at [409, 136] on button "Change Datafeed Import Method" at bounding box center [383, 135] width 86 height 8
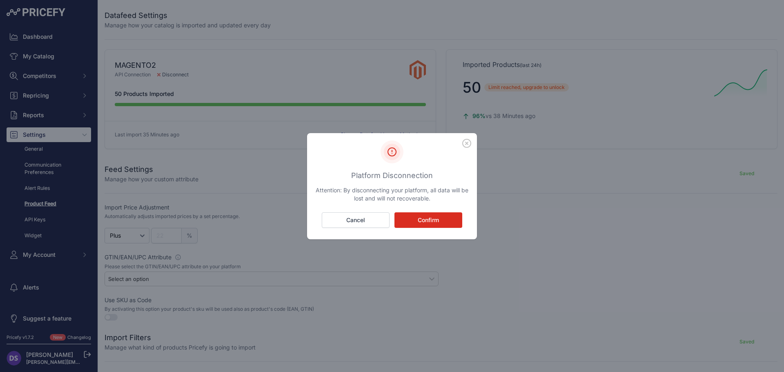
click at [421, 219] on button "Confirm" at bounding box center [429, 220] width 68 height 16
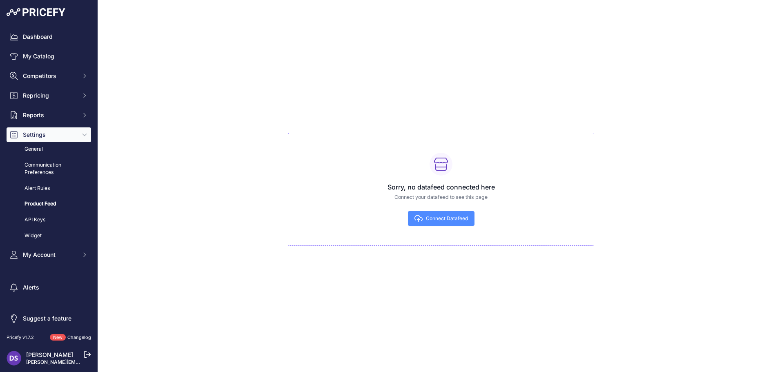
click at [461, 219] on span "Connect Datafeed" at bounding box center [447, 218] width 42 height 7
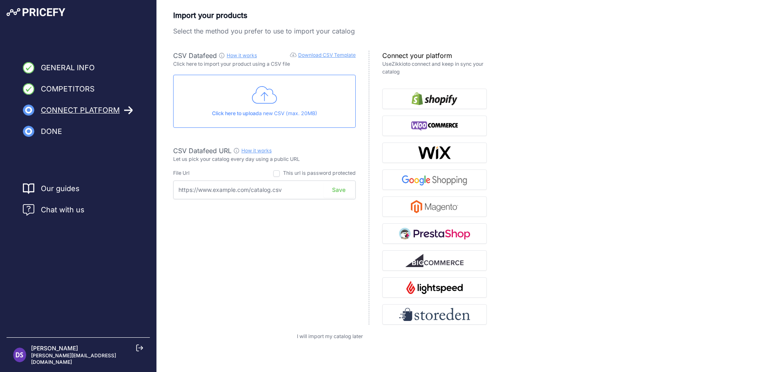
click at [342, 56] on link "Download CSV Template" at bounding box center [327, 55] width 58 height 6
click at [261, 152] on link "How it works" at bounding box center [256, 150] width 30 height 6
click at [242, 54] on link "How it works" at bounding box center [242, 55] width 30 height 6
click at [453, 184] on img "button" at bounding box center [434, 179] width 71 height 13
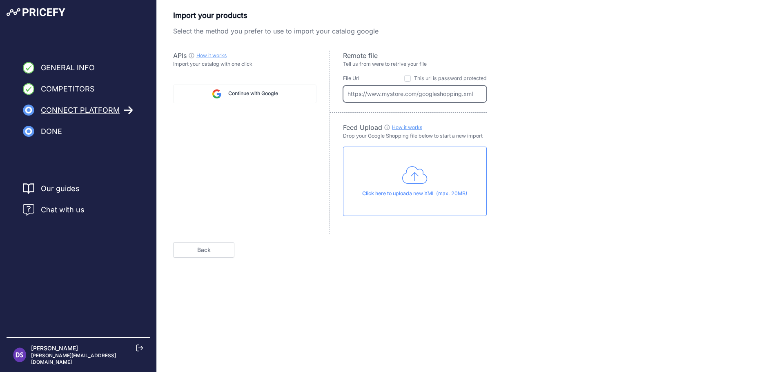
click at [401, 96] on input "text" at bounding box center [415, 93] width 144 height 17
paste input "[URL][DOMAIN_NAME]"
type input "[URL][DOMAIN_NAME]"
click at [541, 101] on div "Import your products Select the method you prefer to use to import your catalog…" at bounding box center [470, 134] width 595 height 248
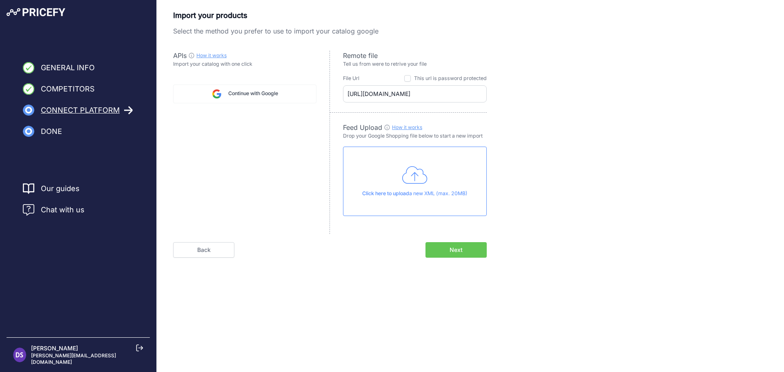
click at [461, 243] on button "Next" at bounding box center [456, 250] width 61 height 16
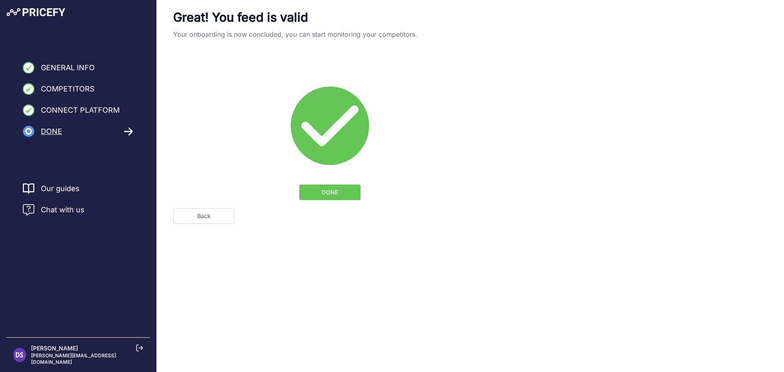
click at [322, 194] on button "DONE" at bounding box center [329, 193] width 61 height 16
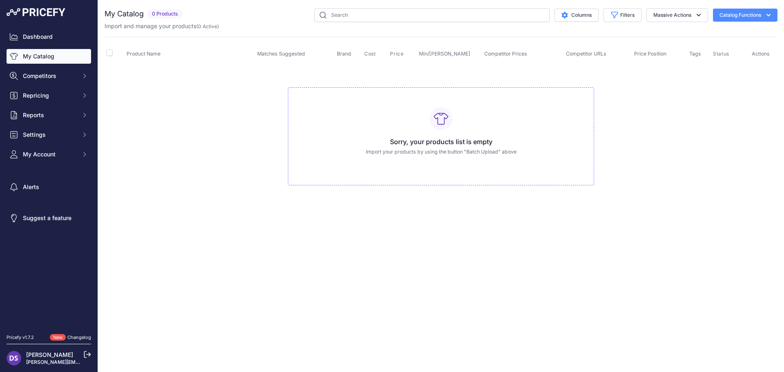
click at [40, 56] on link "My Catalog" at bounding box center [49, 56] width 85 height 15
click at [47, 110] on button "Reports" at bounding box center [49, 115] width 85 height 15
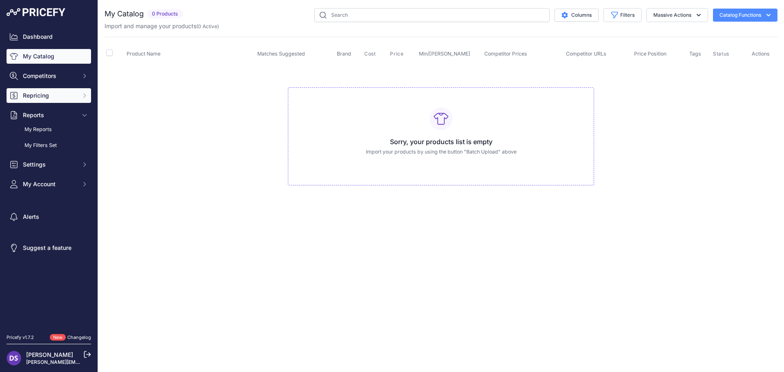
click at [55, 98] on span "Repricing" at bounding box center [50, 96] width 54 height 8
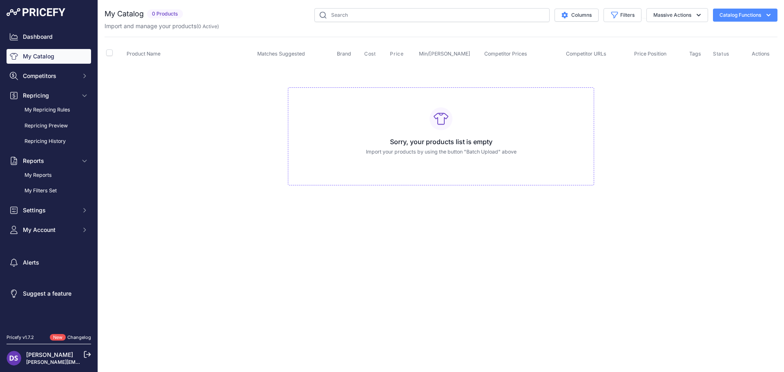
click at [46, 221] on div "Dashboard My Catalog Competitors Competitors Monitored URLs MAP infringements R…" at bounding box center [49, 133] width 85 height 208
click at [47, 209] on span "Settings" at bounding box center [50, 210] width 54 height 8
click at [47, 278] on link "Product Feed" at bounding box center [49, 279] width 85 height 14
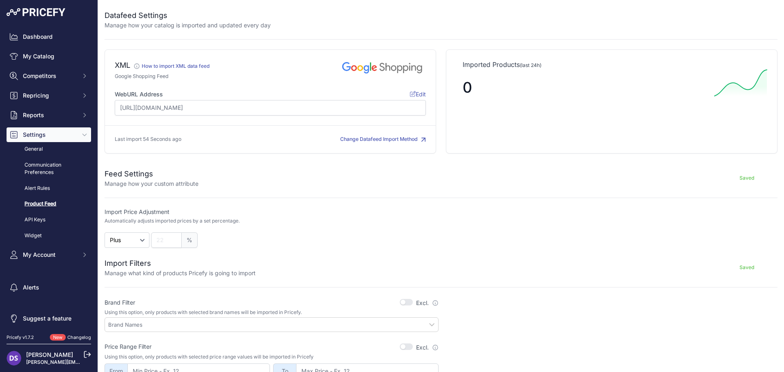
click at [378, 140] on button "Change Datafeed Import Method" at bounding box center [383, 140] width 86 height 8
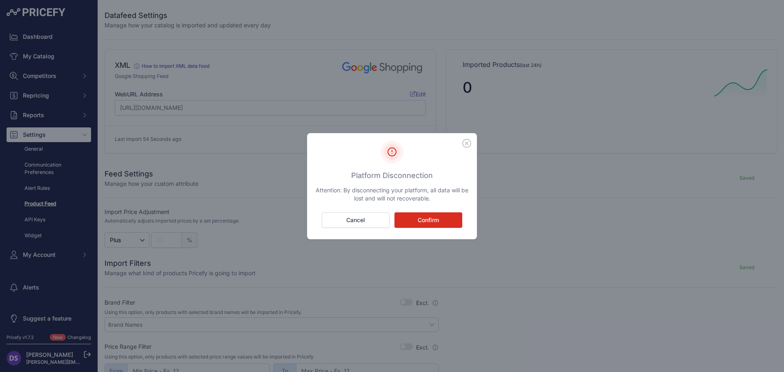
click at [427, 220] on button "Confirm" at bounding box center [429, 220] width 68 height 16
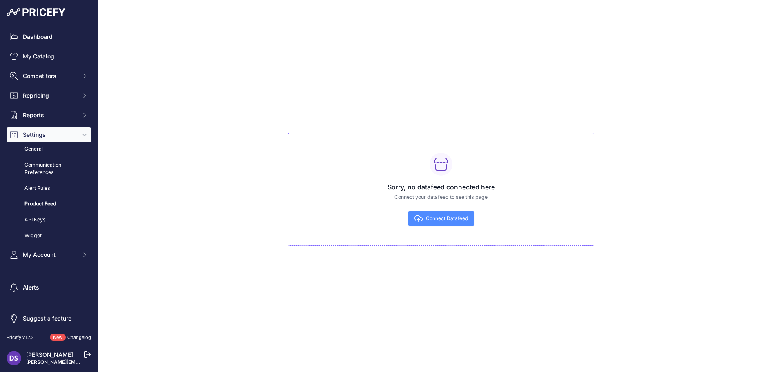
click at [449, 220] on span "Connect Datafeed" at bounding box center [447, 218] width 42 height 7
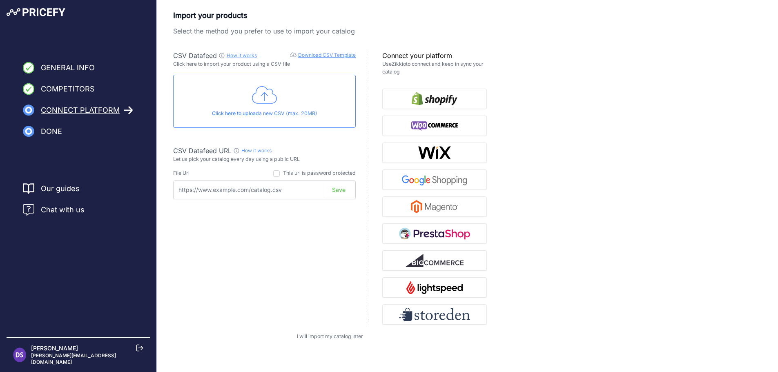
click at [291, 110] on p "Click here to upload a new CSV (max. 20MB)" at bounding box center [264, 114] width 169 height 8
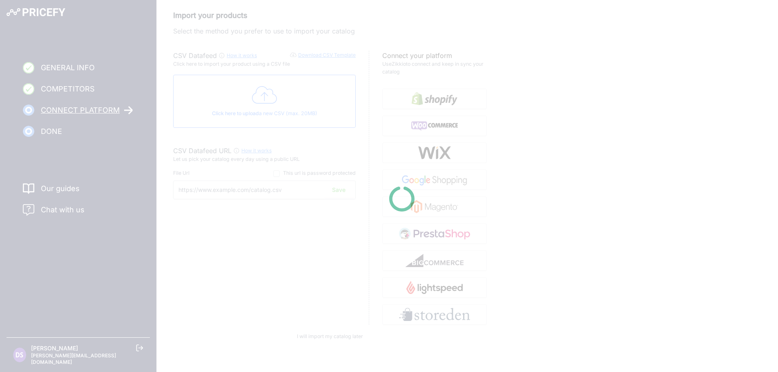
type input "[URL][DOMAIN_NAME]"
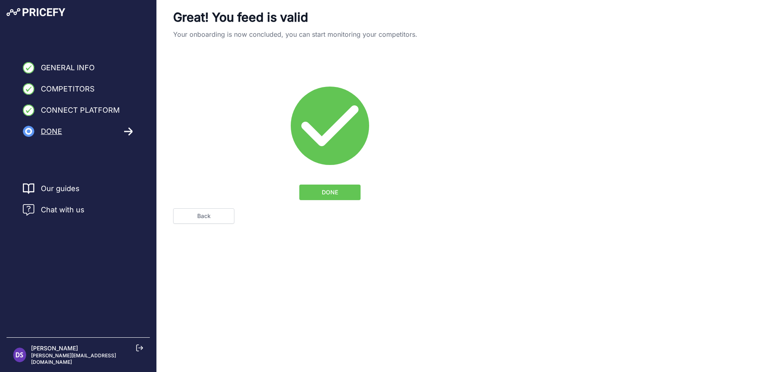
click at [337, 188] on button "DONE" at bounding box center [329, 193] width 61 height 16
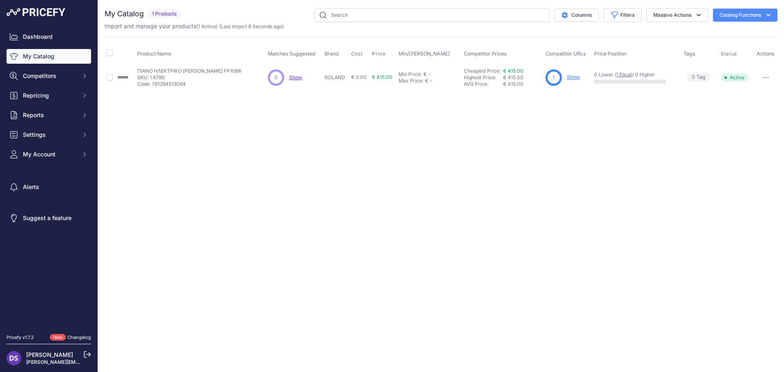
click at [647, 215] on div "Close You are not connected to the internet." at bounding box center [441, 186] width 686 height 372
click at [573, 76] on link "Show" at bounding box center [573, 77] width 13 height 6
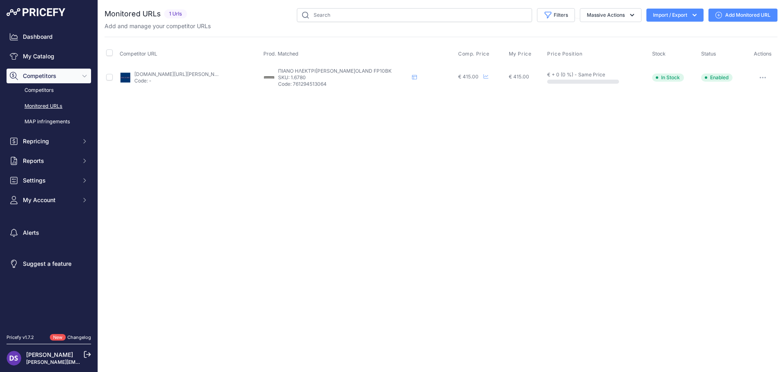
click at [734, 12] on link "Add Monitored URL" at bounding box center [743, 15] width 69 height 13
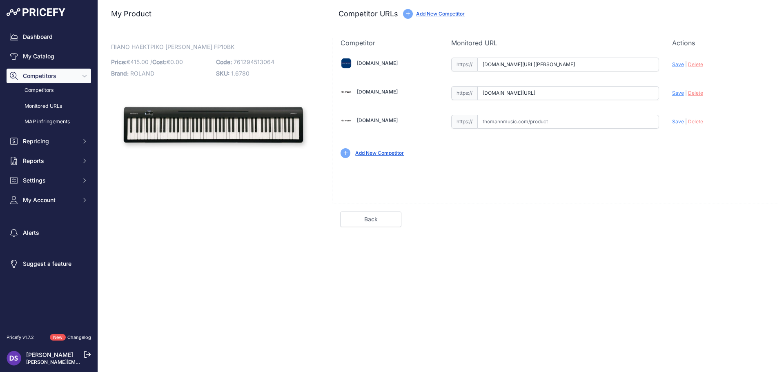
drag, startPoint x: 646, startPoint y: 94, endPoint x: 467, endPoint y: 105, distance: 179.7
click at [467, 105] on div "Nakas.gr Valid Invalid Save" at bounding box center [555, 107] width 445 height 118
paste input "https://www.thomann.de/gr/roland_fp_10.htm"
click at [674, 92] on span "Save" at bounding box center [678, 93] width 12 height 6
type input "https://www.thomann.de/gr/roland_fp_10.htm?prirule_jdsnikfkfjsd=8777"
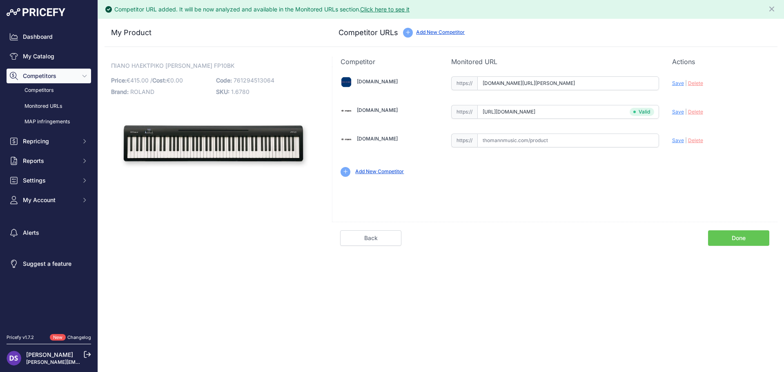
click at [750, 240] on link "Done" at bounding box center [738, 238] width 61 height 16
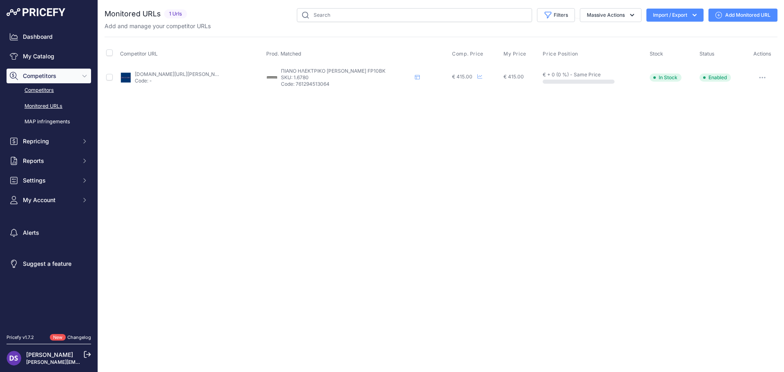
click at [40, 90] on link "Competitors" at bounding box center [49, 90] width 85 height 14
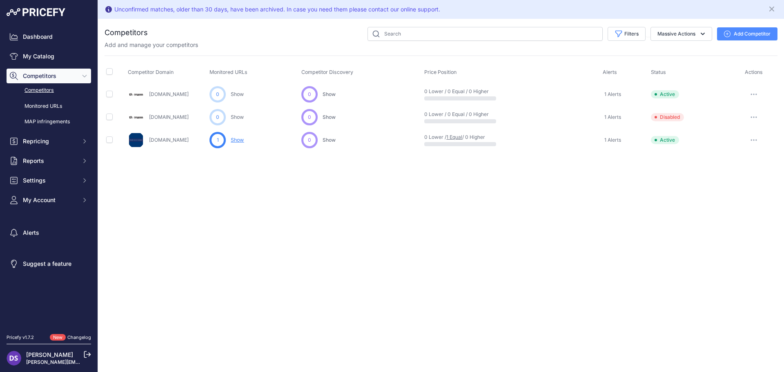
click at [616, 94] on span "1 Alerts" at bounding box center [613, 94] width 17 height 7
click at [46, 56] on link "My Catalog" at bounding box center [49, 56] width 85 height 15
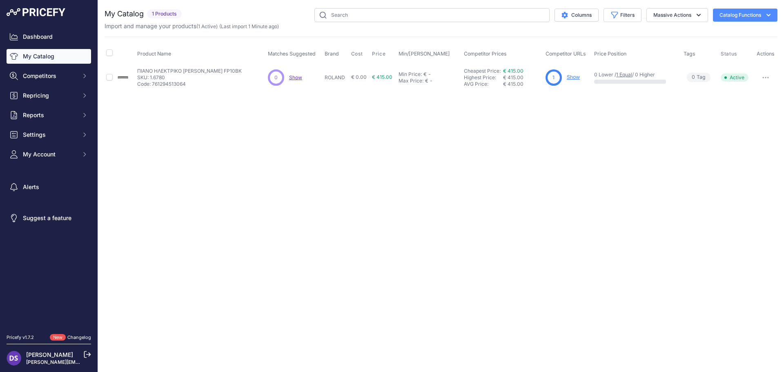
click at [568, 76] on link "Show" at bounding box center [573, 77] width 13 height 6
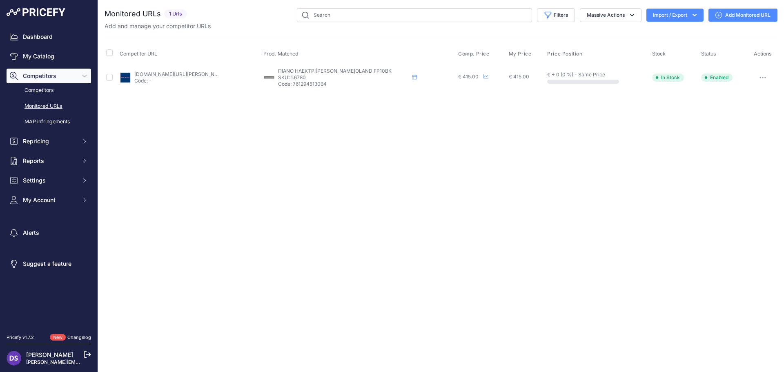
click at [764, 76] on button "button" at bounding box center [763, 77] width 16 height 11
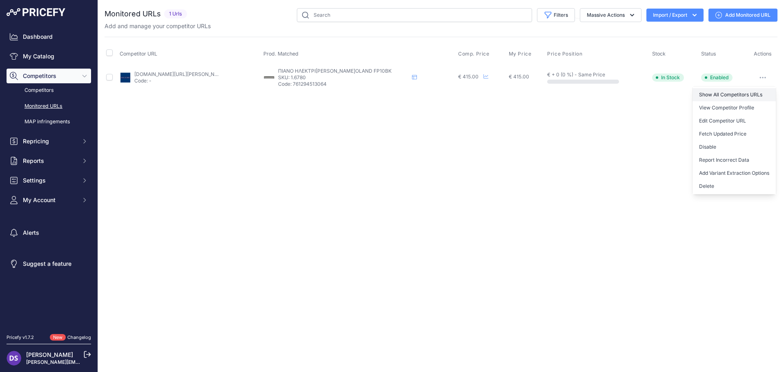
click at [764, 92] on link "Show All Competitors URLs" at bounding box center [734, 94] width 83 height 13
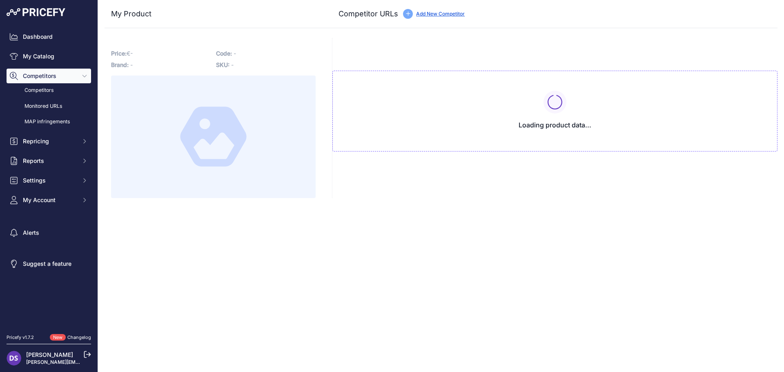
type input "[DOMAIN_NAME][URL][PERSON_NAME]"
type input "[DOMAIN_NAME][URL]"
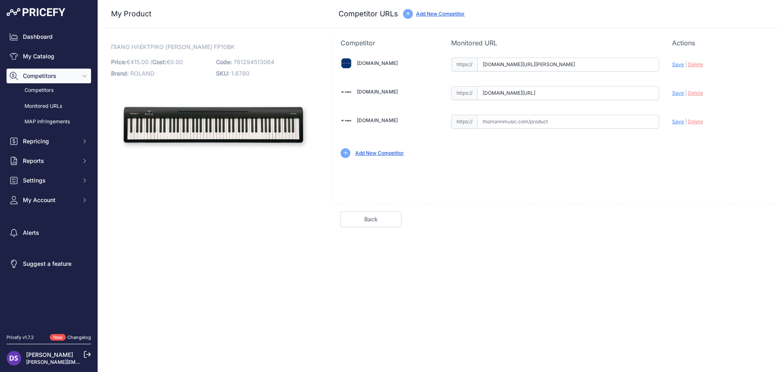
click at [397, 156] on div "Add New Competitor" at bounding box center [379, 154] width 49 height 8
click at [397, 155] on link "Add New Competitor" at bounding box center [379, 153] width 49 height 6
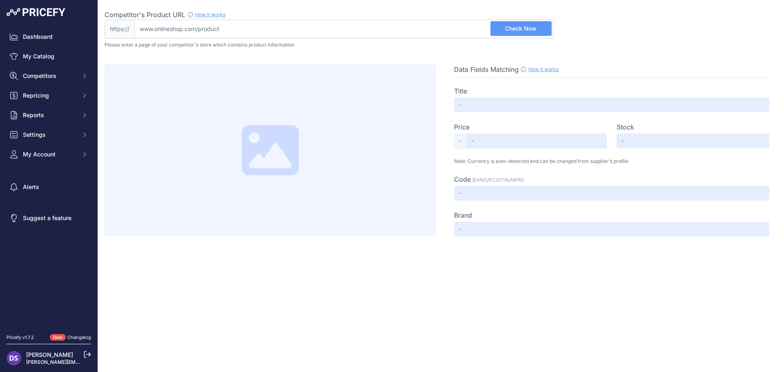
click at [162, 32] on input "Competitor's Product URL How it works In order to create your competitor's extr…" at bounding box center [343, 29] width 419 height 19
paste input "https://www.thomann.de/gr/roland_fp_10.htm"
type input "www.thomann.de/gr/roland_fp_10.htm"
click at [535, 26] on span "Check Now" at bounding box center [520, 29] width 31 height 8
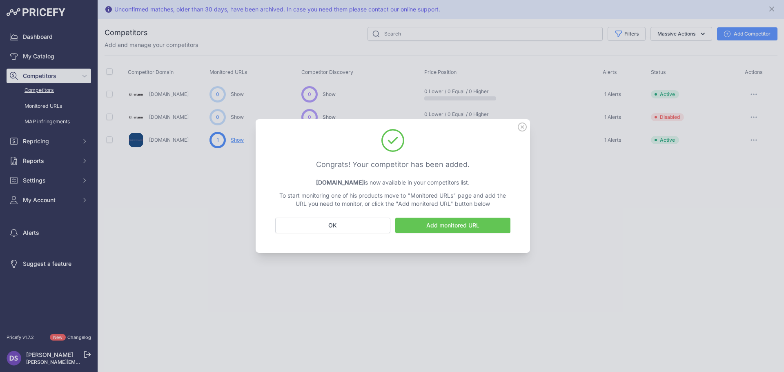
click at [445, 221] on link "Add monitored URL" at bounding box center [452, 226] width 115 height 16
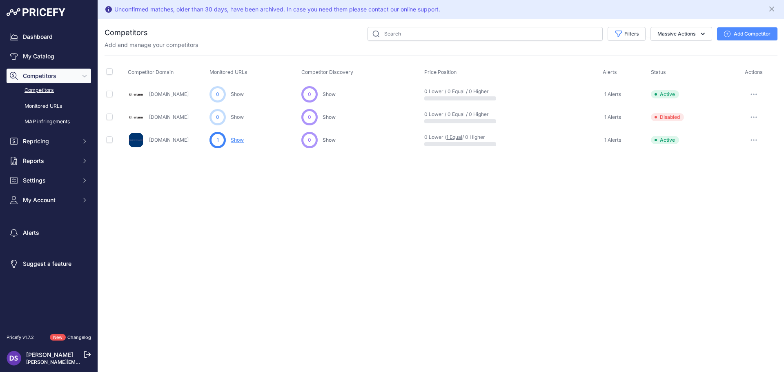
click at [45, 89] on link "Competitors" at bounding box center [49, 90] width 85 height 14
click at [47, 108] on link "Monitored URLs" at bounding box center [49, 106] width 85 height 14
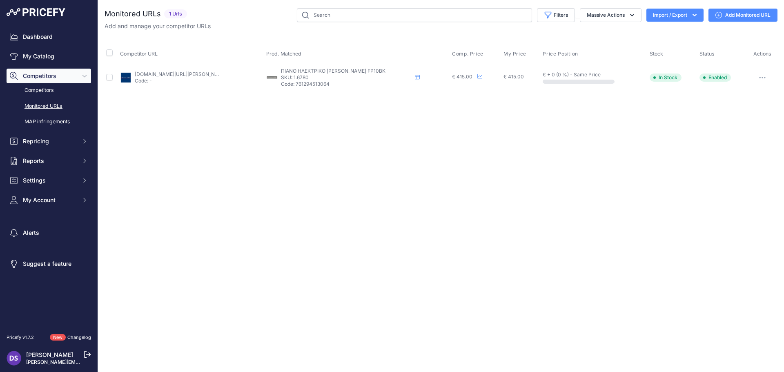
click at [411, 136] on div "Close You are not connected to the internet." at bounding box center [441, 186] width 686 height 372
click at [755, 75] on button "button" at bounding box center [763, 77] width 16 height 11
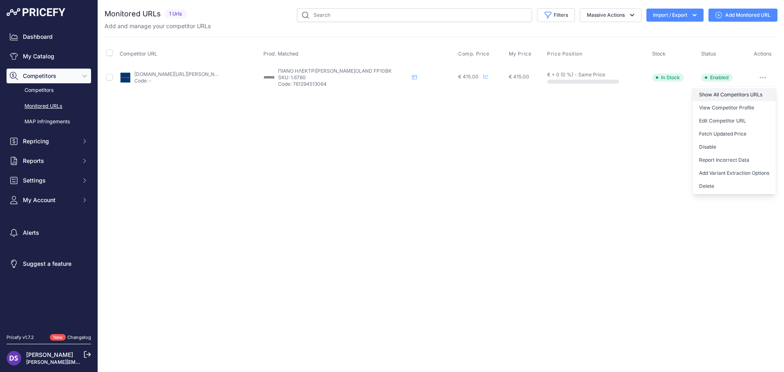
click at [761, 96] on link "Show All Competitors URLs" at bounding box center [734, 94] width 83 height 13
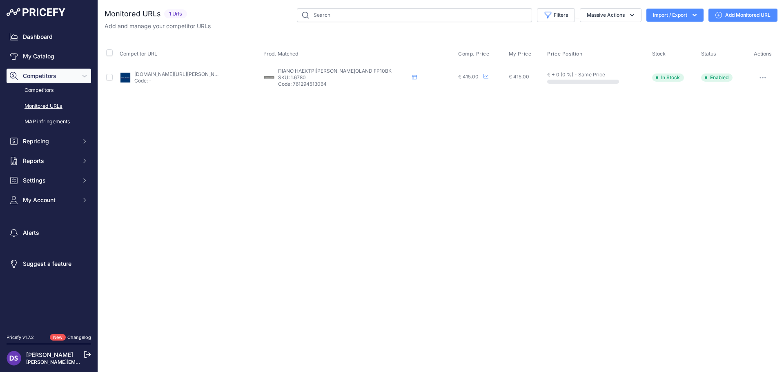
click at [384, 201] on div "Close You are not connected to the internet." at bounding box center [441, 186] width 686 height 372
click at [683, 11] on button "Import / Export" at bounding box center [675, 15] width 57 height 13
click at [672, 30] on span "Import" at bounding box center [668, 32] width 15 height 7
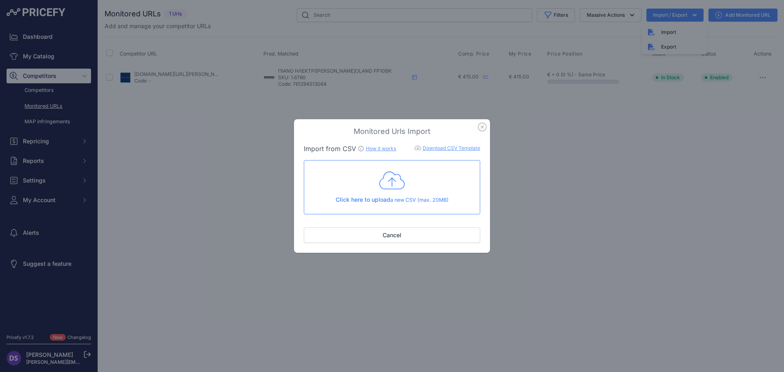
click at [479, 127] on icon "button" at bounding box center [482, 127] width 9 height 9
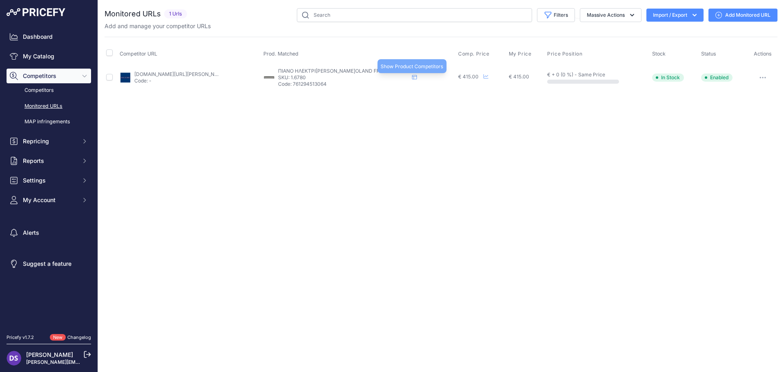
click at [417, 75] on icon at bounding box center [414, 77] width 5 height 4
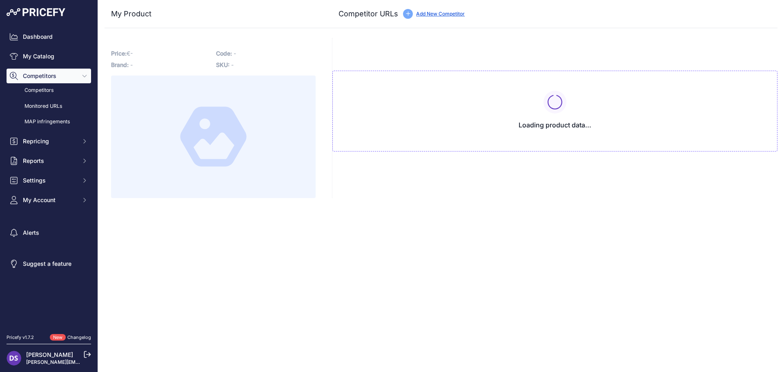
type input "[DOMAIN_NAME][URL][PERSON_NAME]"
type input "[DOMAIN_NAME][URL]"
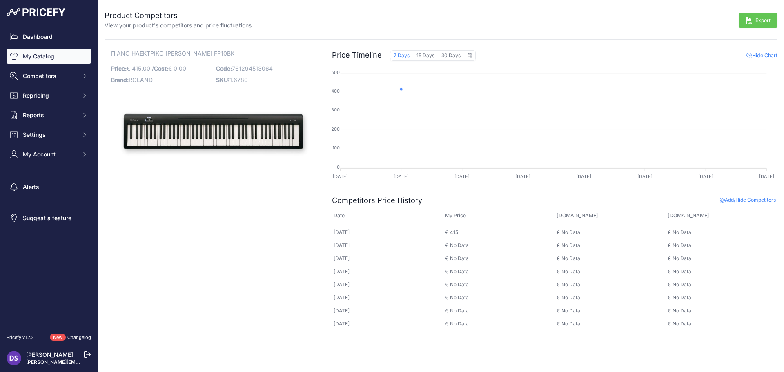
click at [49, 62] on link "My Catalog" at bounding box center [49, 56] width 85 height 15
